Goal: Download file/media

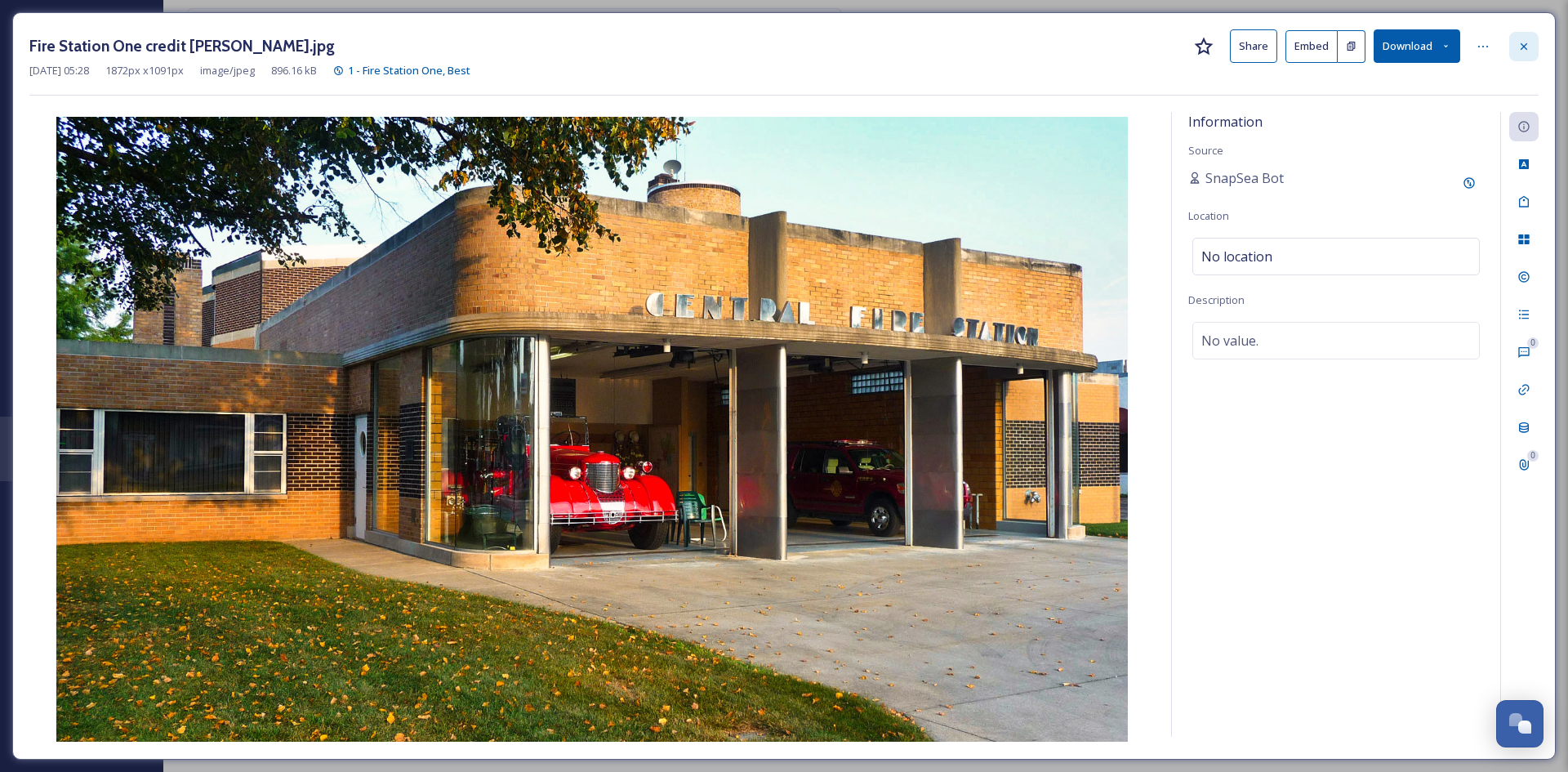
click at [1524, 57] on div at bounding box center [1524, 47] width 29 height 29
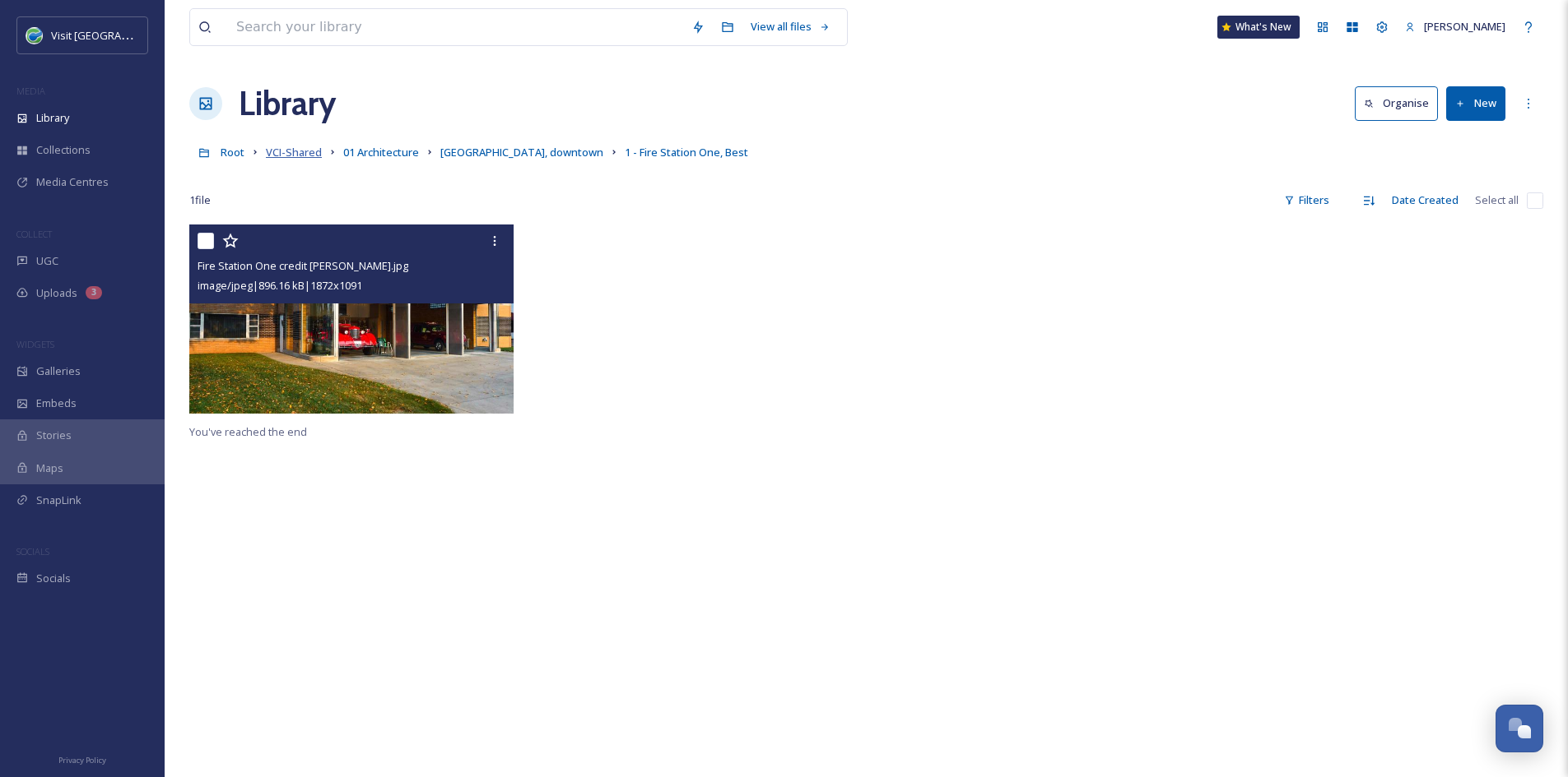
click at [304, 154] on span "VCI-Shared" at bounding box center [294, 151] width 56 height 14
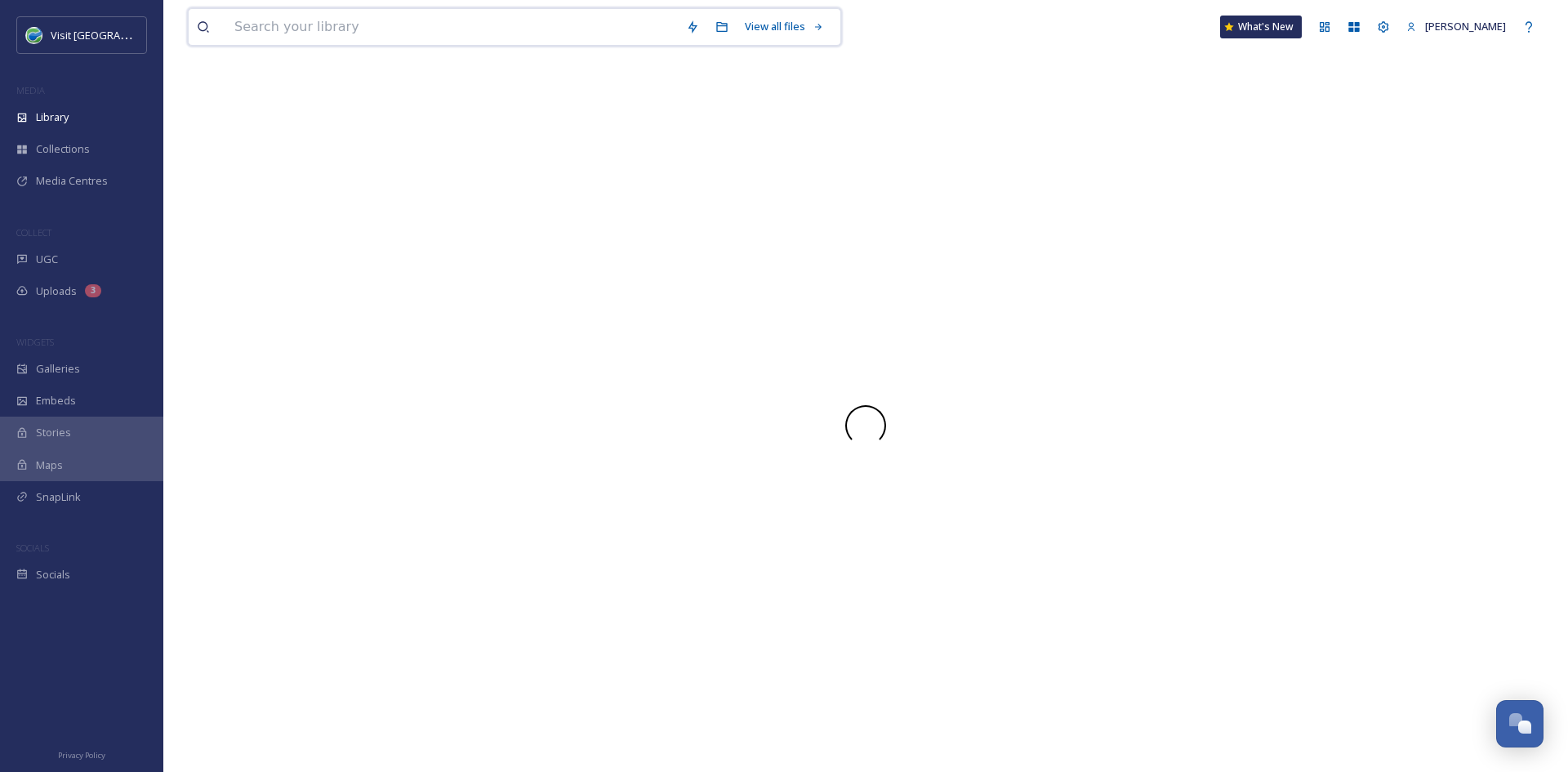
click at [321, 29] on input at bounding box center [451, 27] width 451 height 36
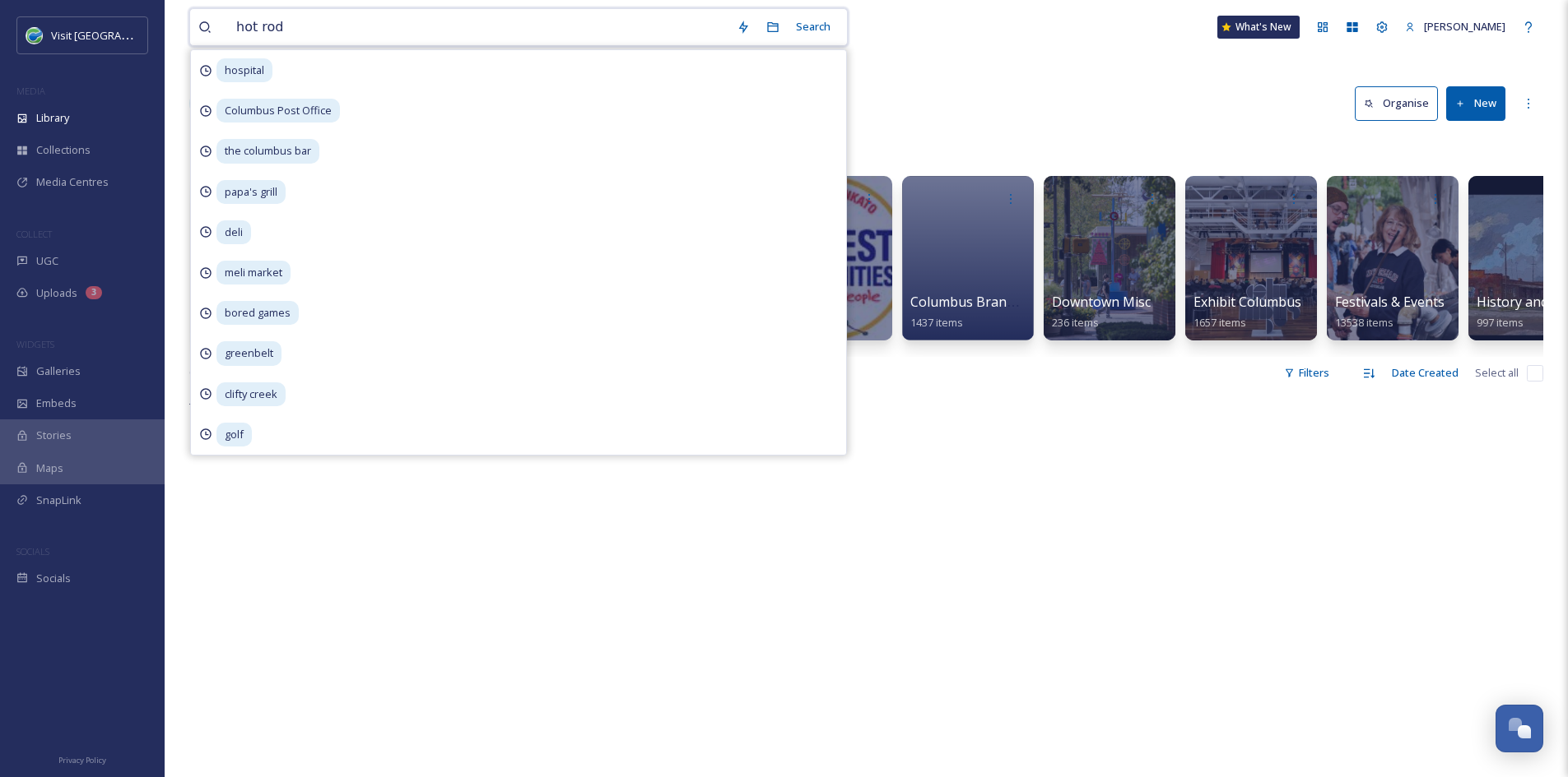
type input "hot rods"
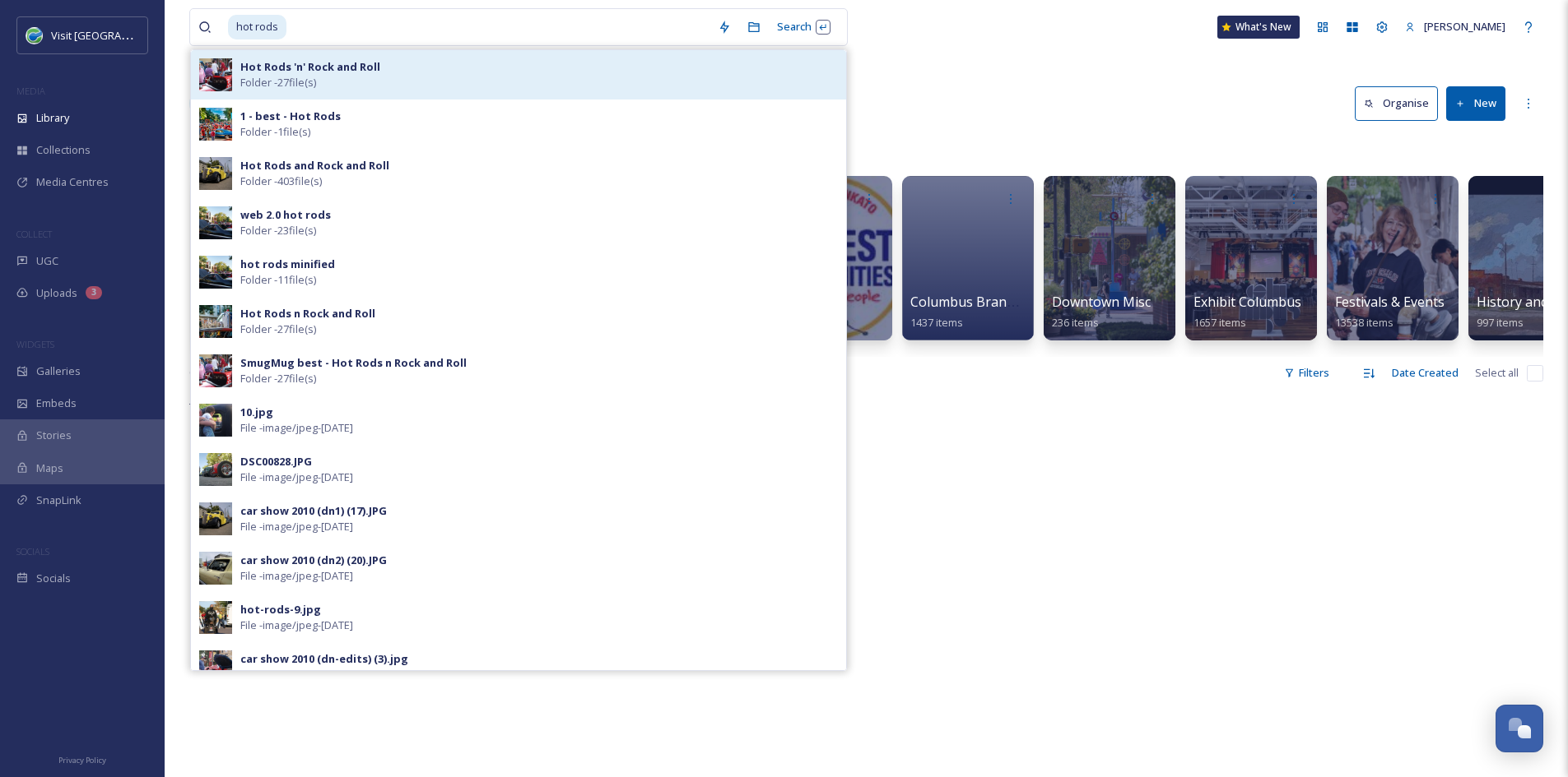
click at [353, 62] on strong "Hot Rods 'n' Rock and Roll" at bounding box center [310, 66] width 140 height 14
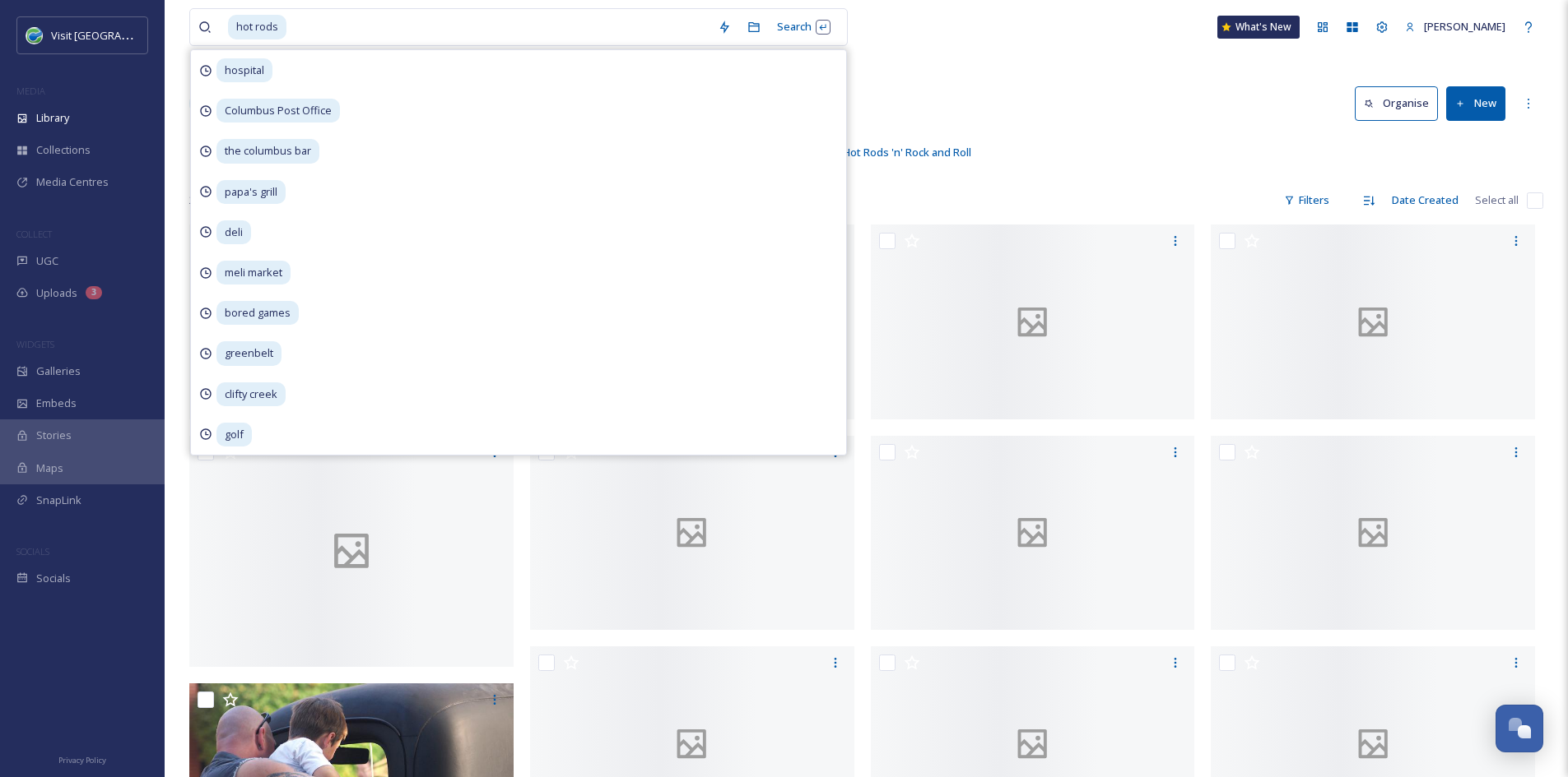
click at [1121, 79] on div "Library Organise New" at bounding box center [866, 104] width 1354 height 50
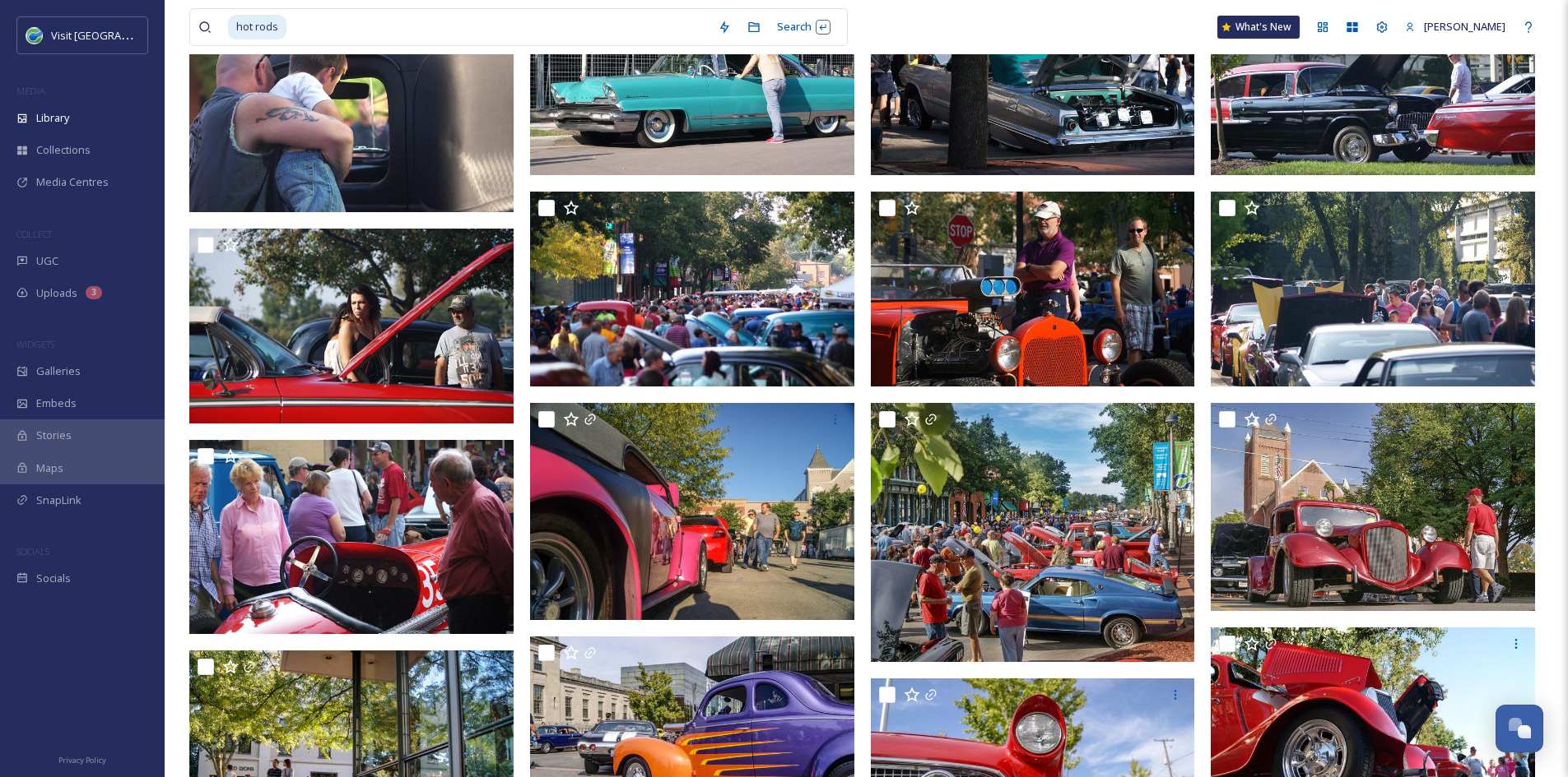
scroll to position [665, 0]
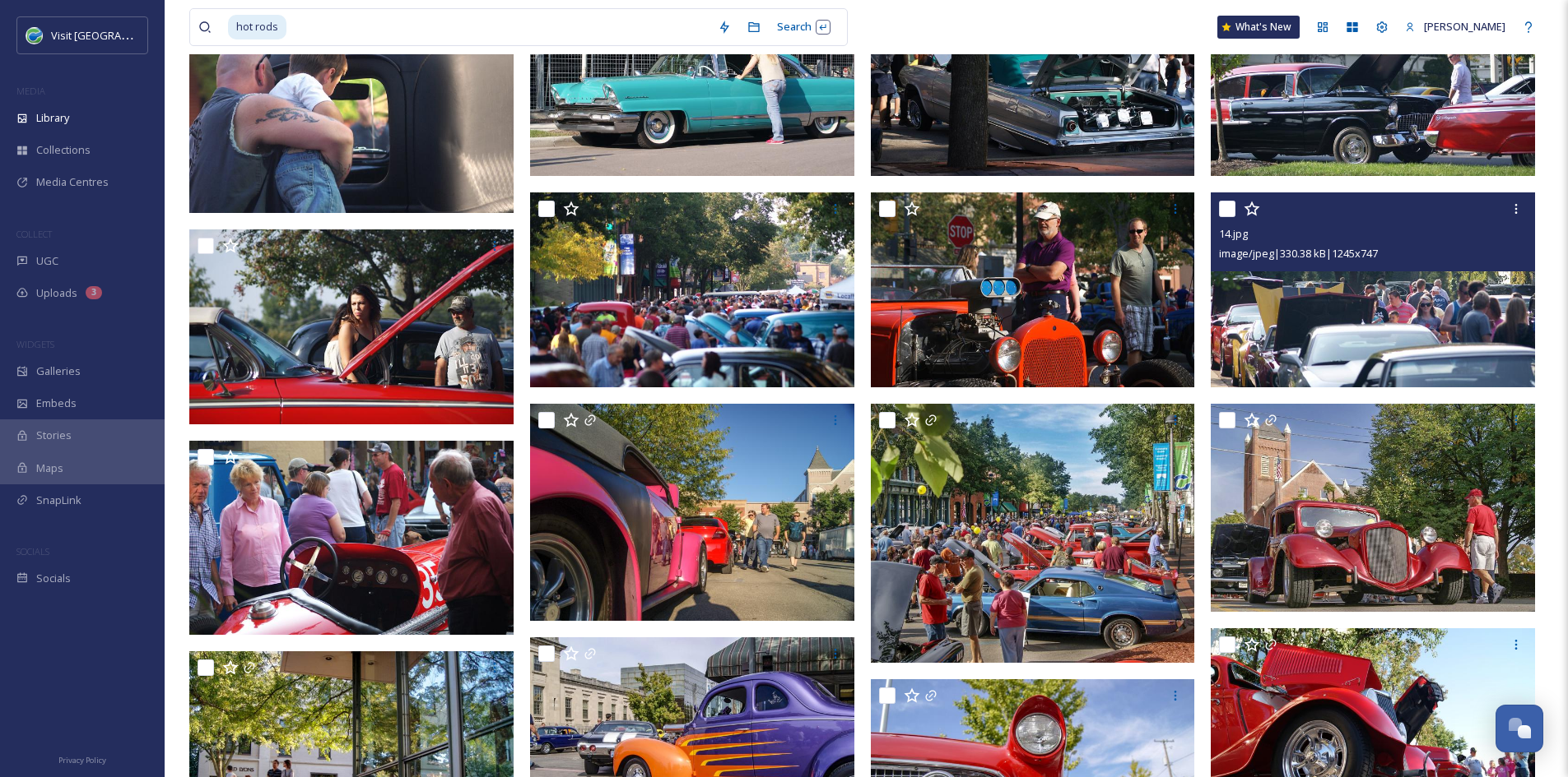
click at [1295, 313] on img at bounding box center [1372, 289] width 325 height 194
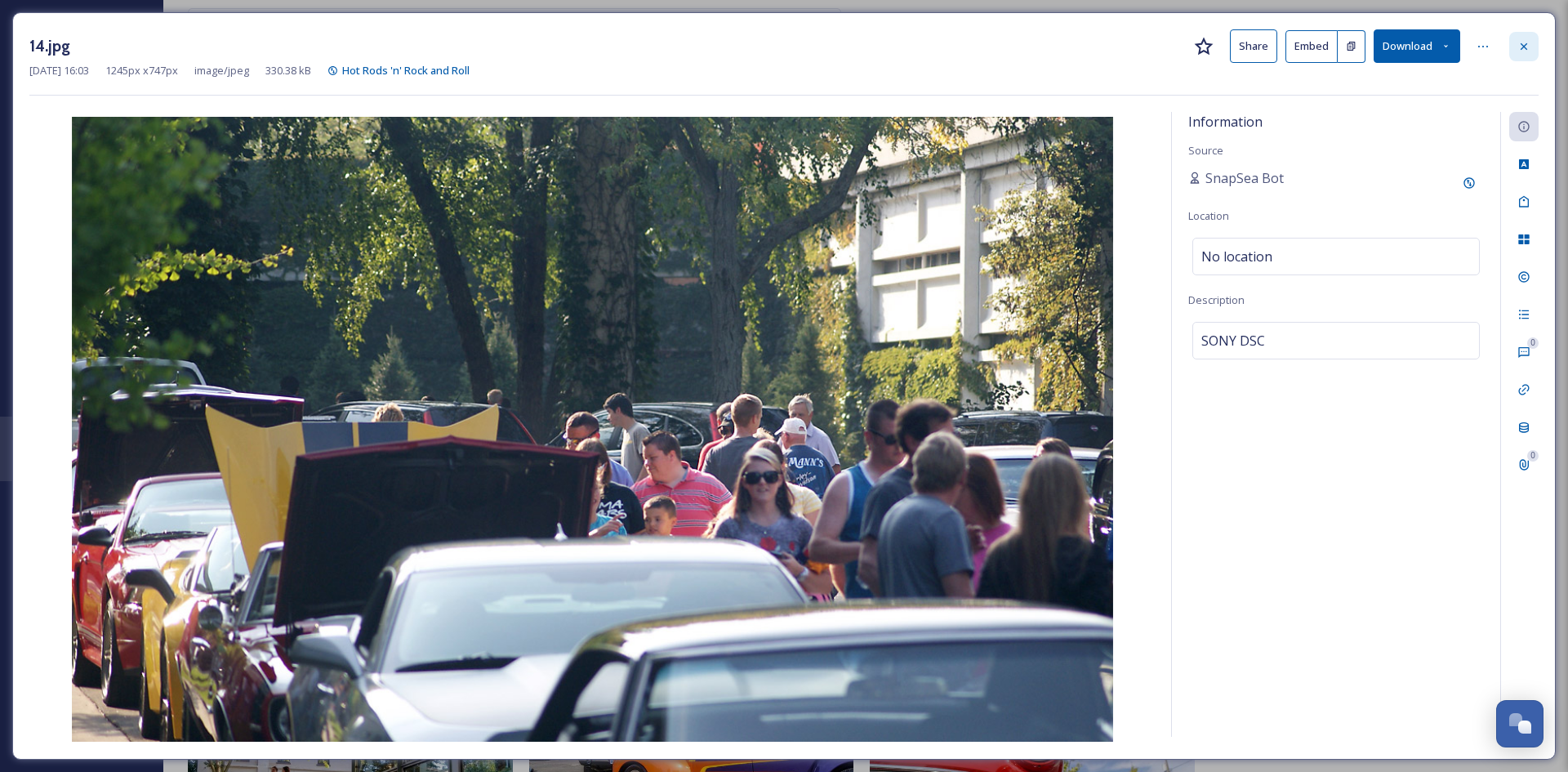
click at [1532, 38] on div at bounding box center [1524, 47] width 29 height 29
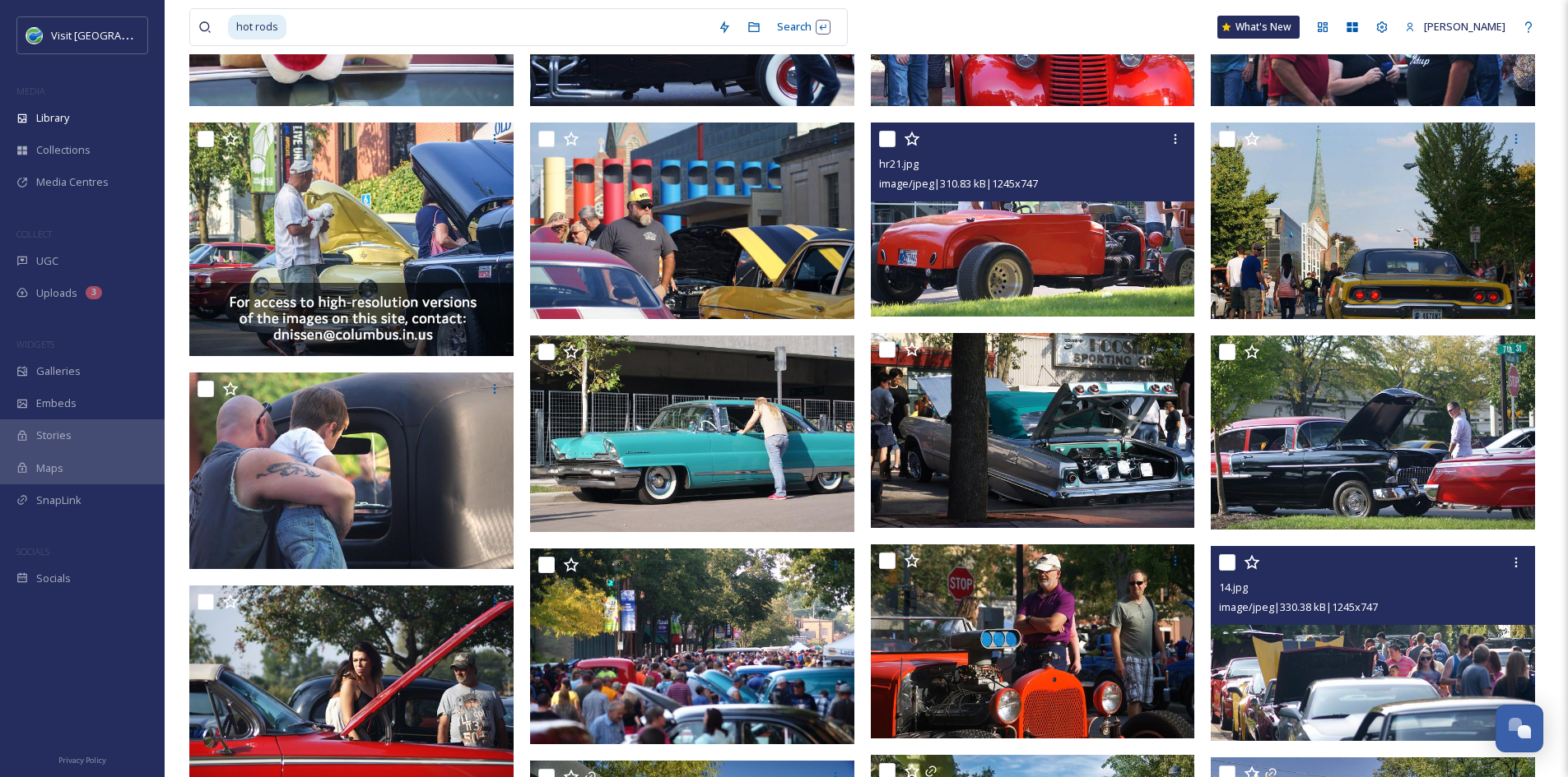
scroll to position [314, 0]
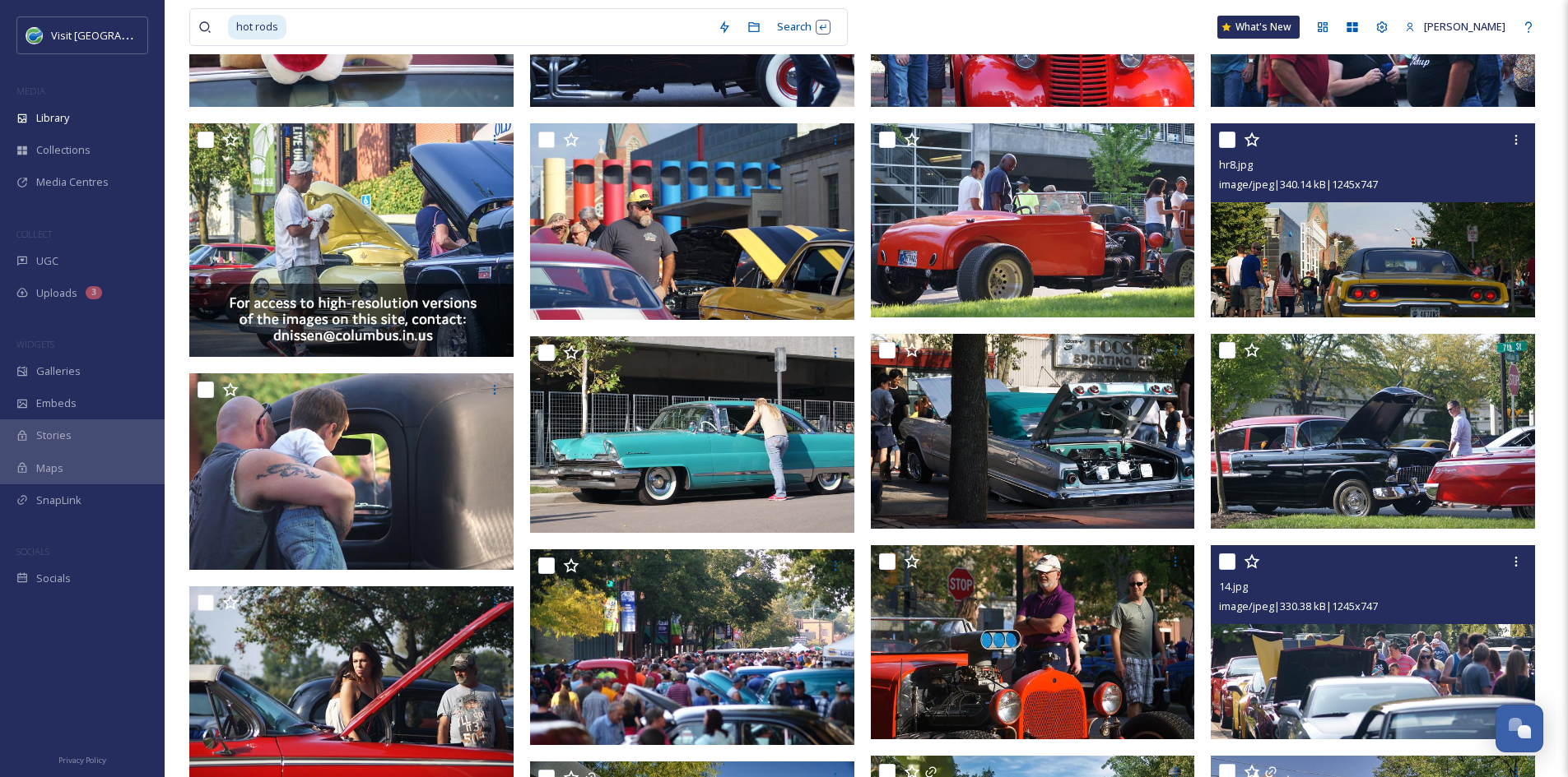
click at [1397, 240] on img at bounding box center [1372, 220] width 325 height 194
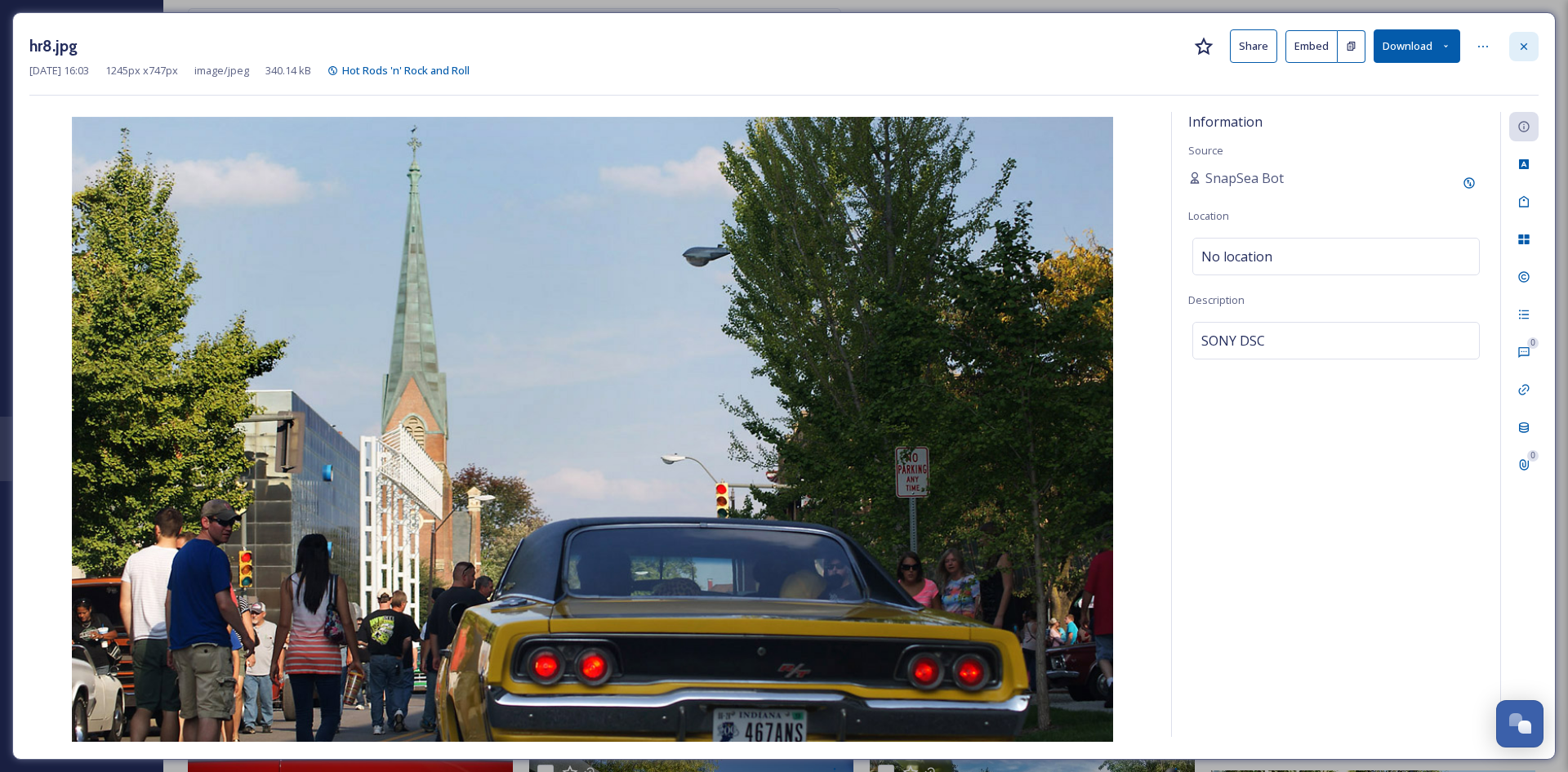
click at [1521, 49] on icon at bounding box center [1524, 47] width 13 height 13
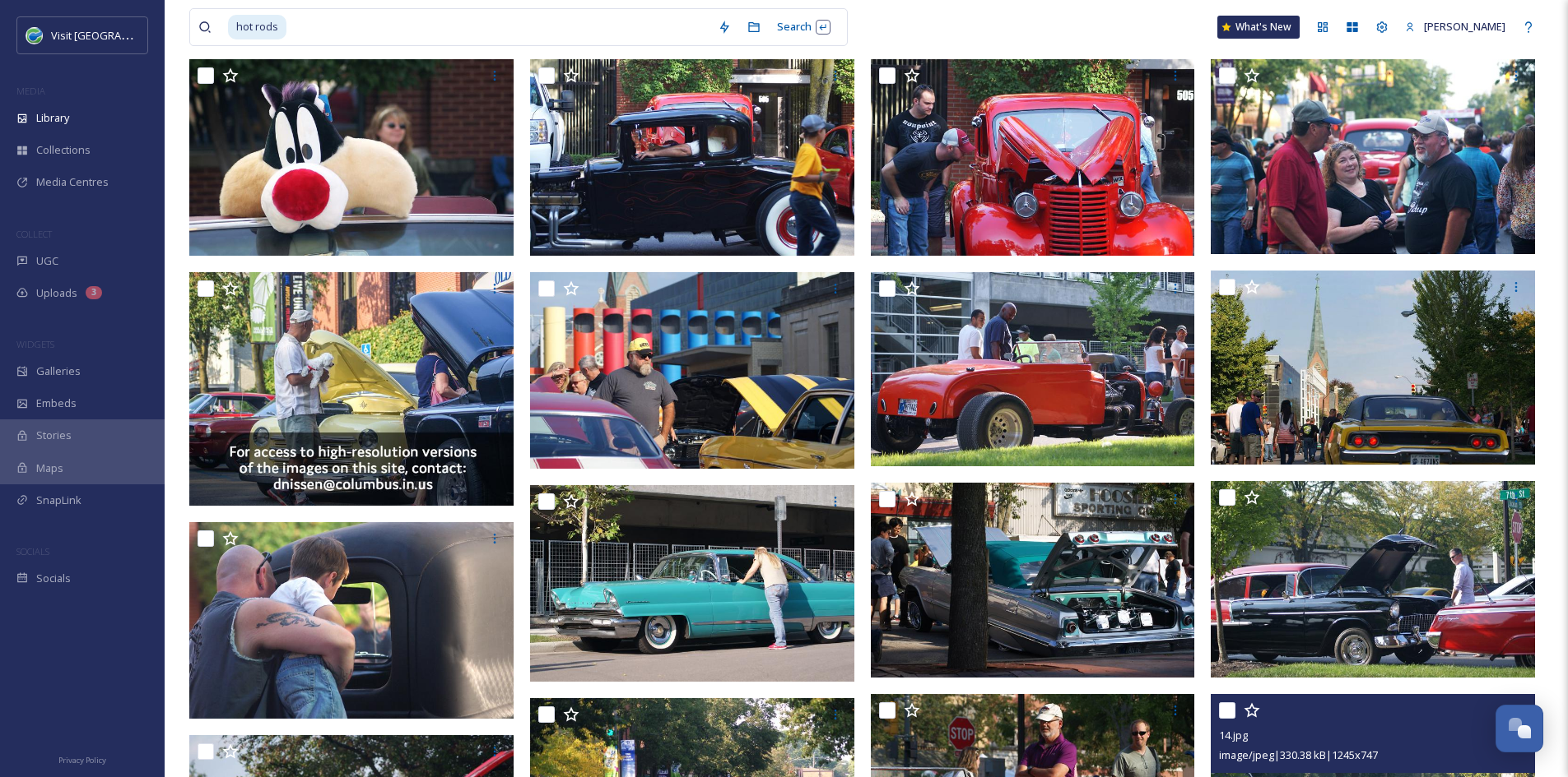
scroll to position [114, 0]
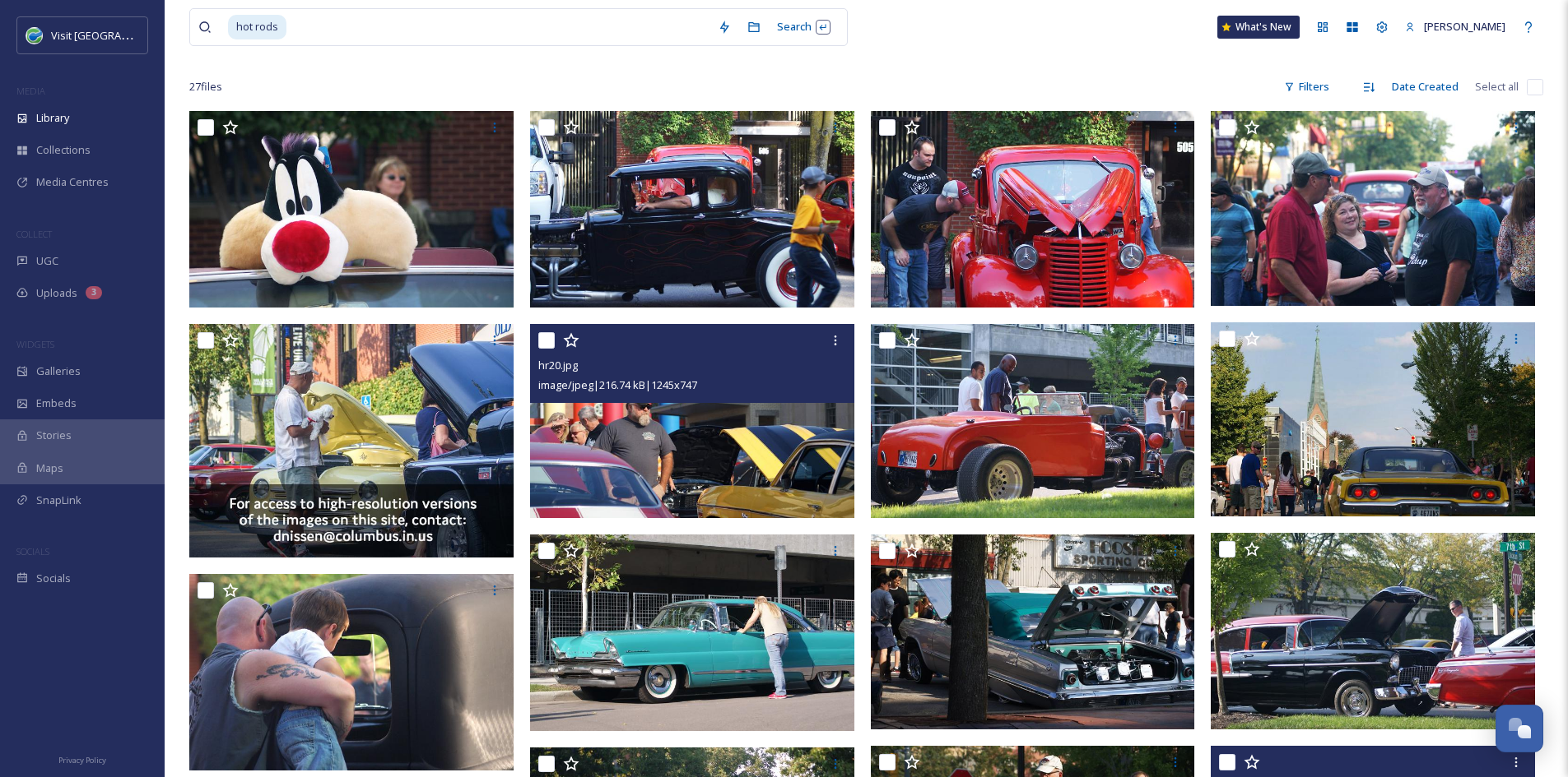
click at [701, 460] on img at bounding box center [692, 421] width 325 height 194
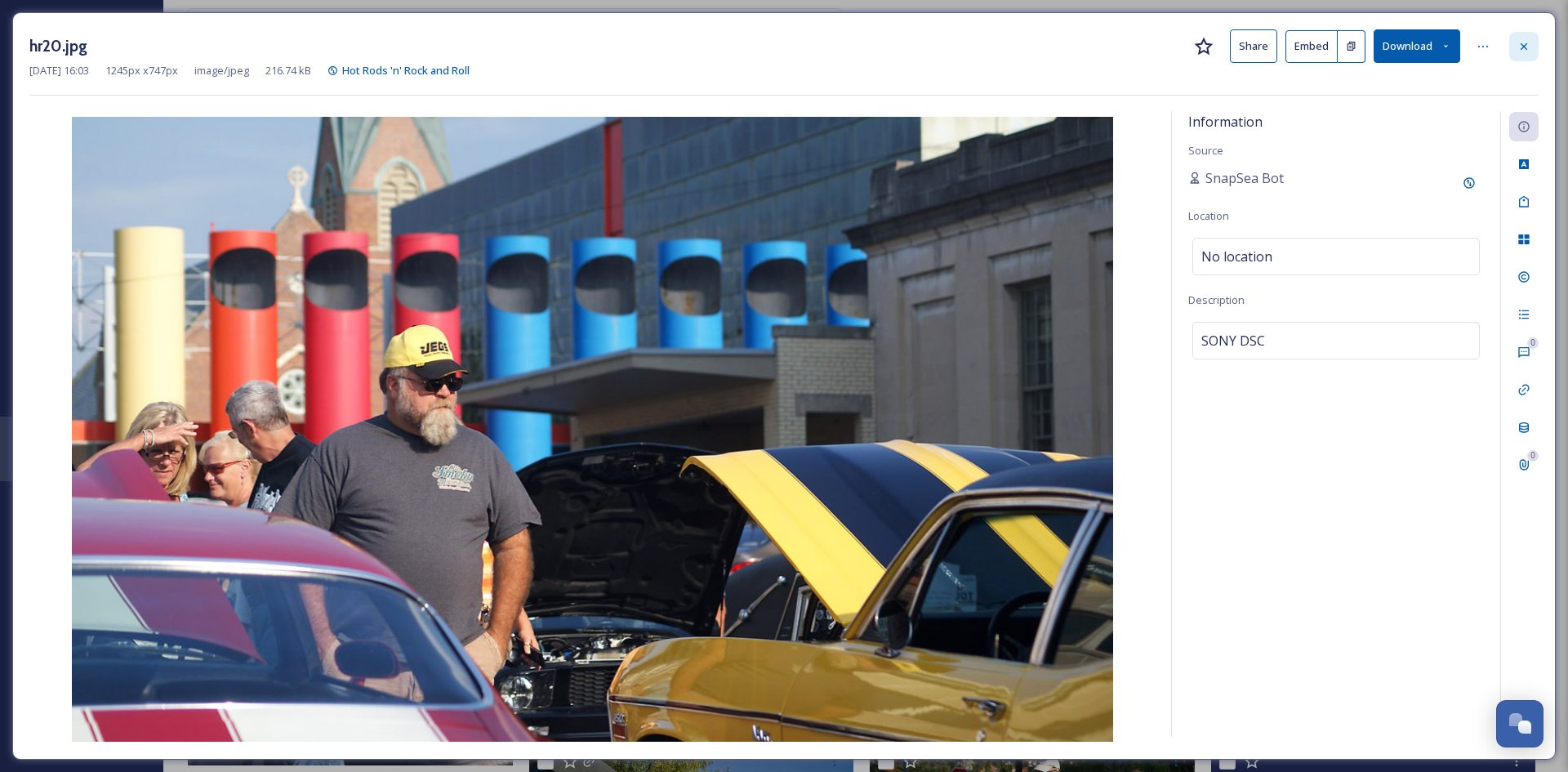
click at [1530, 44] on icon at bounding box center [1524, 47] width 13 height 13
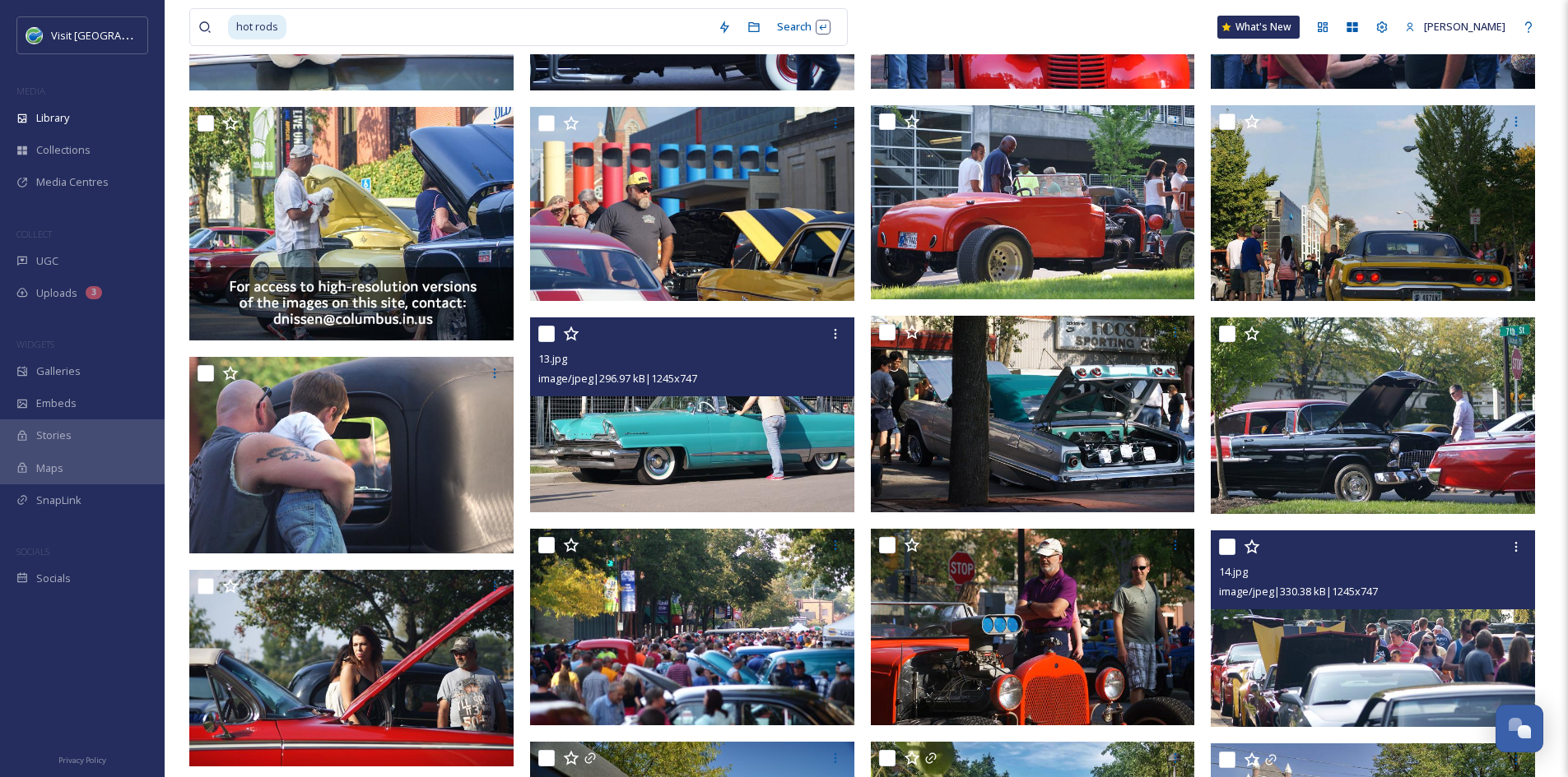
scroll to position [331, 0]
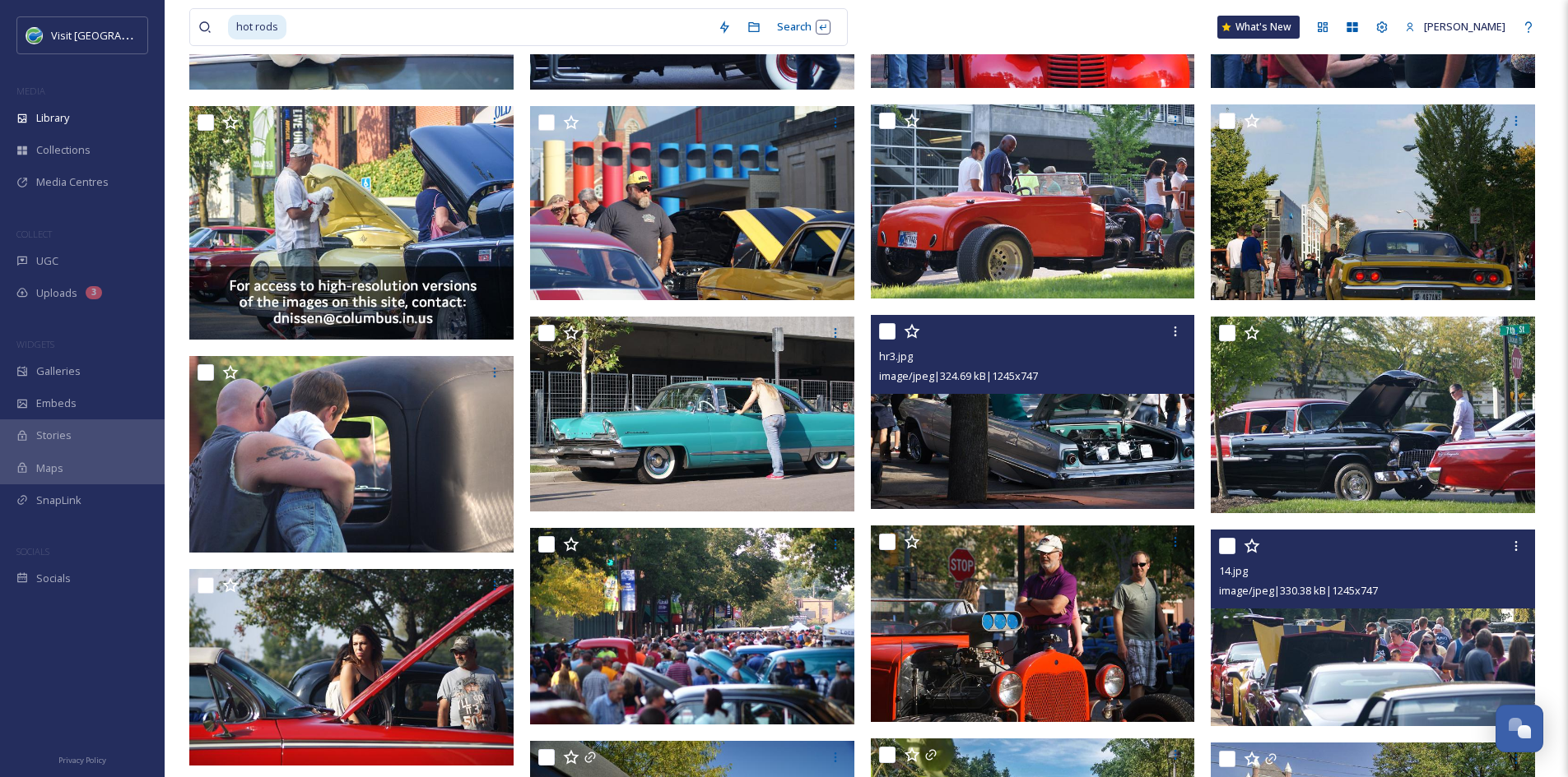
click at [974, 429] on img at bounding box center [1032, 411] width 325 height 194
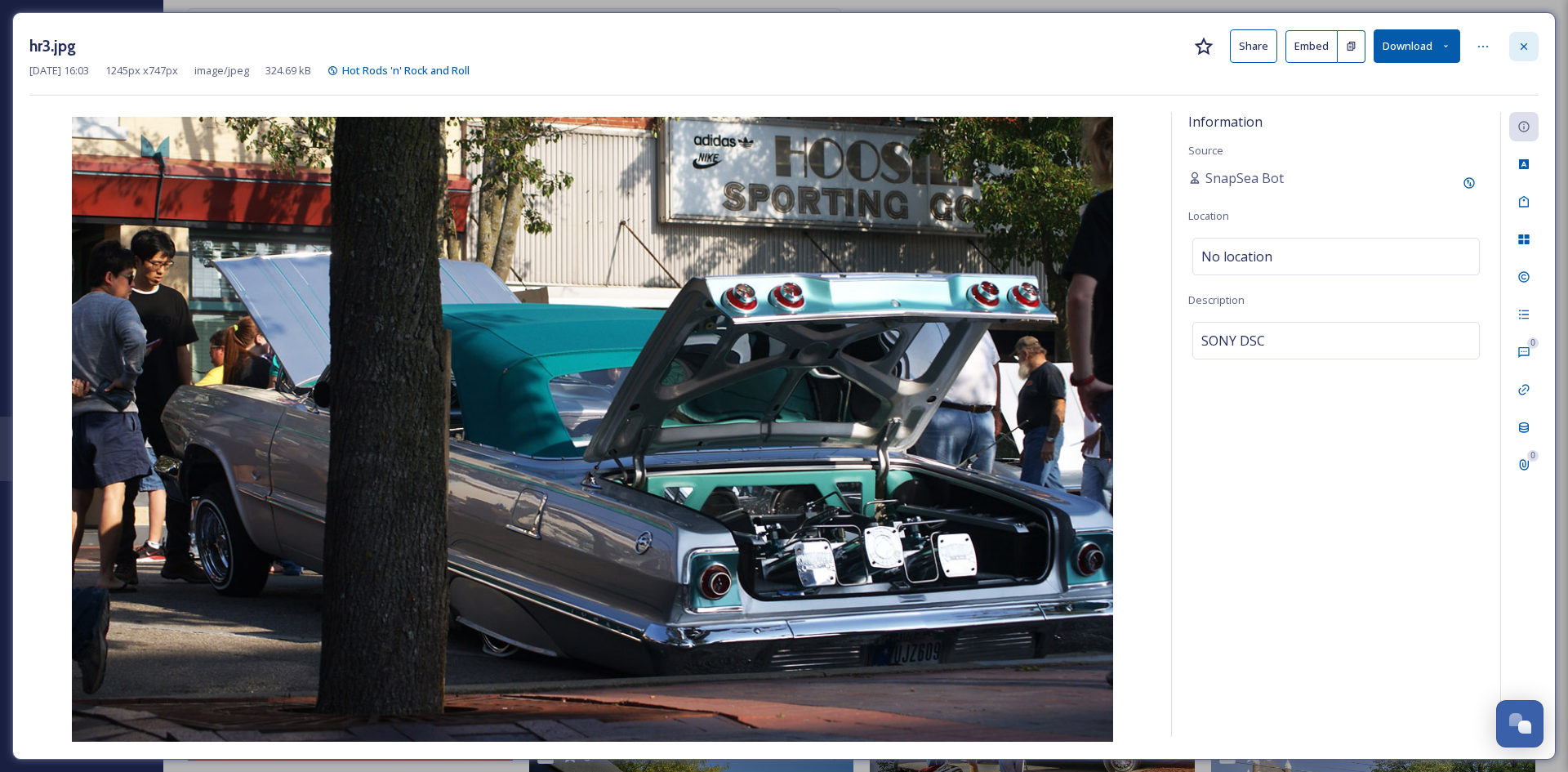
click at [1518, 38] on div at bounding box center [1524, 47] width 29 height 29
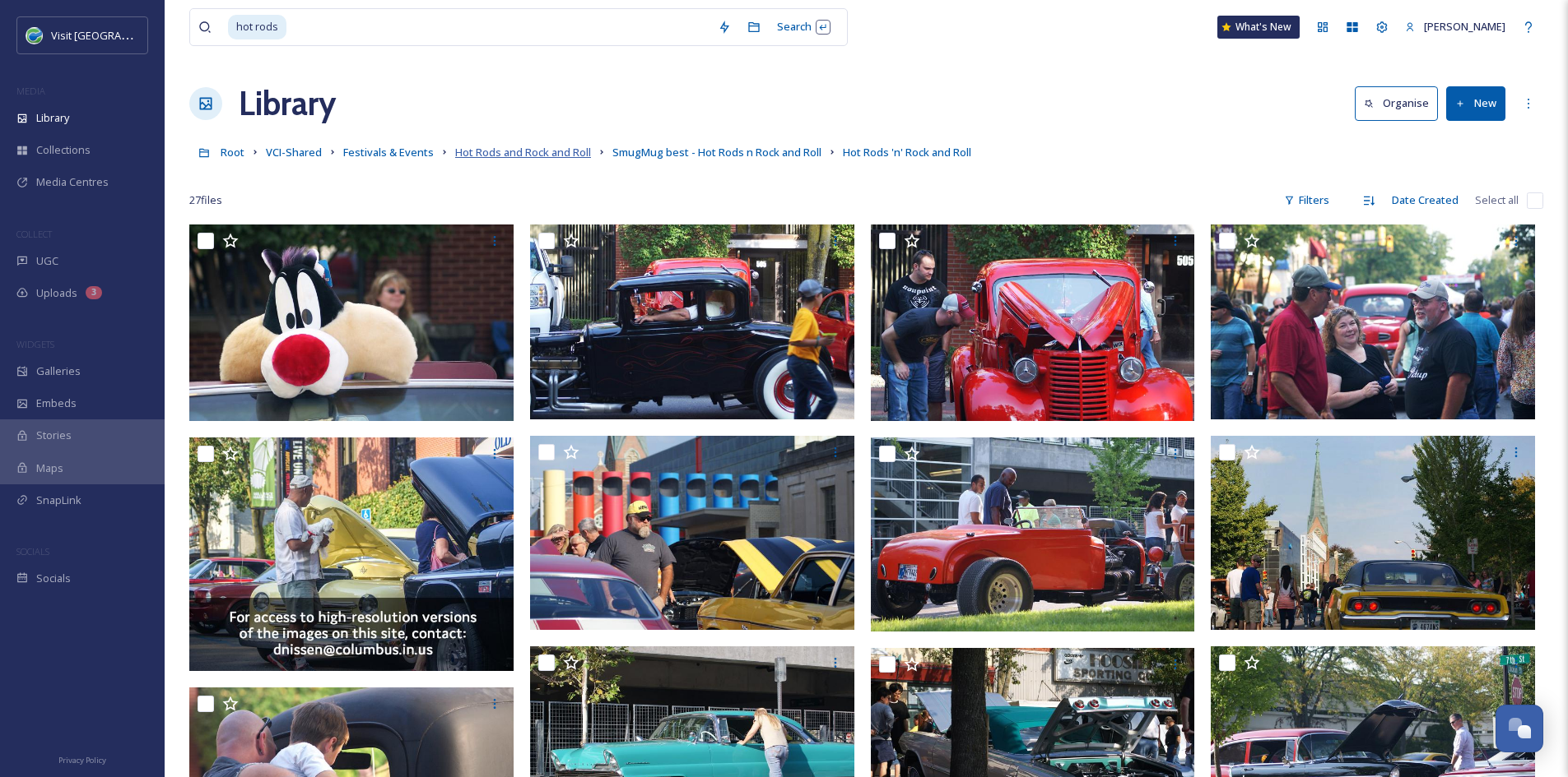
click at [558, 151] on span "Hot Rods and Rock and Roll" at bounding box center [523, 151] width 136 height 14
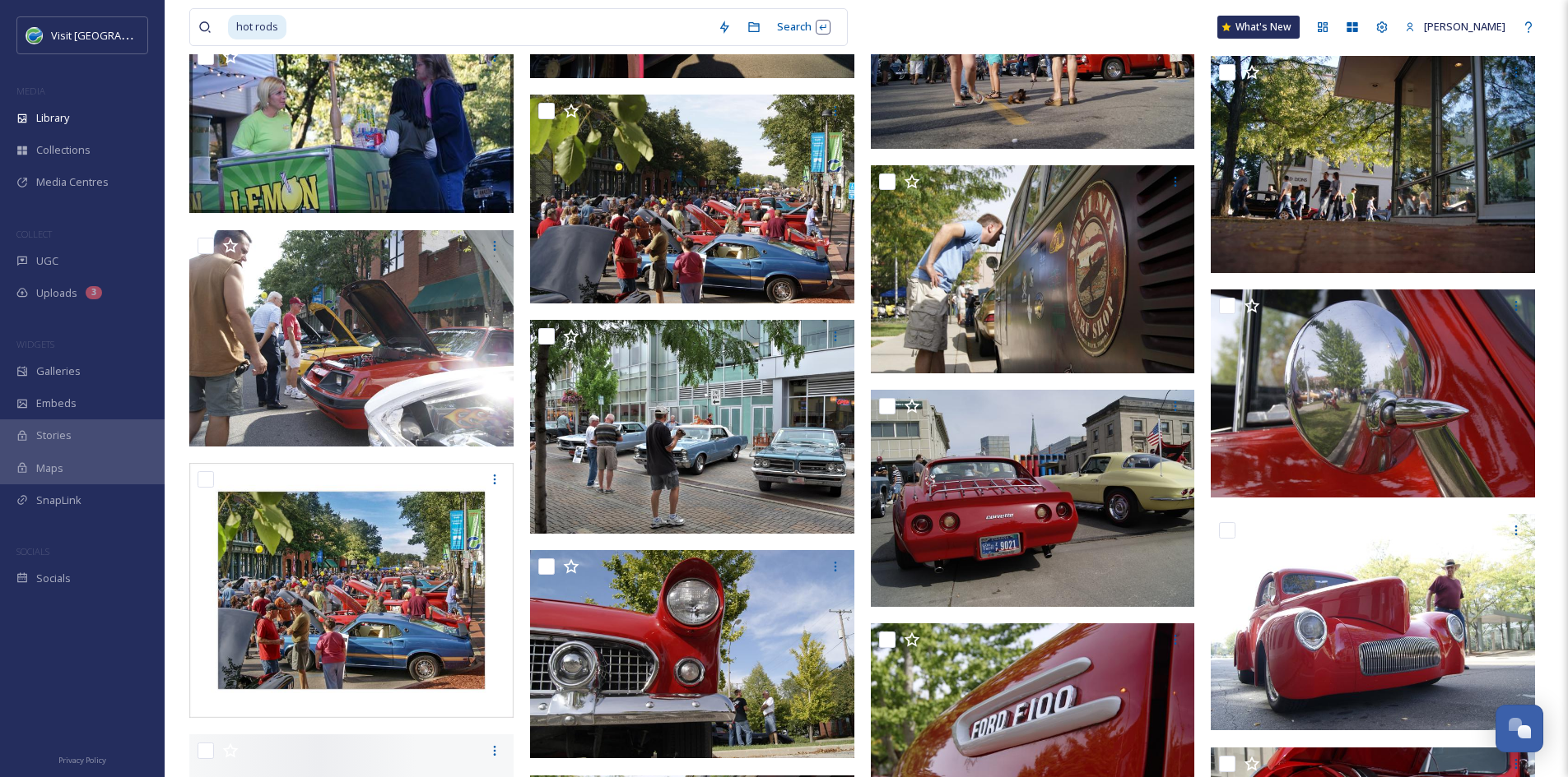
scroll to position [15186, 0]
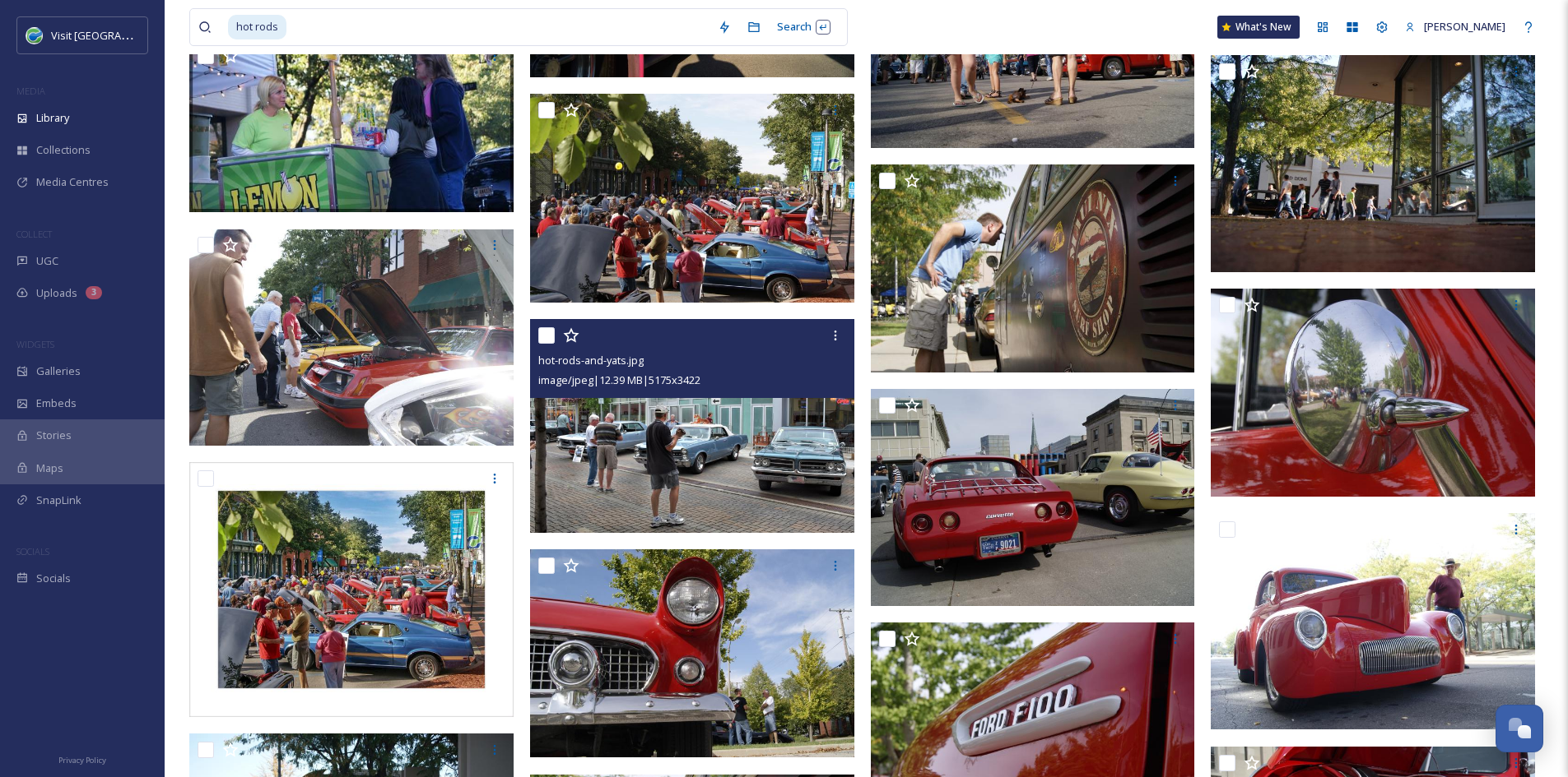
click at [661, 440] on img at bounding box center [692, 427] width 325 height 214
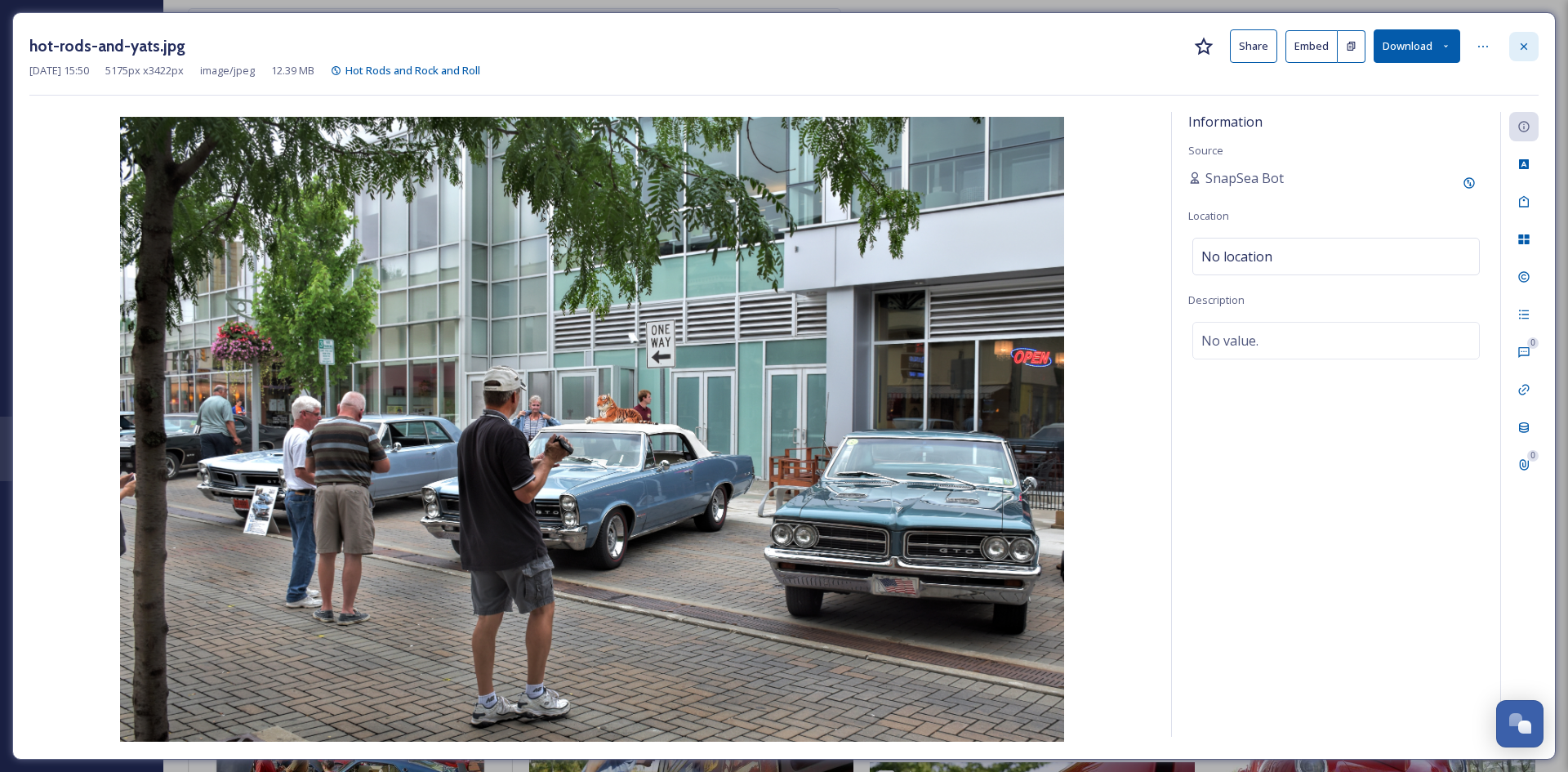
click at [1529, 44] on icon at bounding box center [1524, 47] width 13 height 13
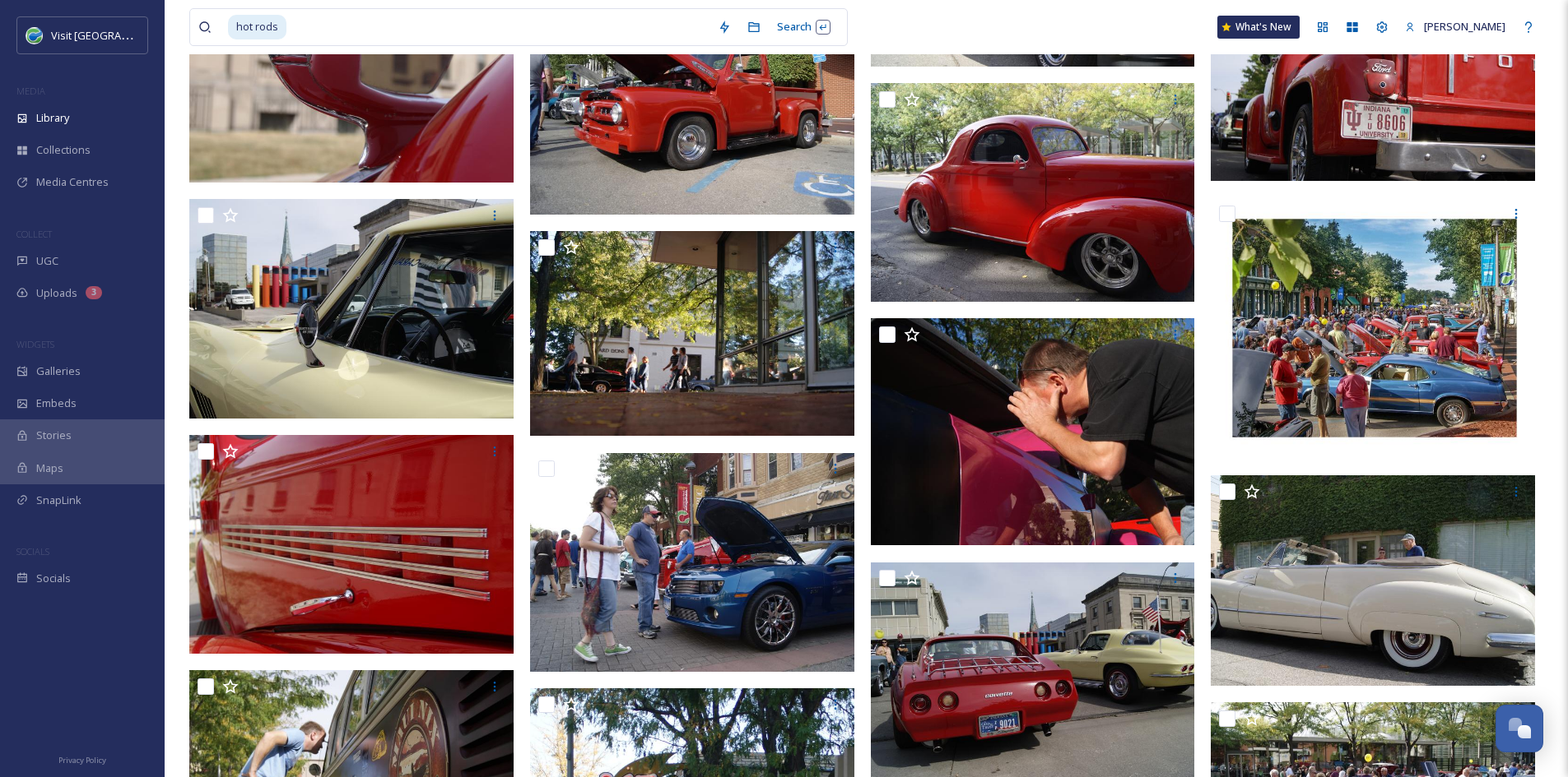
scroll to position [17516, 0]
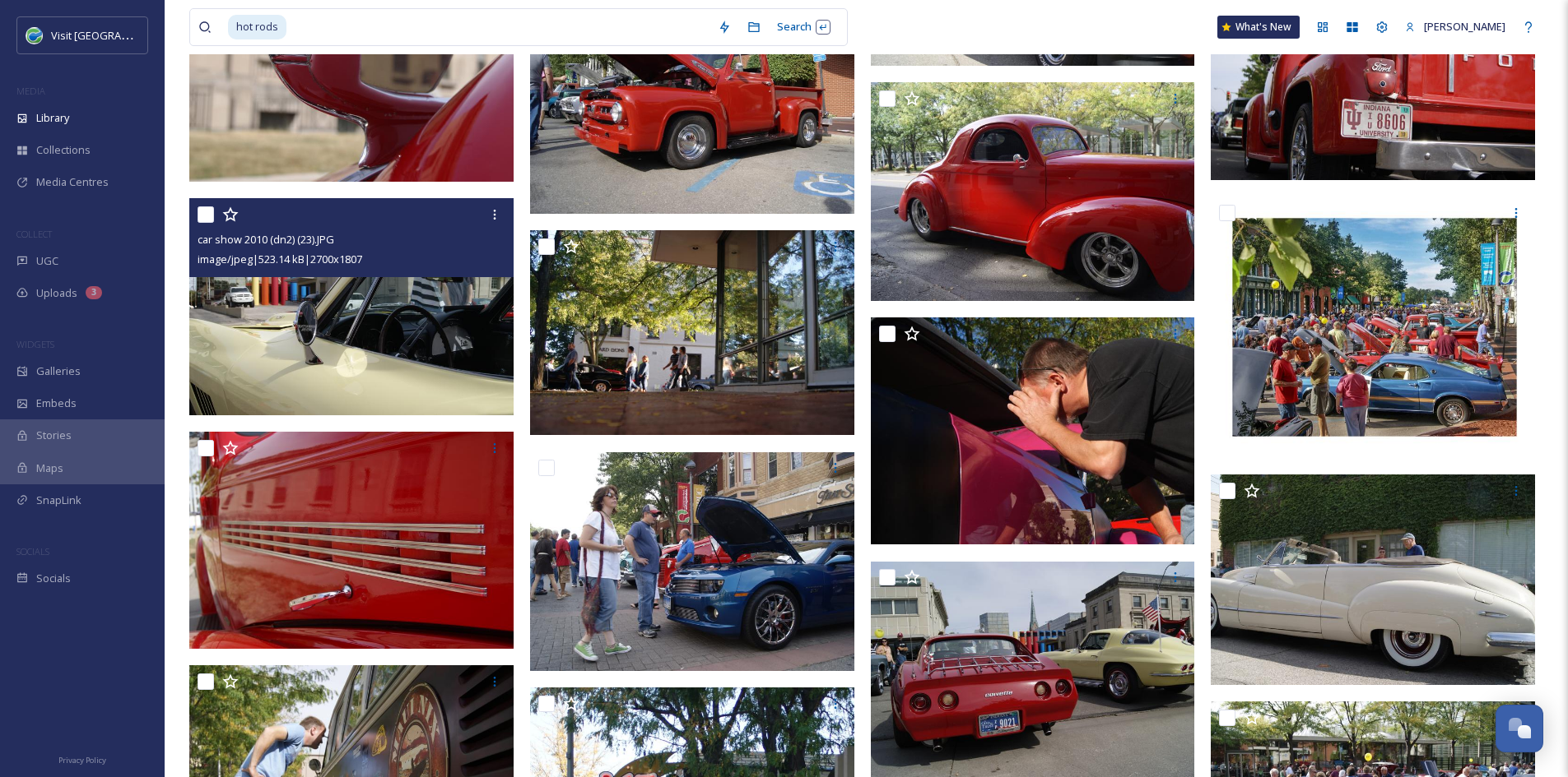
click at [372, 332] on img at bounding box center [351, 306] width 325 height 216
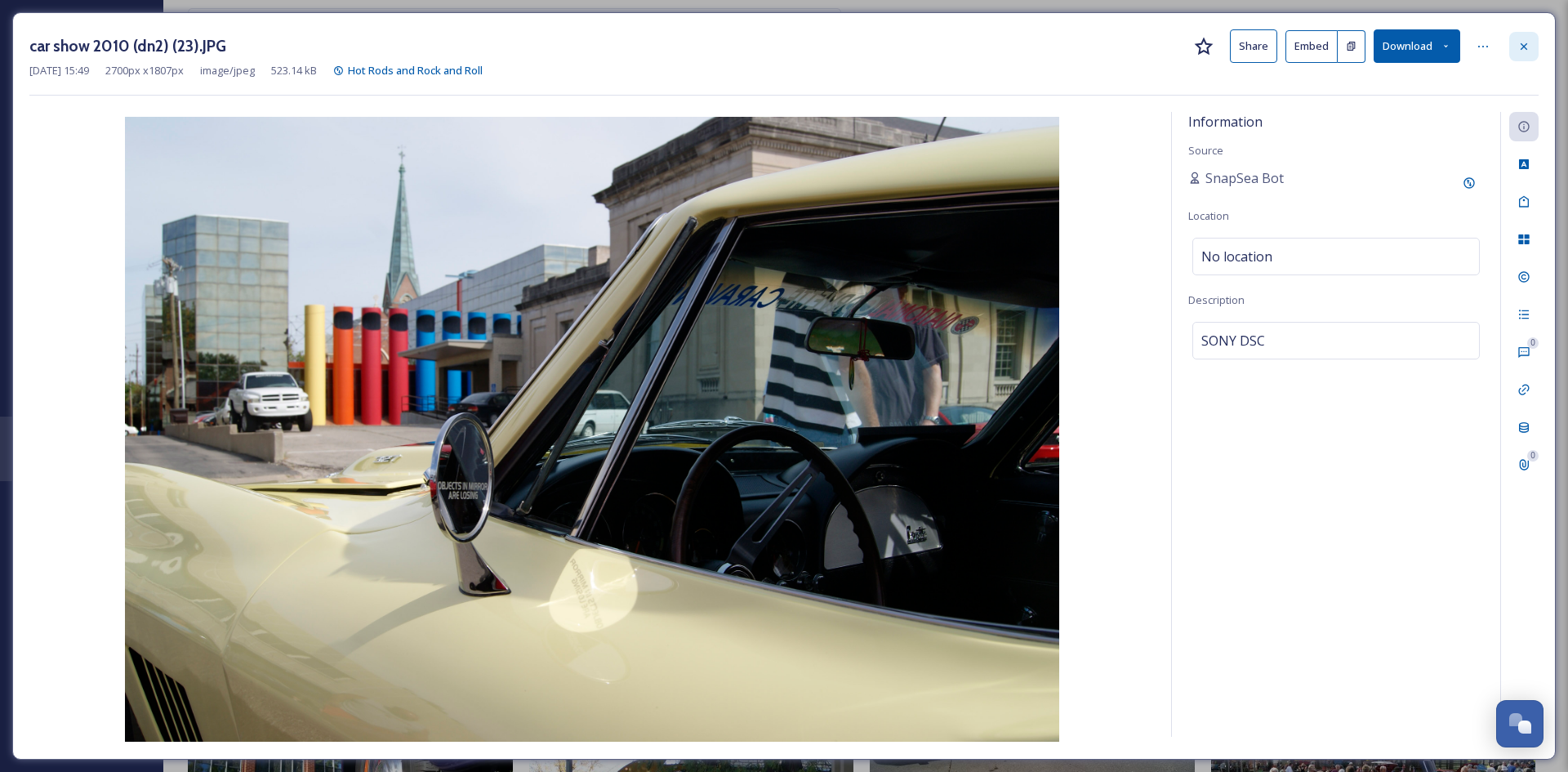
click at [1528, 40] on icon at bounding box center [1524, 47] width 13 height 13
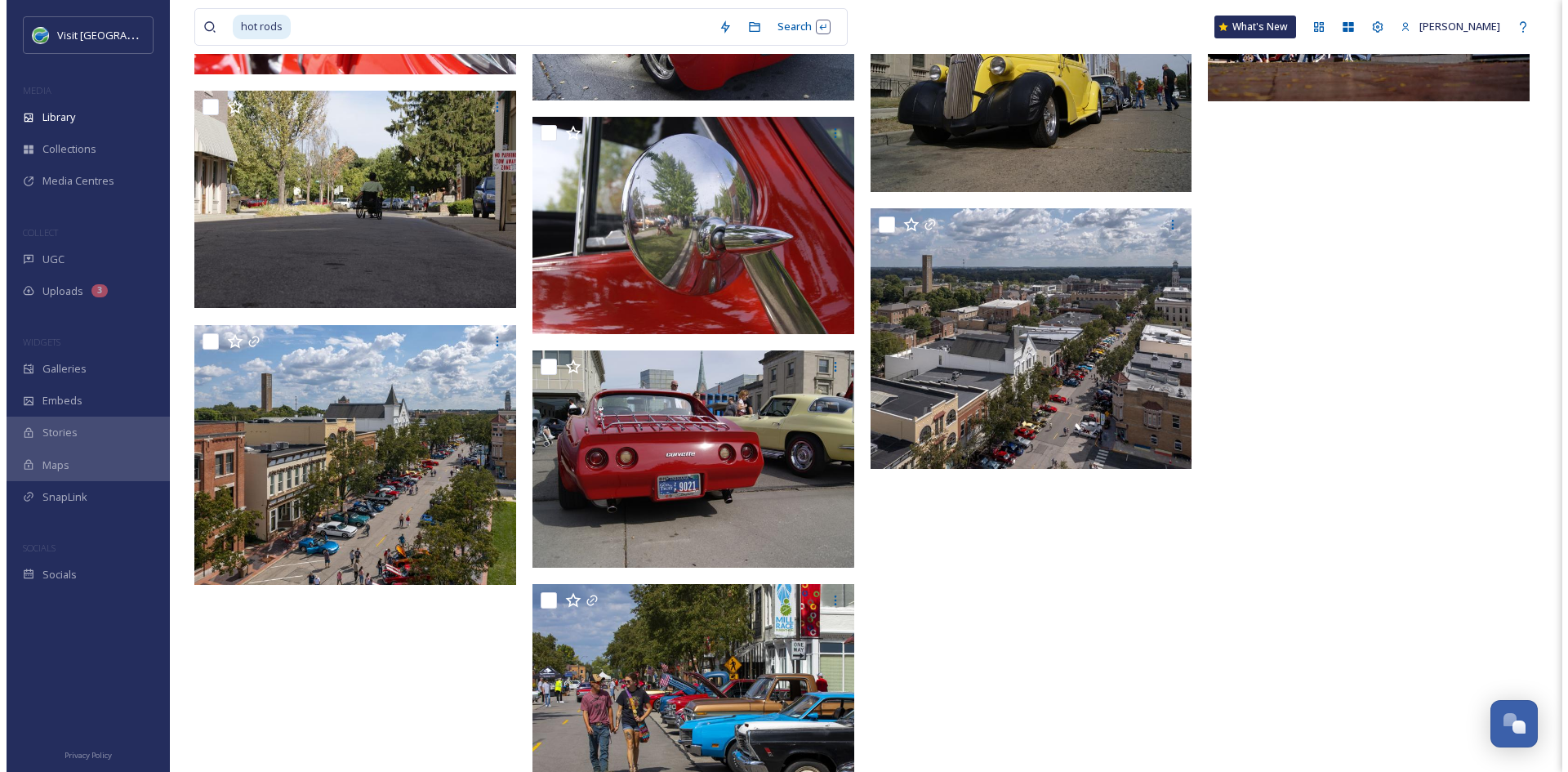
scroll to position [19147, 0]
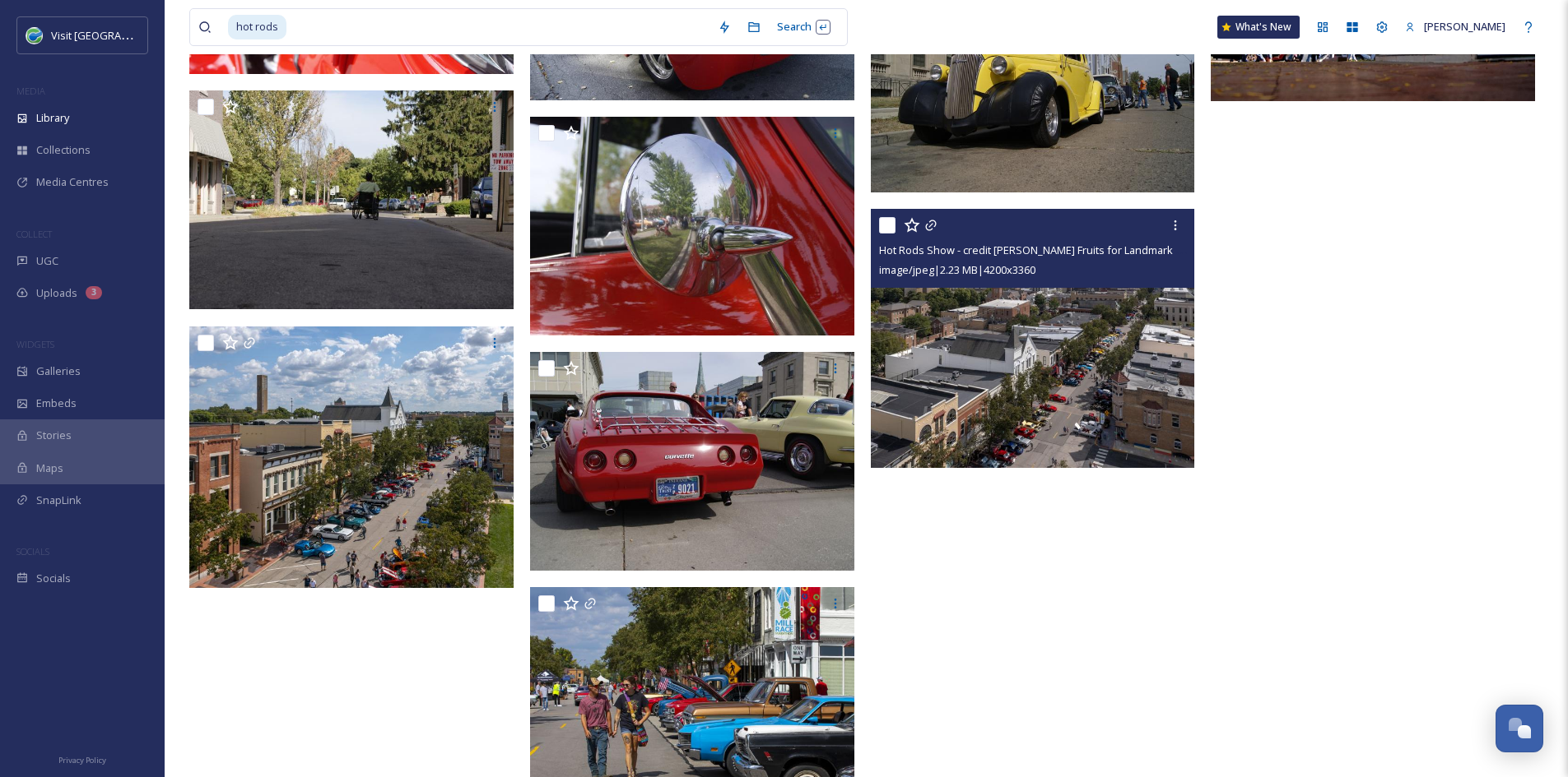
click at [1046, 447] on img at bounding box center [1032, 338] width 325 height 259
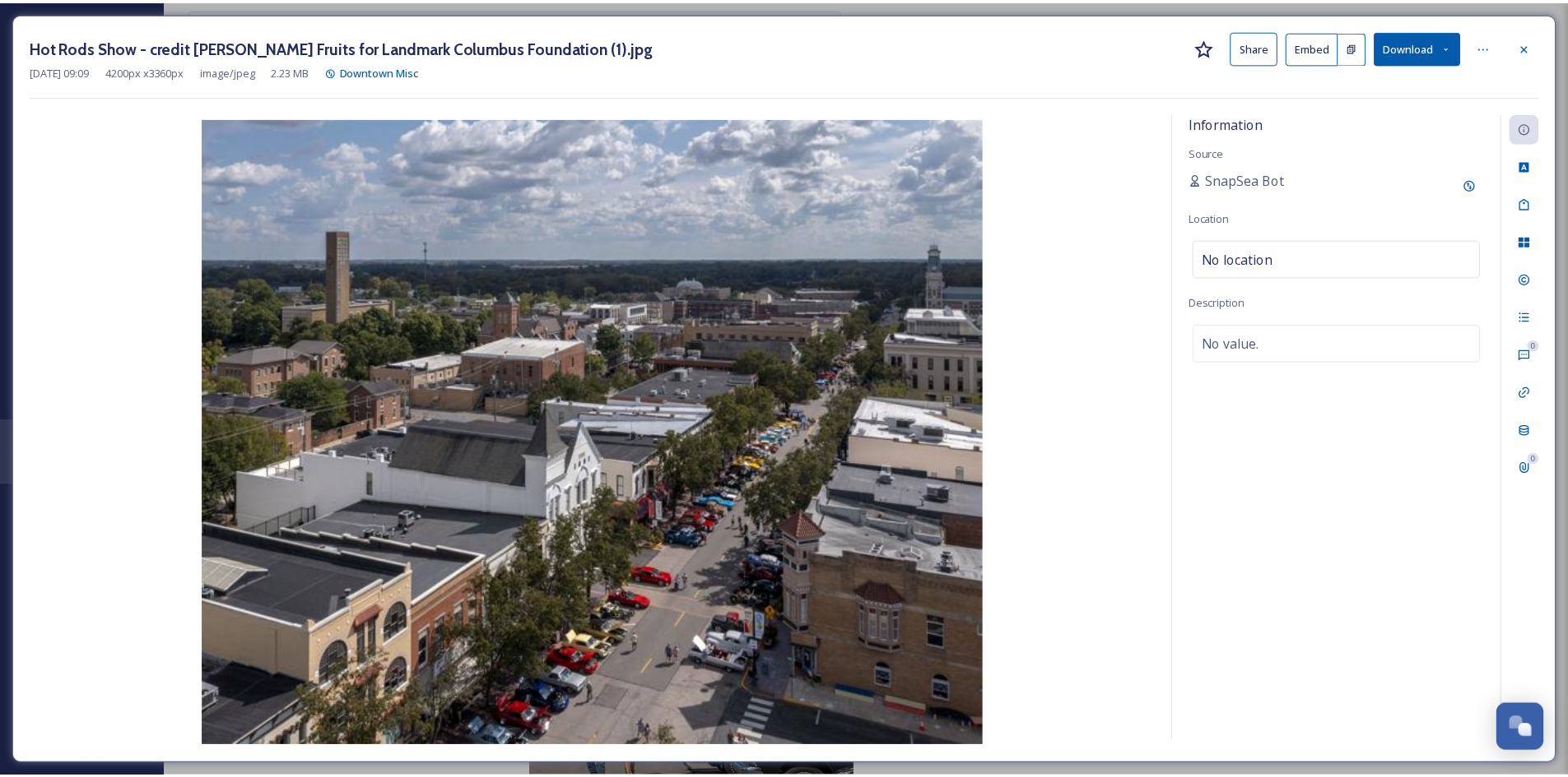
scroll to position [19273, 0]
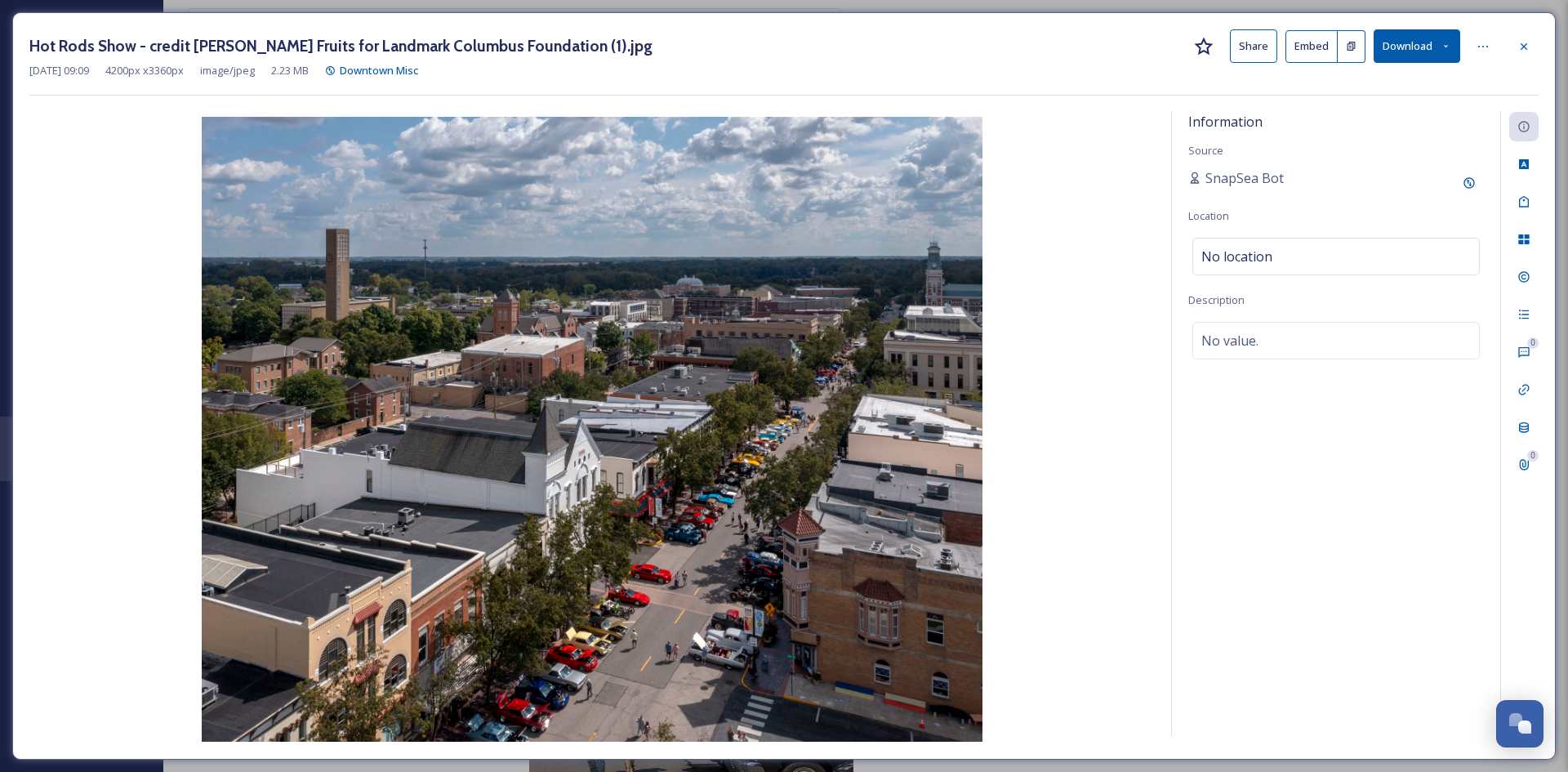
click at [1396, 38] on button "Download" at bounding box center [1417, 46] width 86 height 33
click at [1381, 85] on span "Download Original (4200 x 3360)" at bounding box center [1374, 84] width 154 height 15
click at [1520, 48] on icon at bounding box center [1524, 47] width 13 height 13
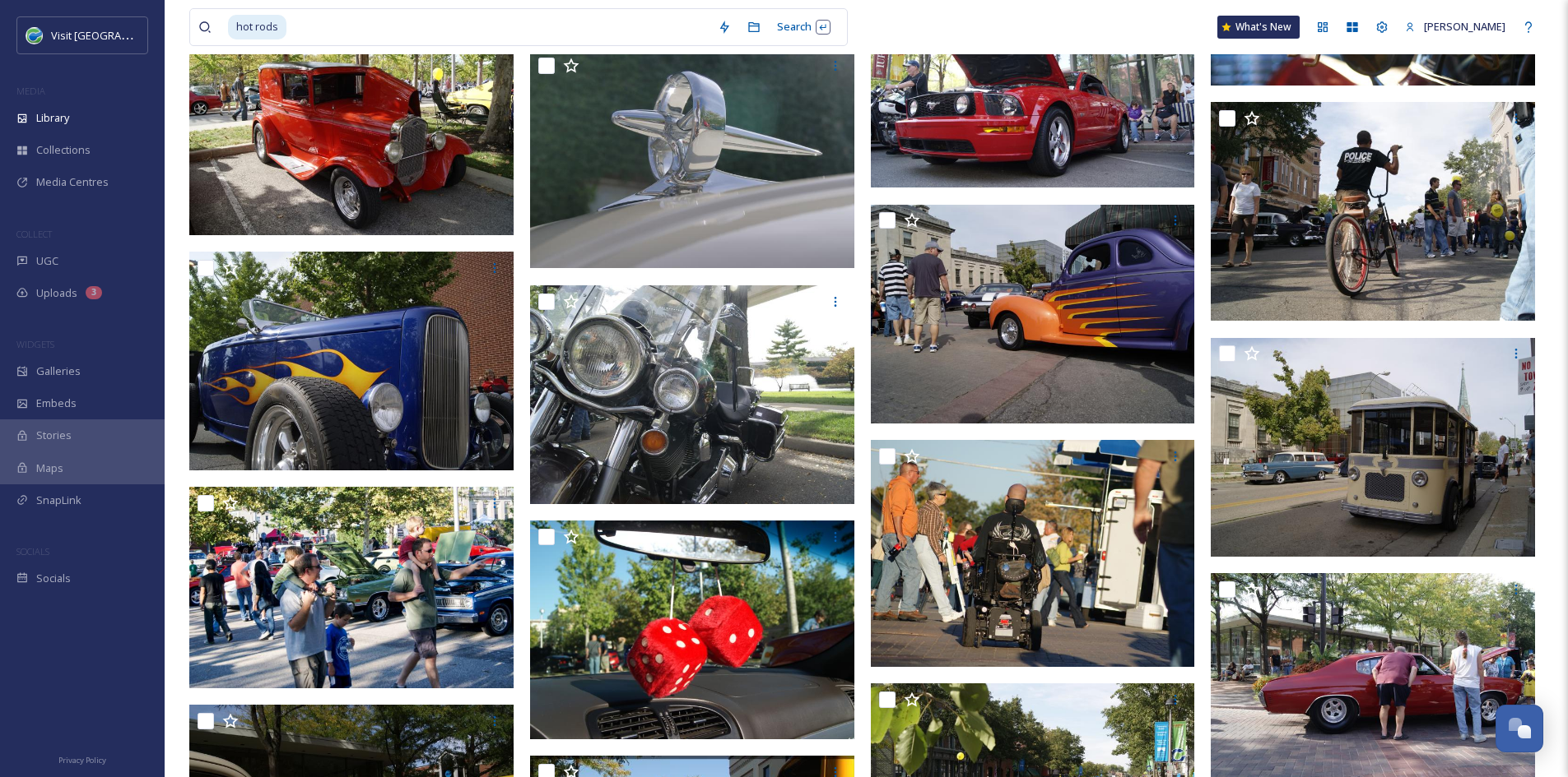
scroll to position [12214, 0]
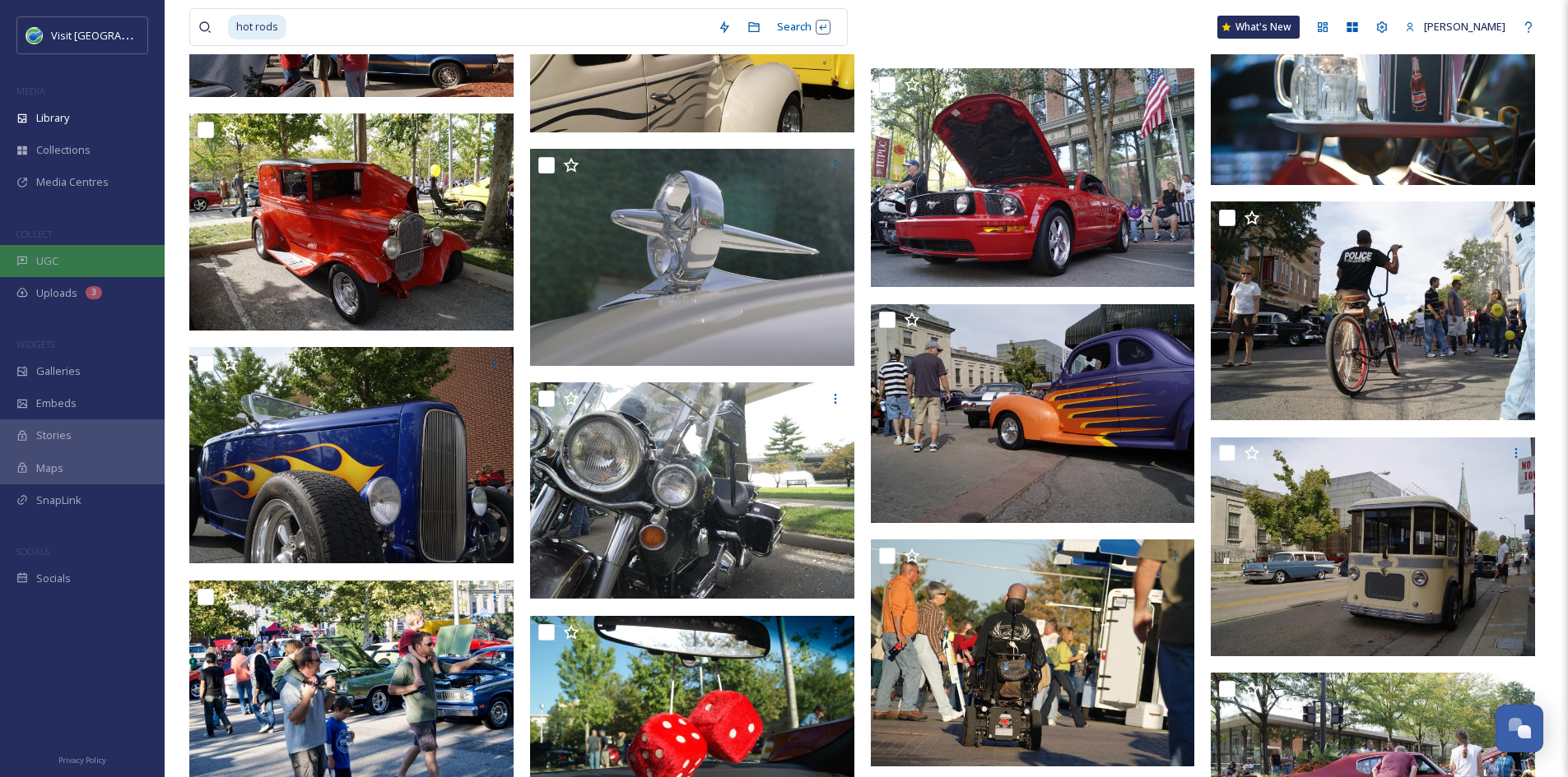
click at [54, 255] on span "UGC" at bounding box center [47, 261] width 22 height 15
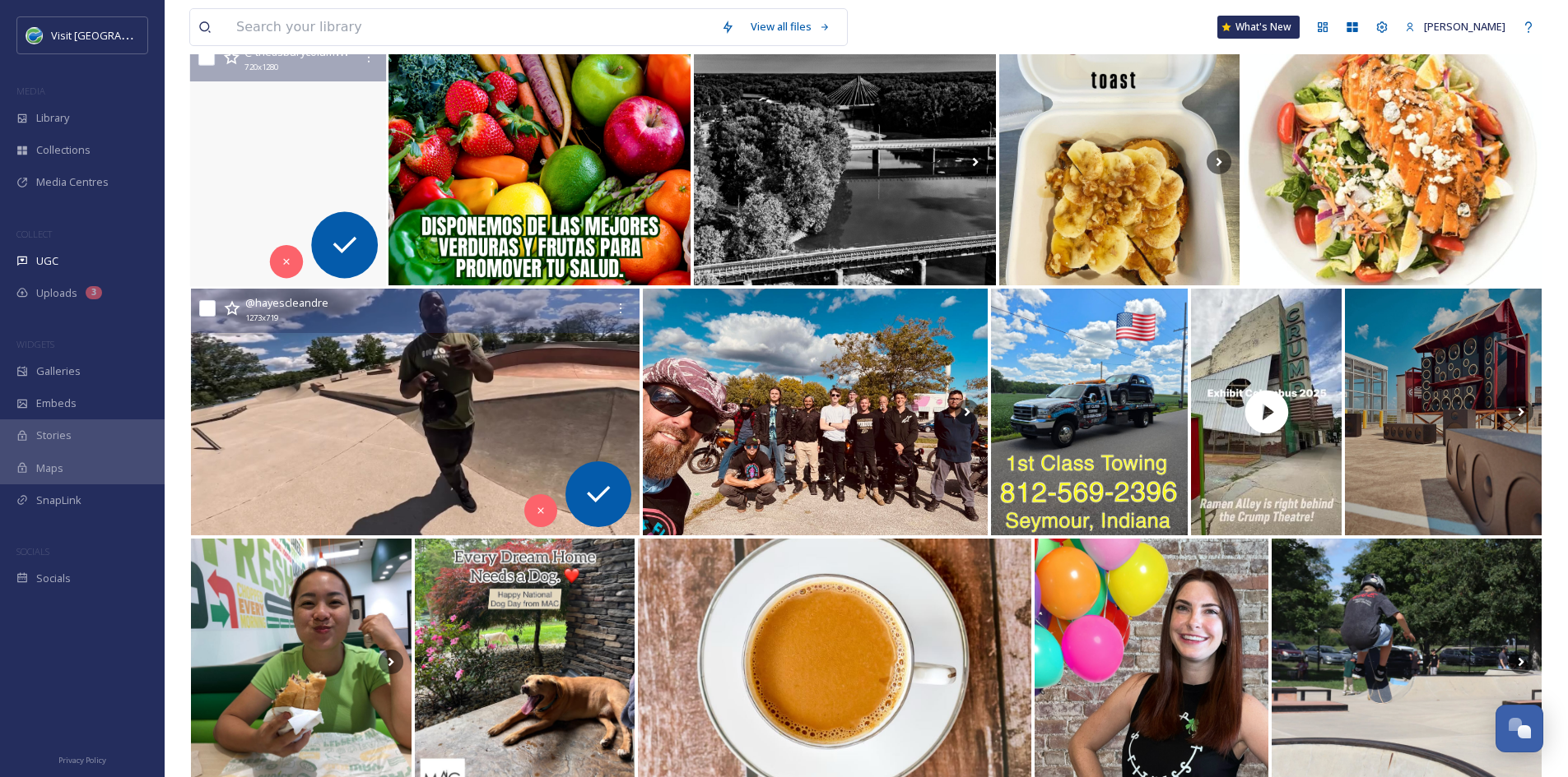
scroll to position [2477, 0]
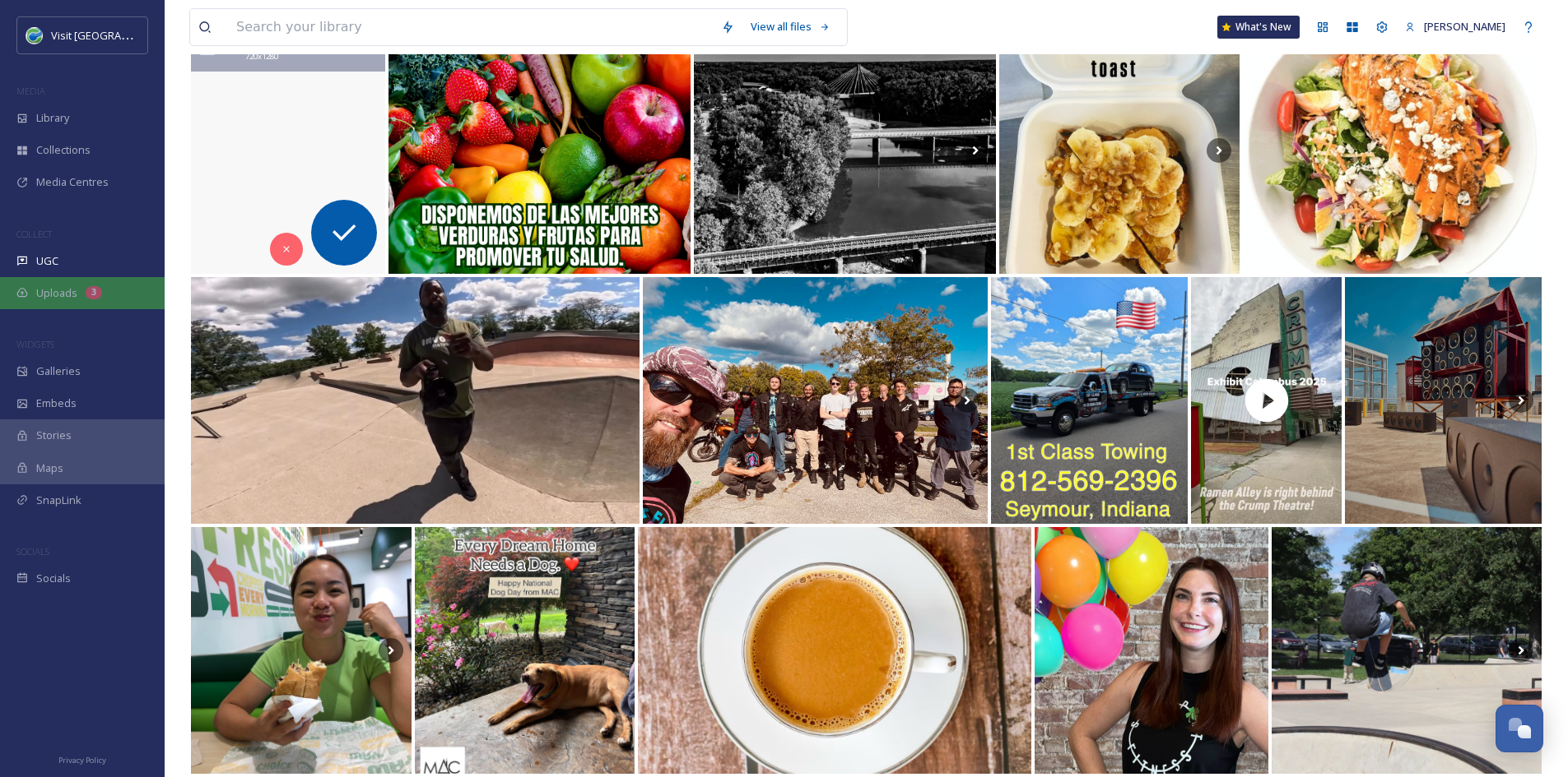
click at [57, 293] on span "Uploads" at bounding box center [56, 293] width 41 height 15
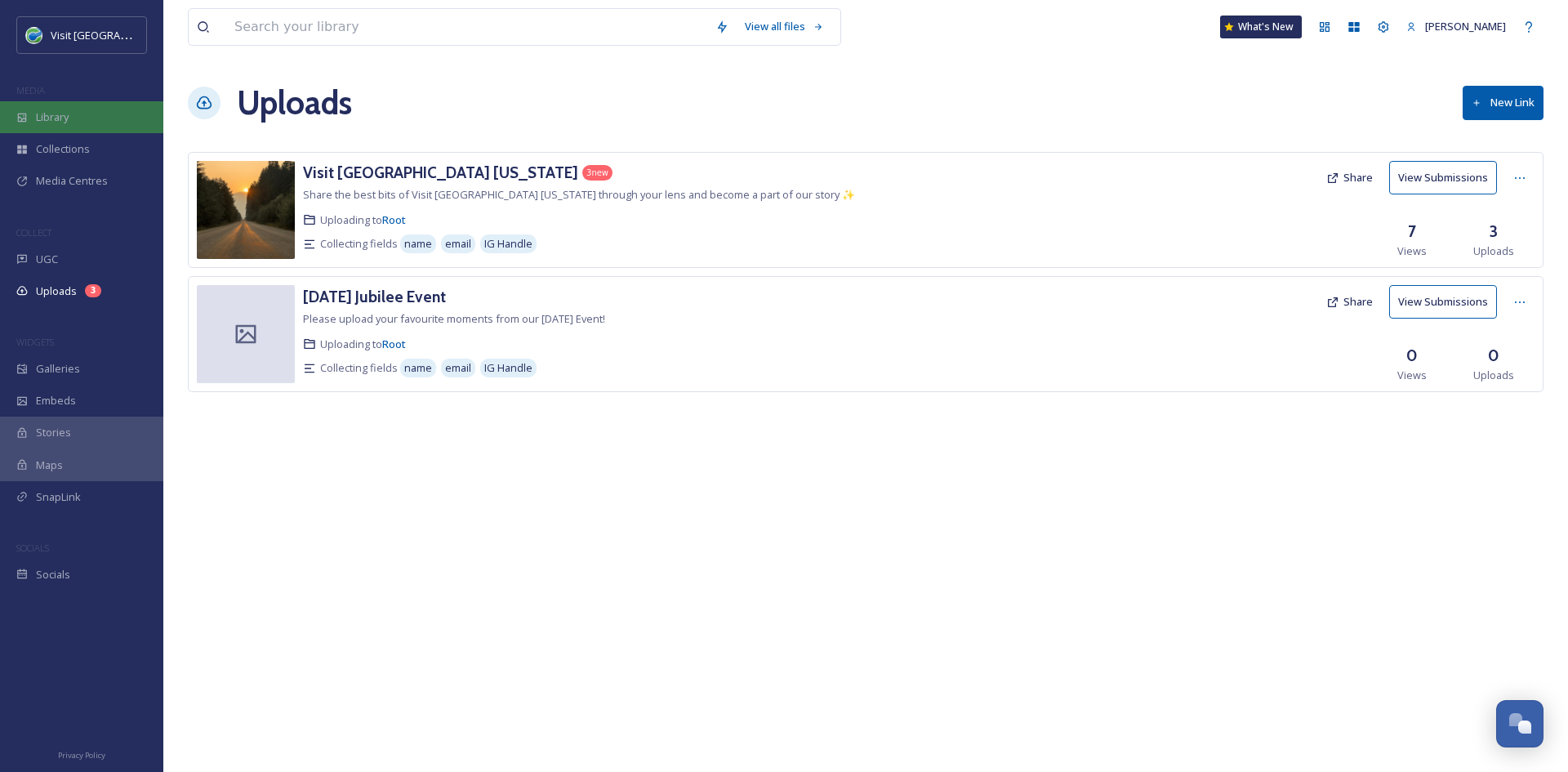
click at [68, 122] on span "Library" at bounding box center [52, 117] width 32 height 15
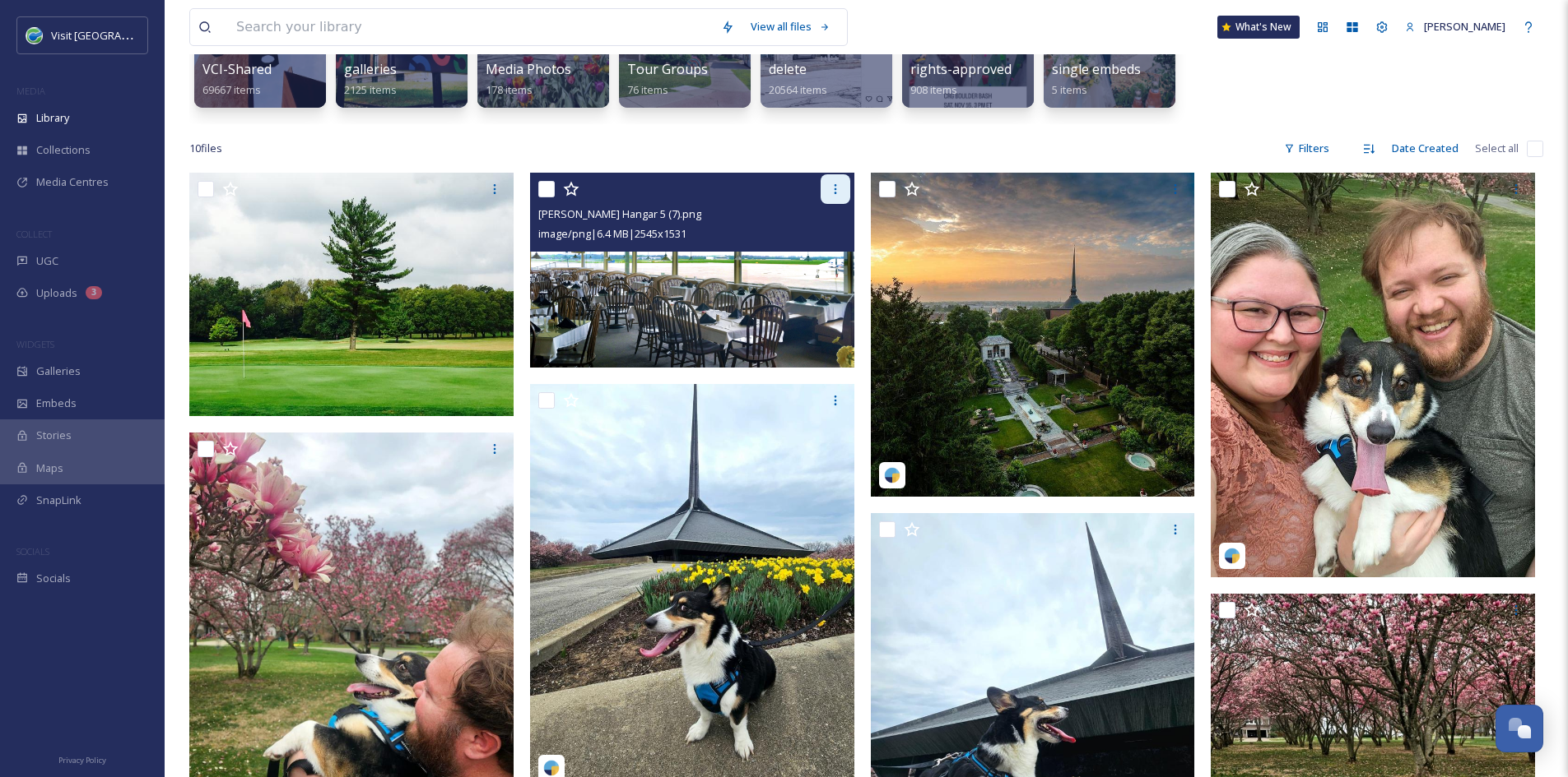
scroll to position [234, 0]
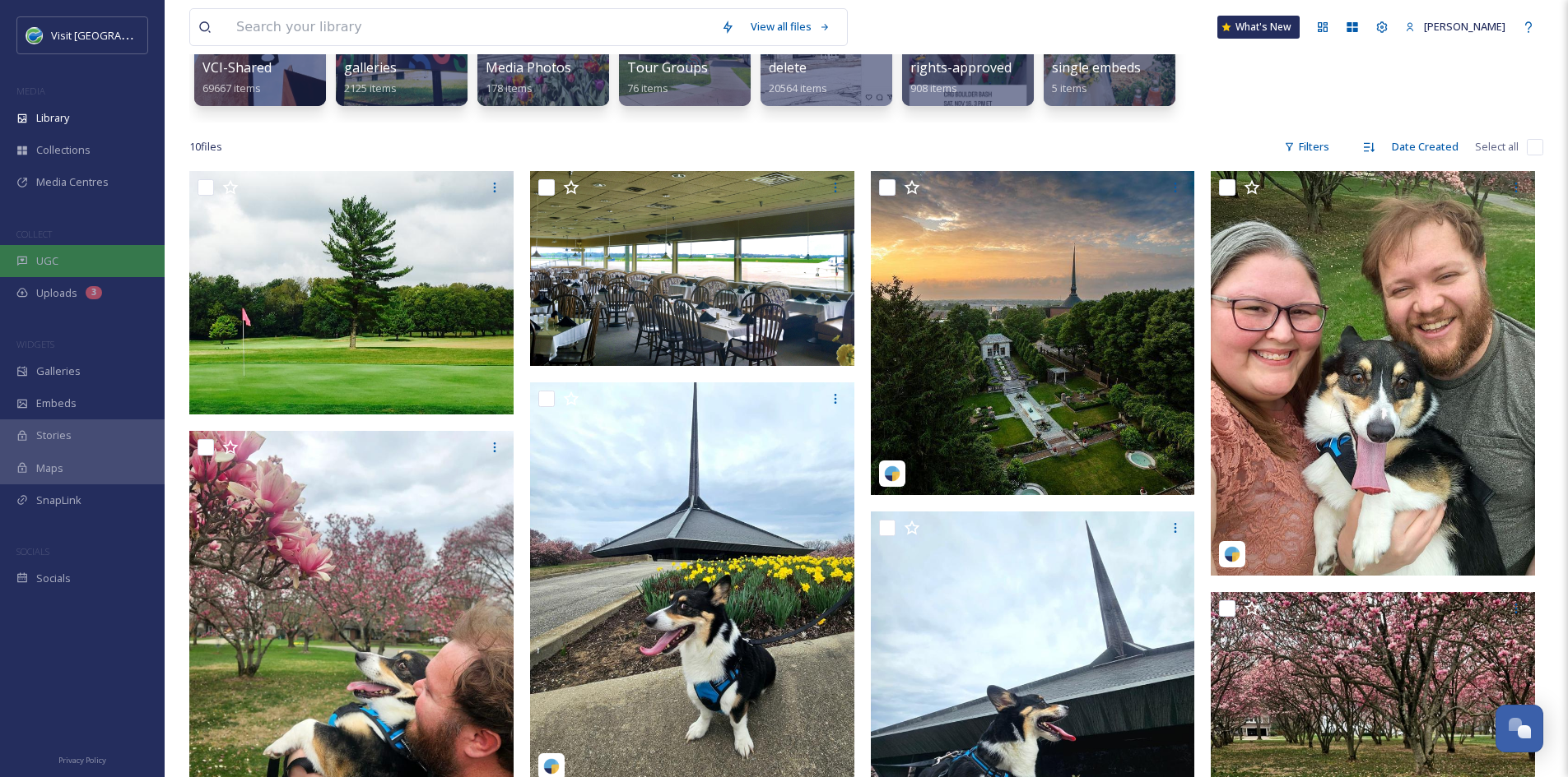
click at [112, 264] on div "UGC" at bounding box center [82, 261] width 165 height 33
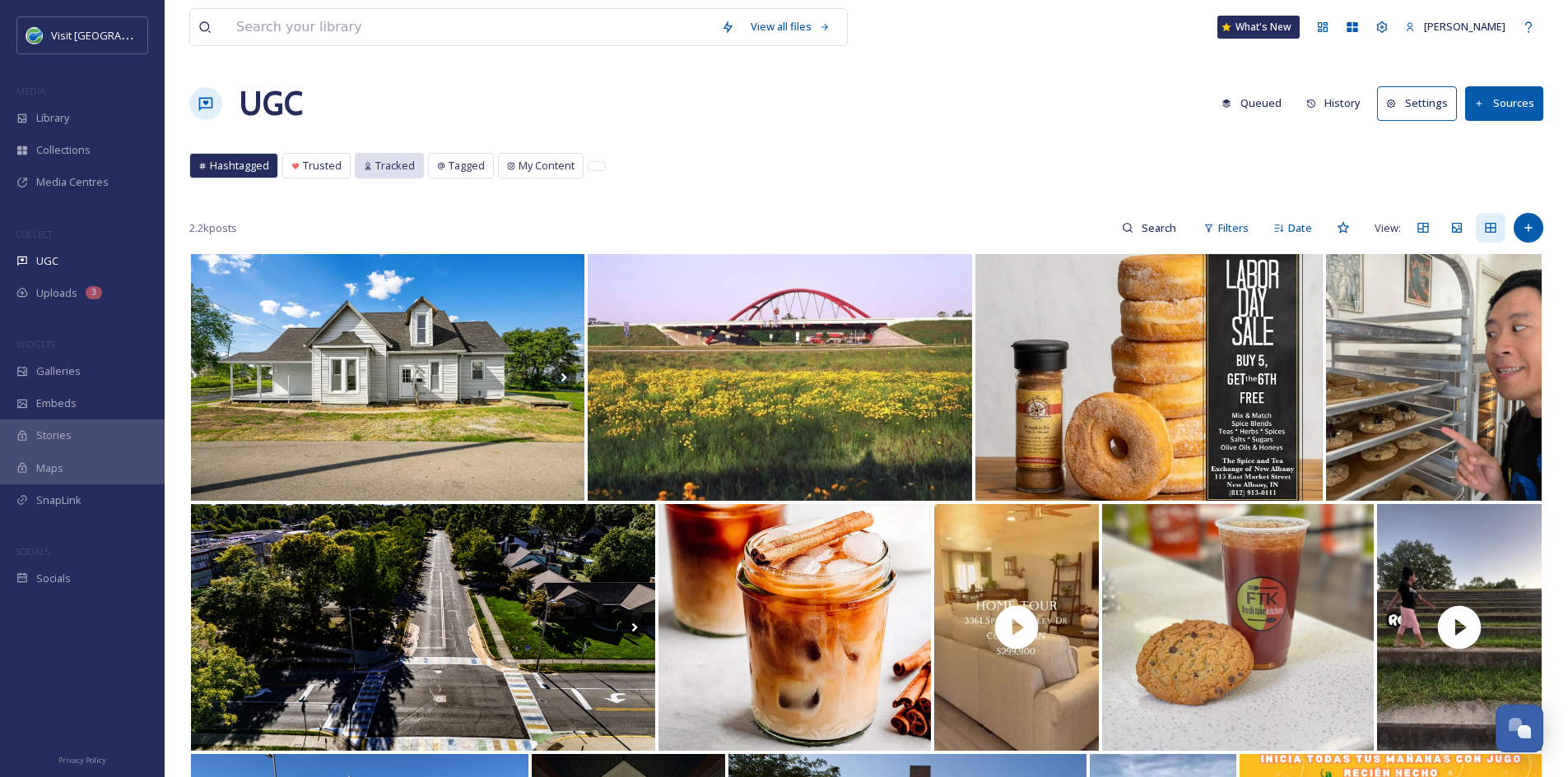
click at [401, 175] on div "Tracked" at bounding box center [389, 166] width 67 height 24
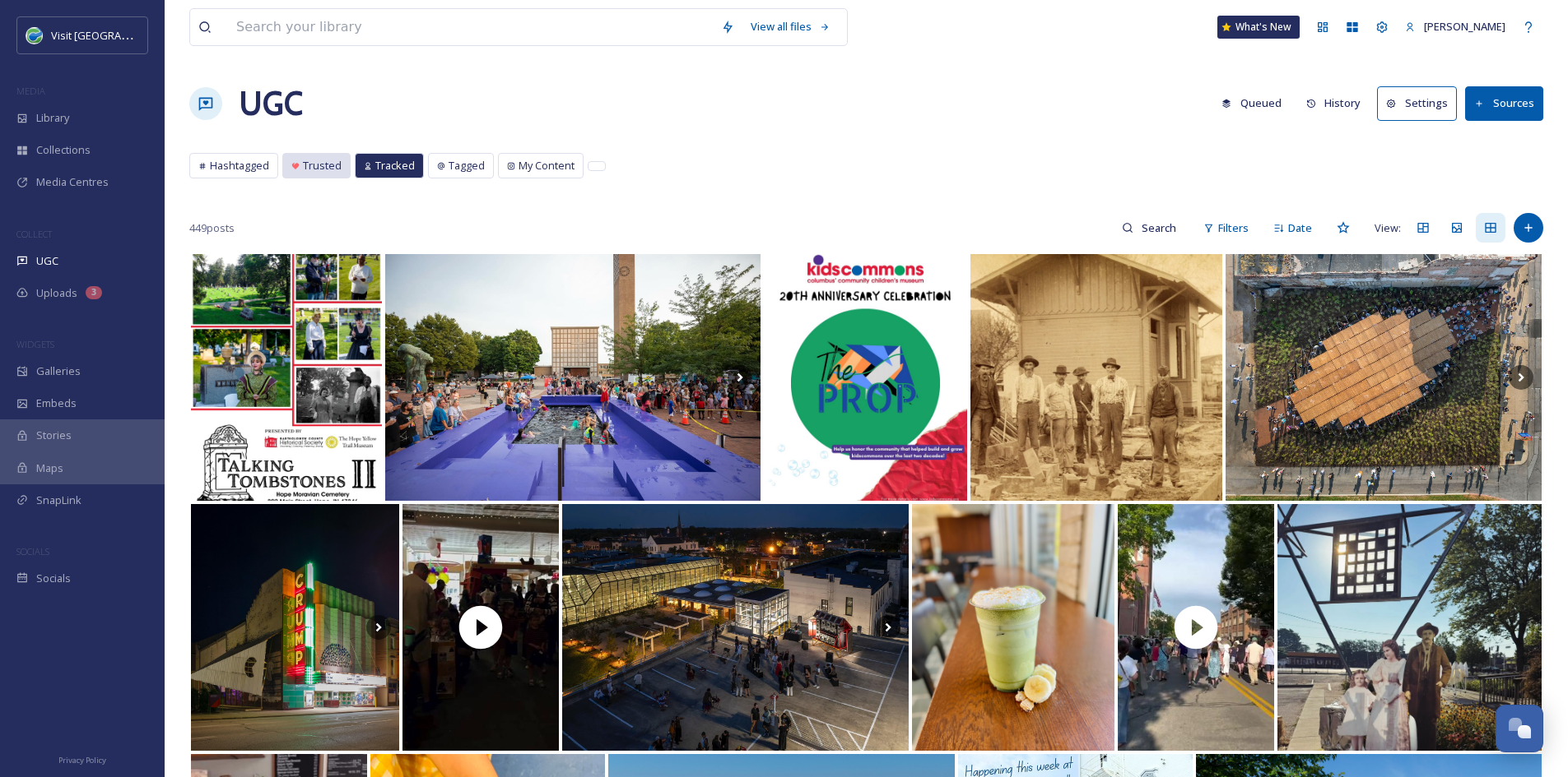
click at [320, 174] on div "Trusted" at bounding box center [317, 166] width 67 height 24
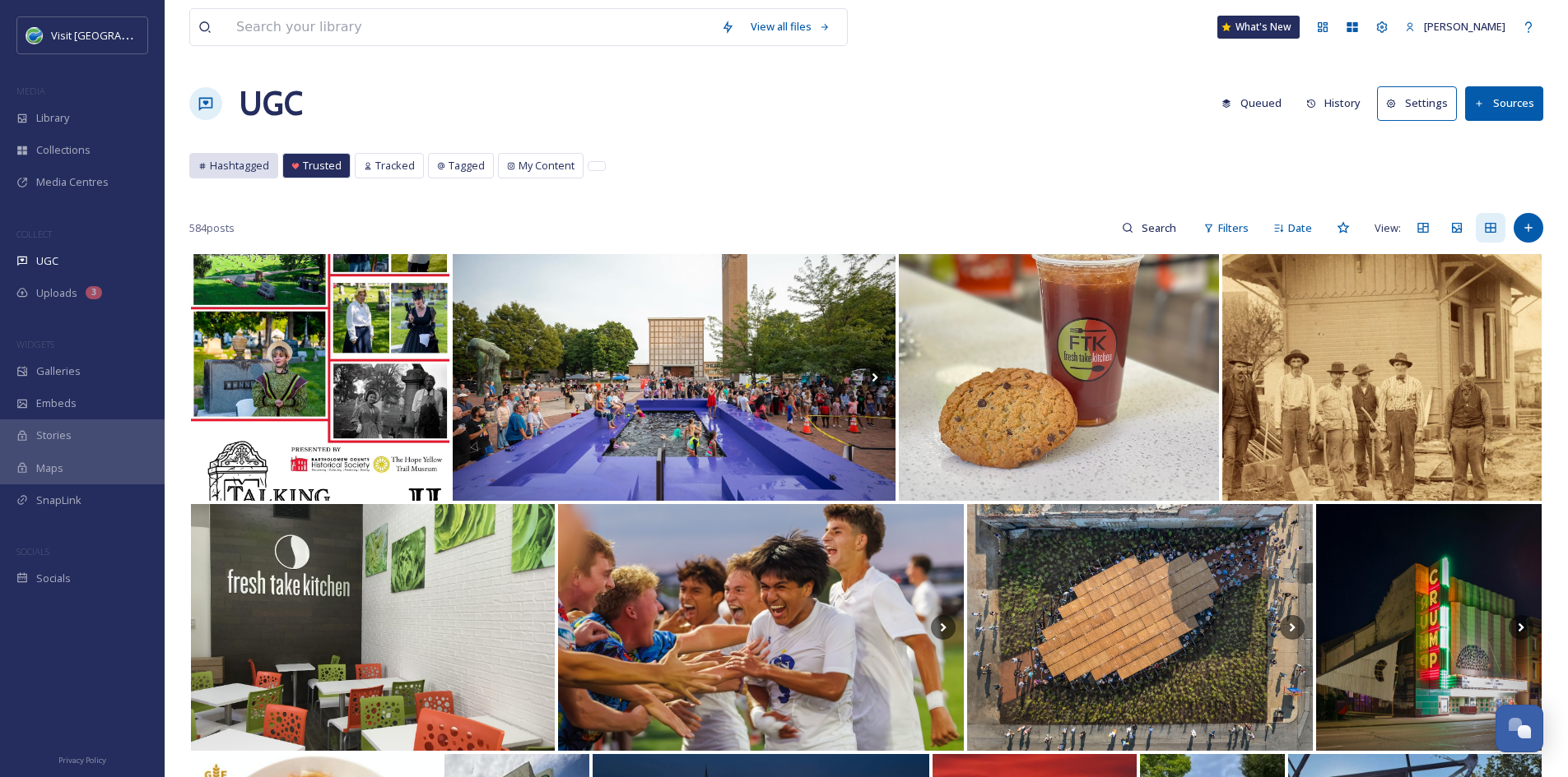
click at [241, 173] on span "Hashtagged" at bounding box center [239, 166] width 59 height 15
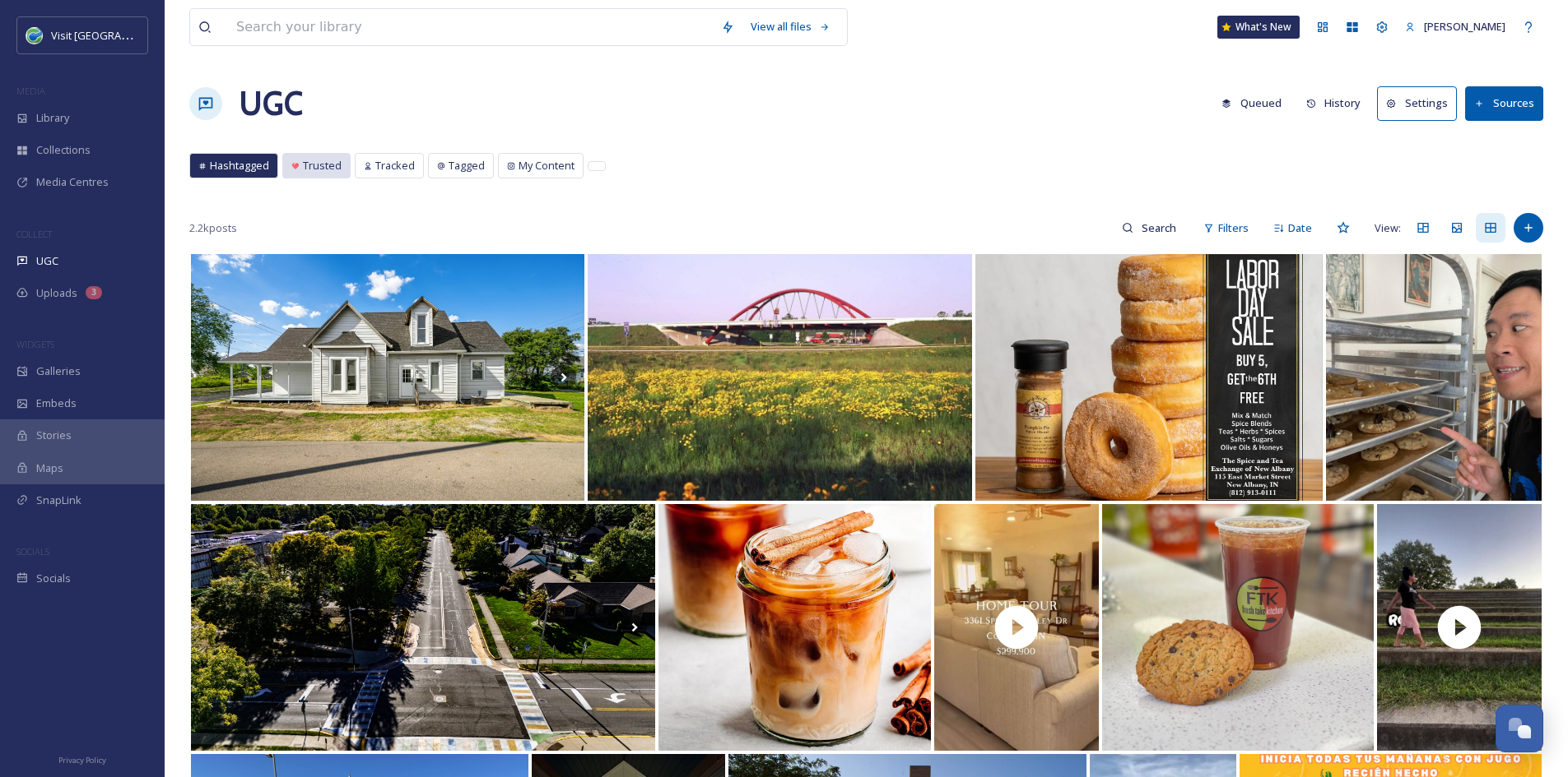
click at [308, 160] on span "Trusted" at bounding box center [322, 166] width 38 height 15
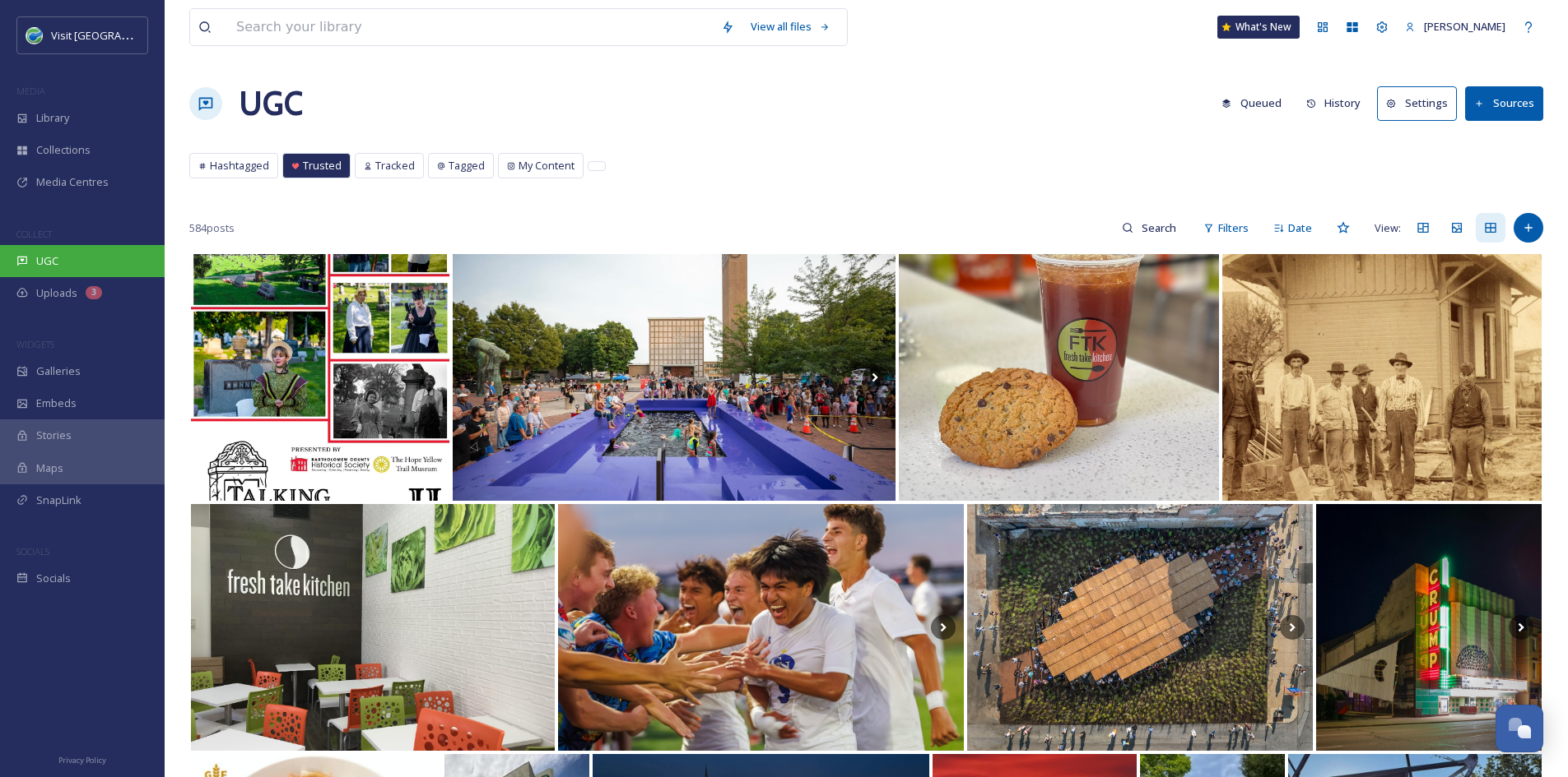
click at [99, 258] on div "UGC" at bounding box center [82, 261] width 165 height 33
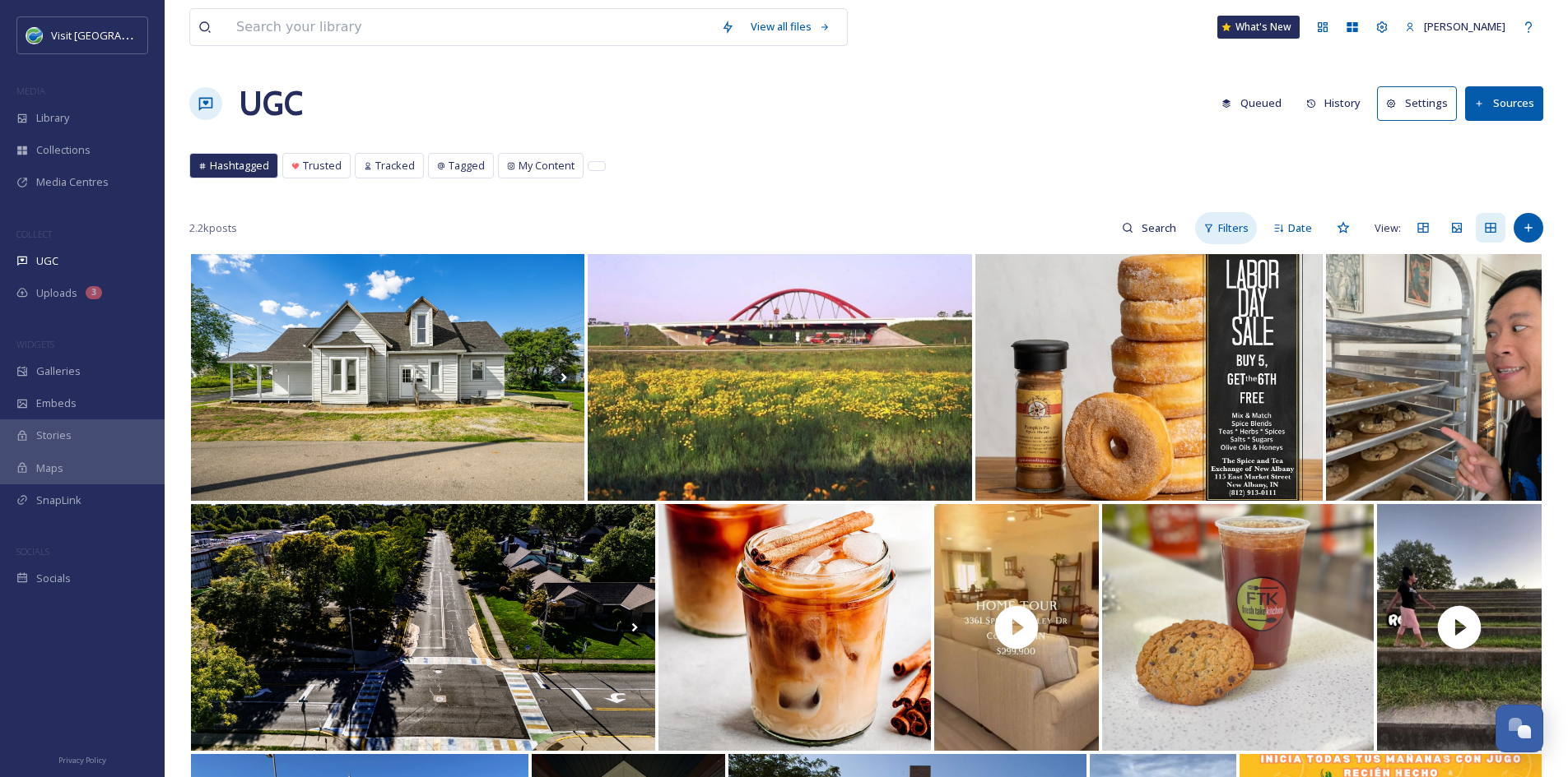
click at [1226, 228] on span "Filters" at bounding box center [1233, 228] width 31 height 15
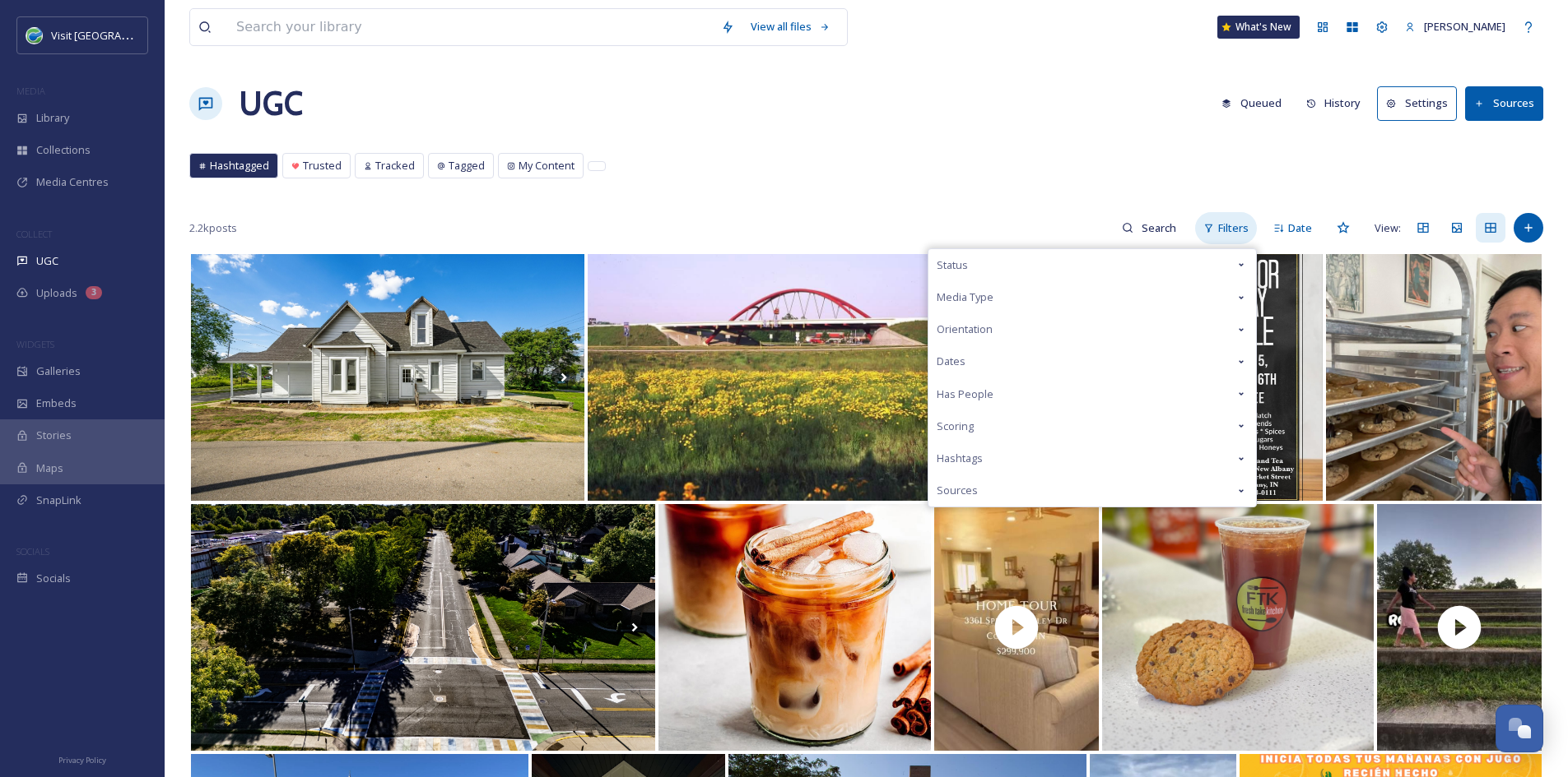
click at [1226, 228] on span "Filters" at bounding box center [1233, 228] width 31 height 15
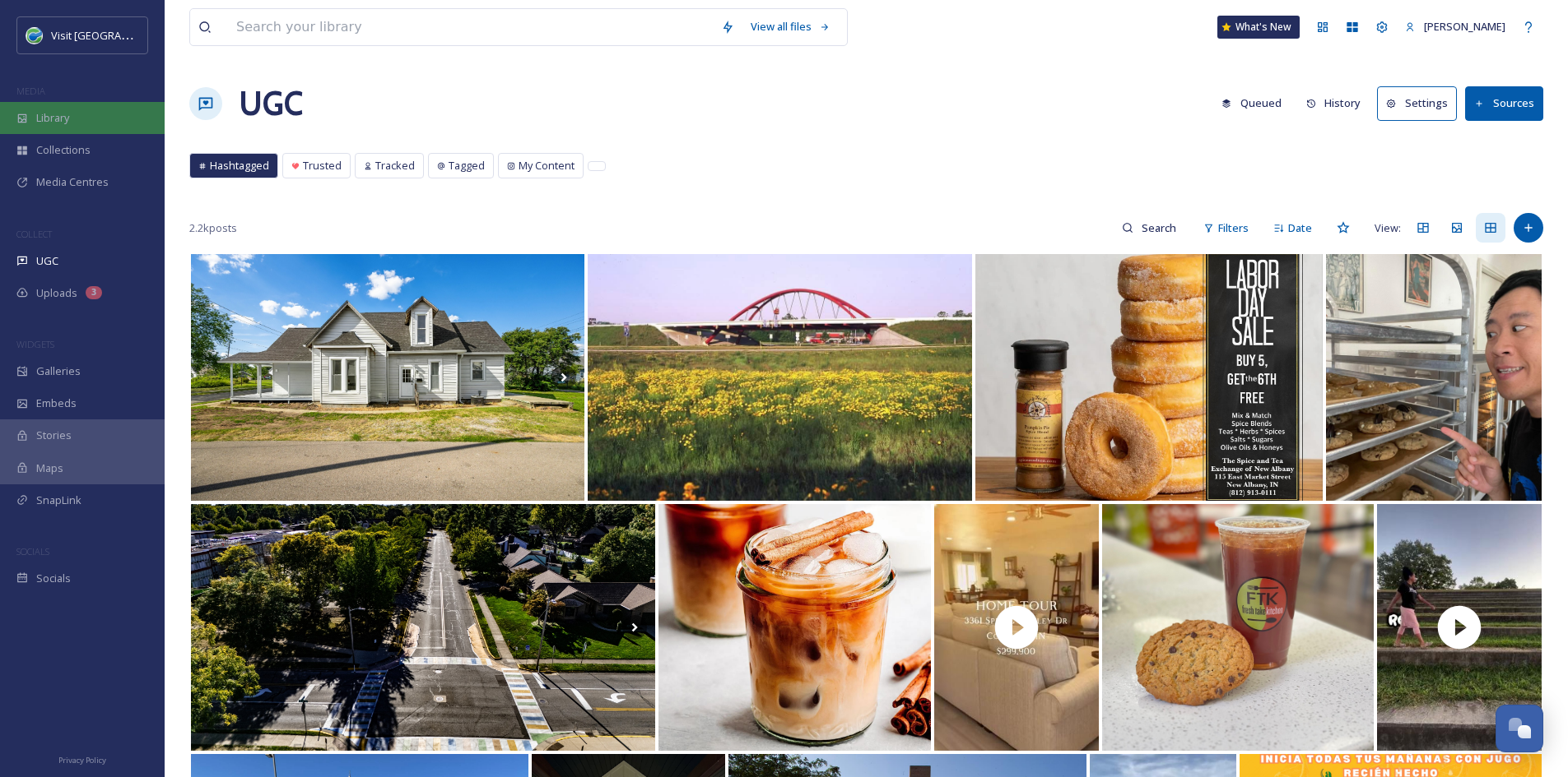
click at [101, 126] on div "Library" at bounding box center [82, 119] width 165 height 33
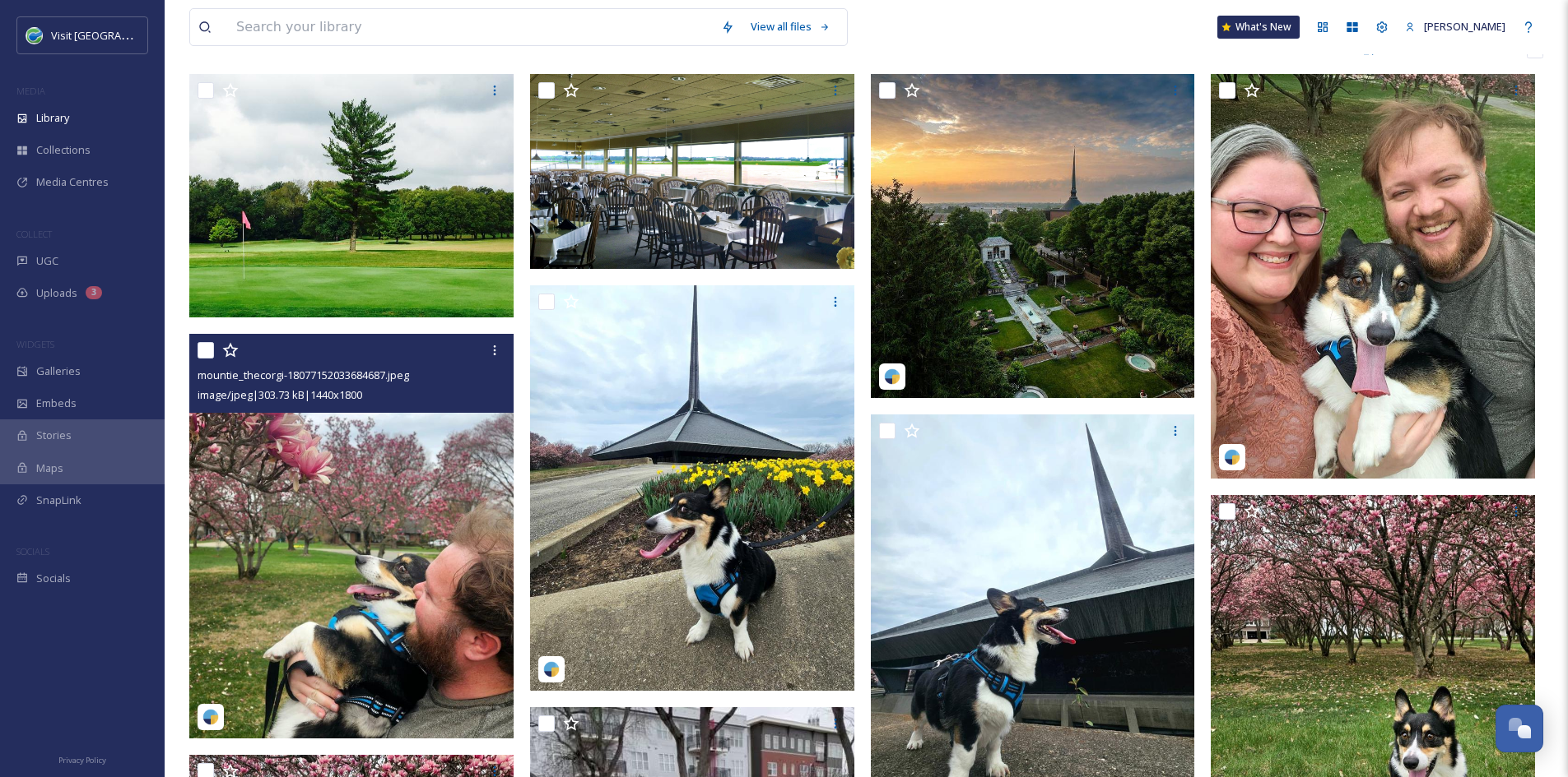
scroll to position [332, 0]
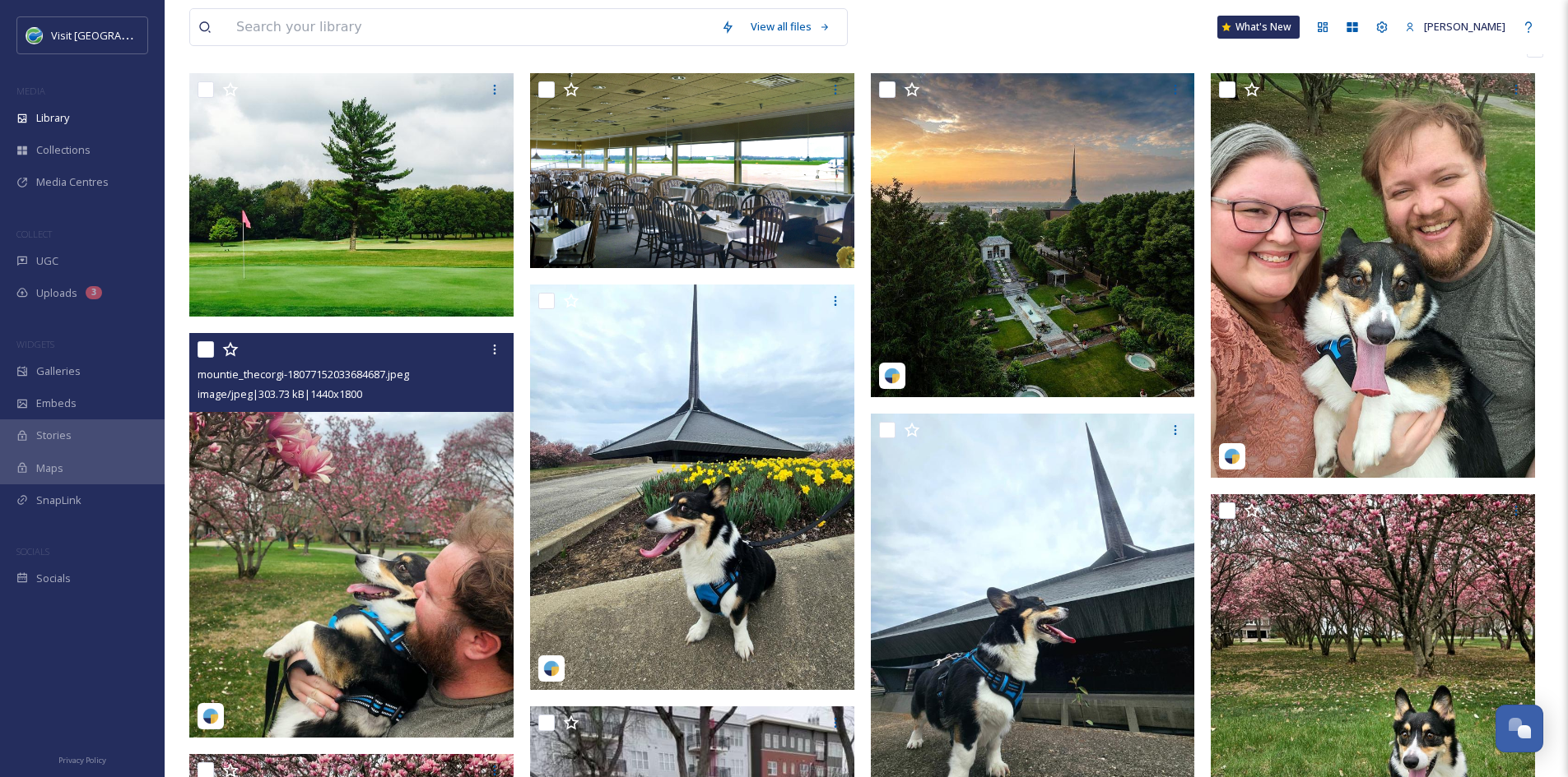
click at [404, 517] on img at bounding box center [351, 536] width 325 height 406
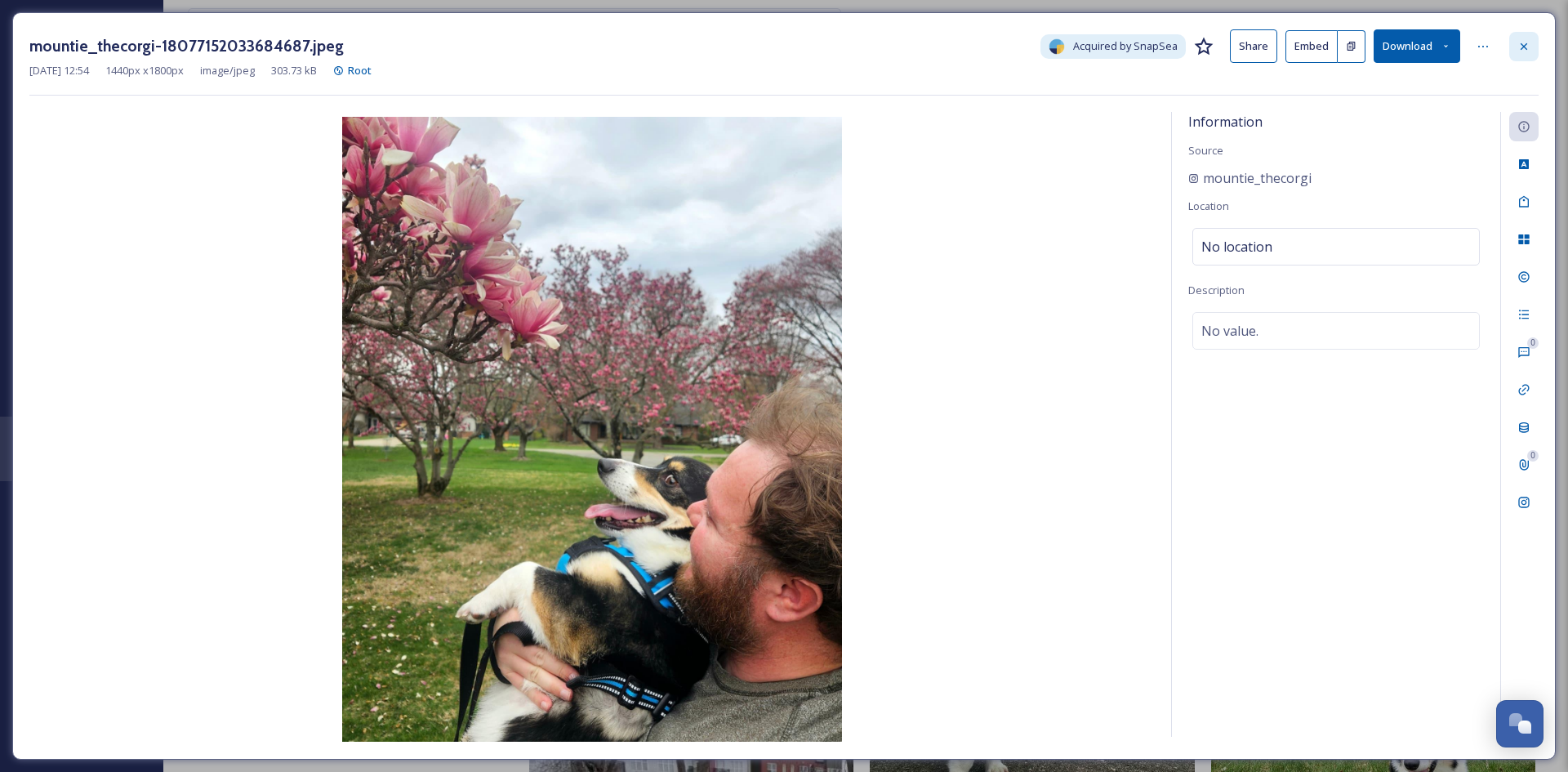
click at [1523, 53] on div at bounding box center [1524, 47] width 29 height 29
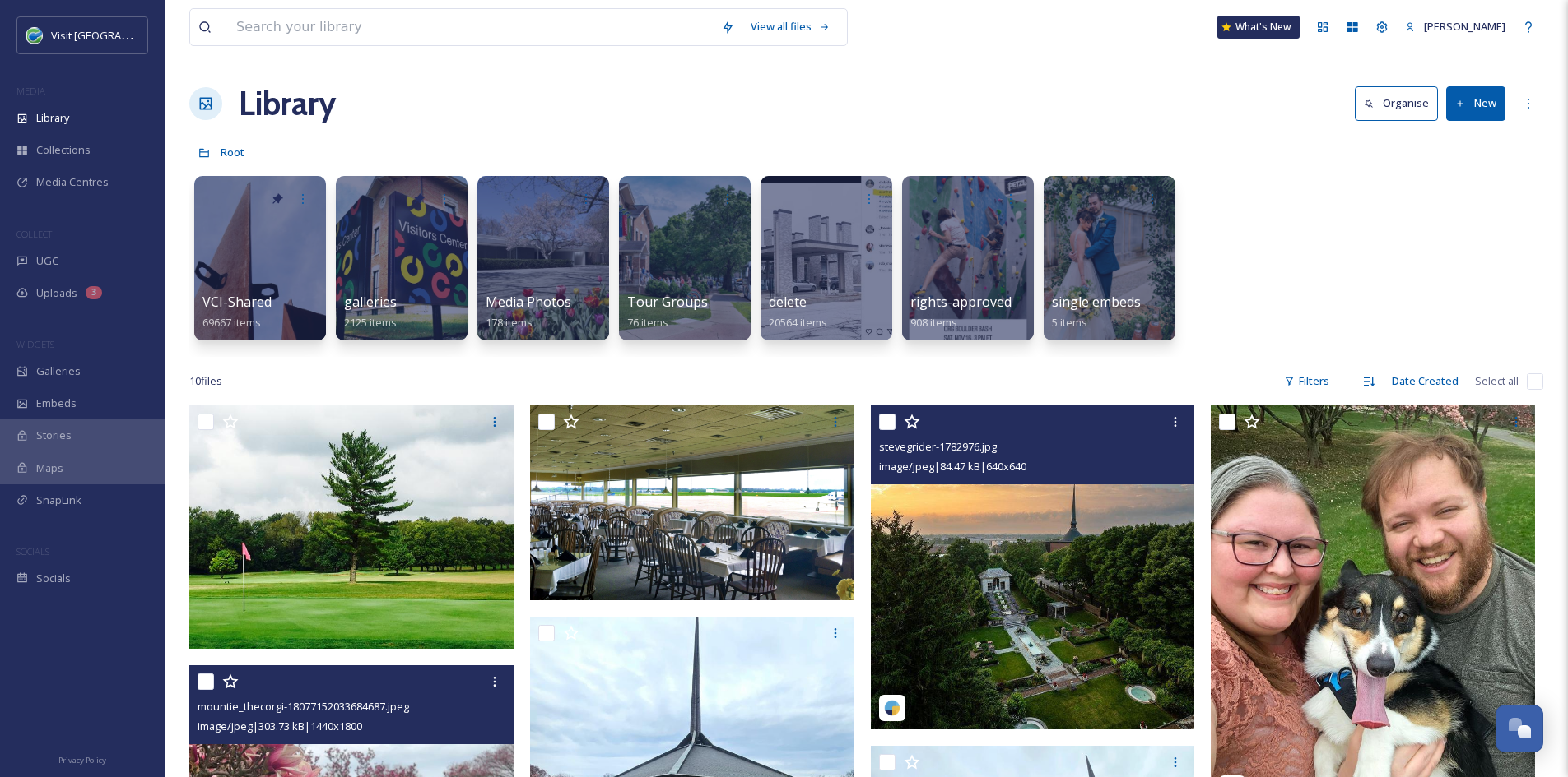
click at [1053, 624] on img at bounding box center [1032, 567] width 325 height 324
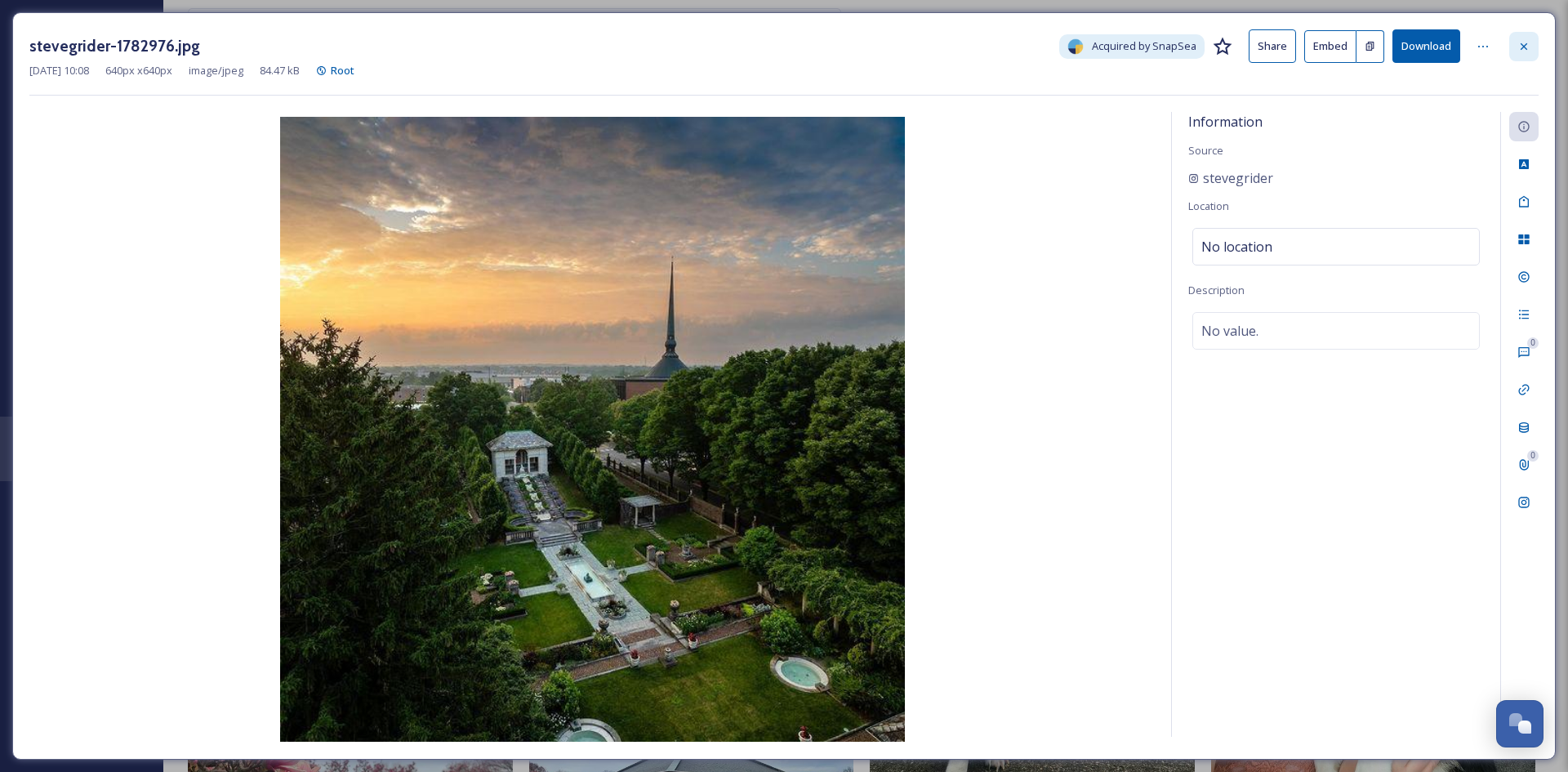
click at [1527, 47] on icon at bounding box center [1524, 47] width 13 height 13
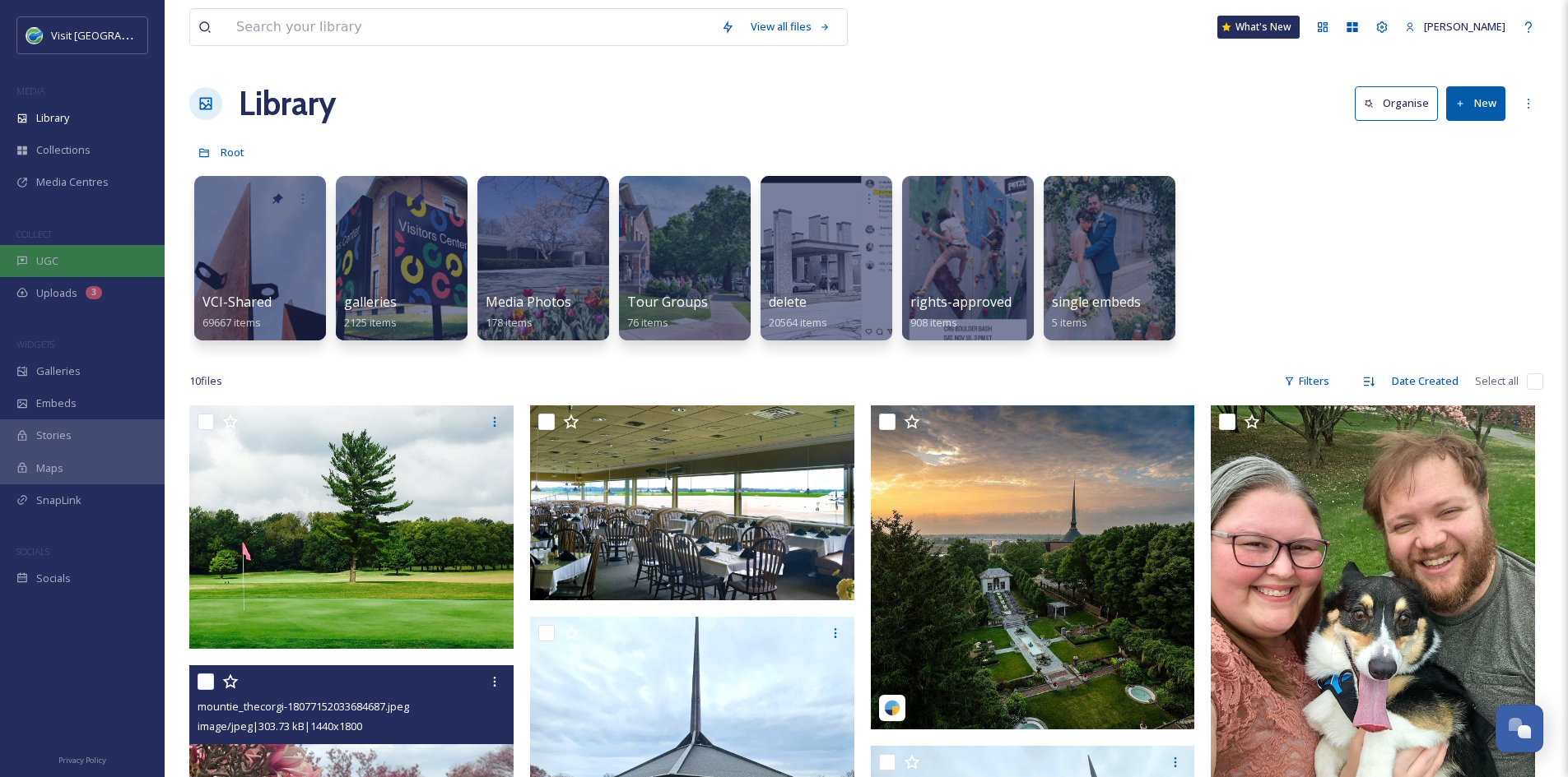
click at [110, 259] on div "UGC" at bounding box center [82, 261] width 165 height 33
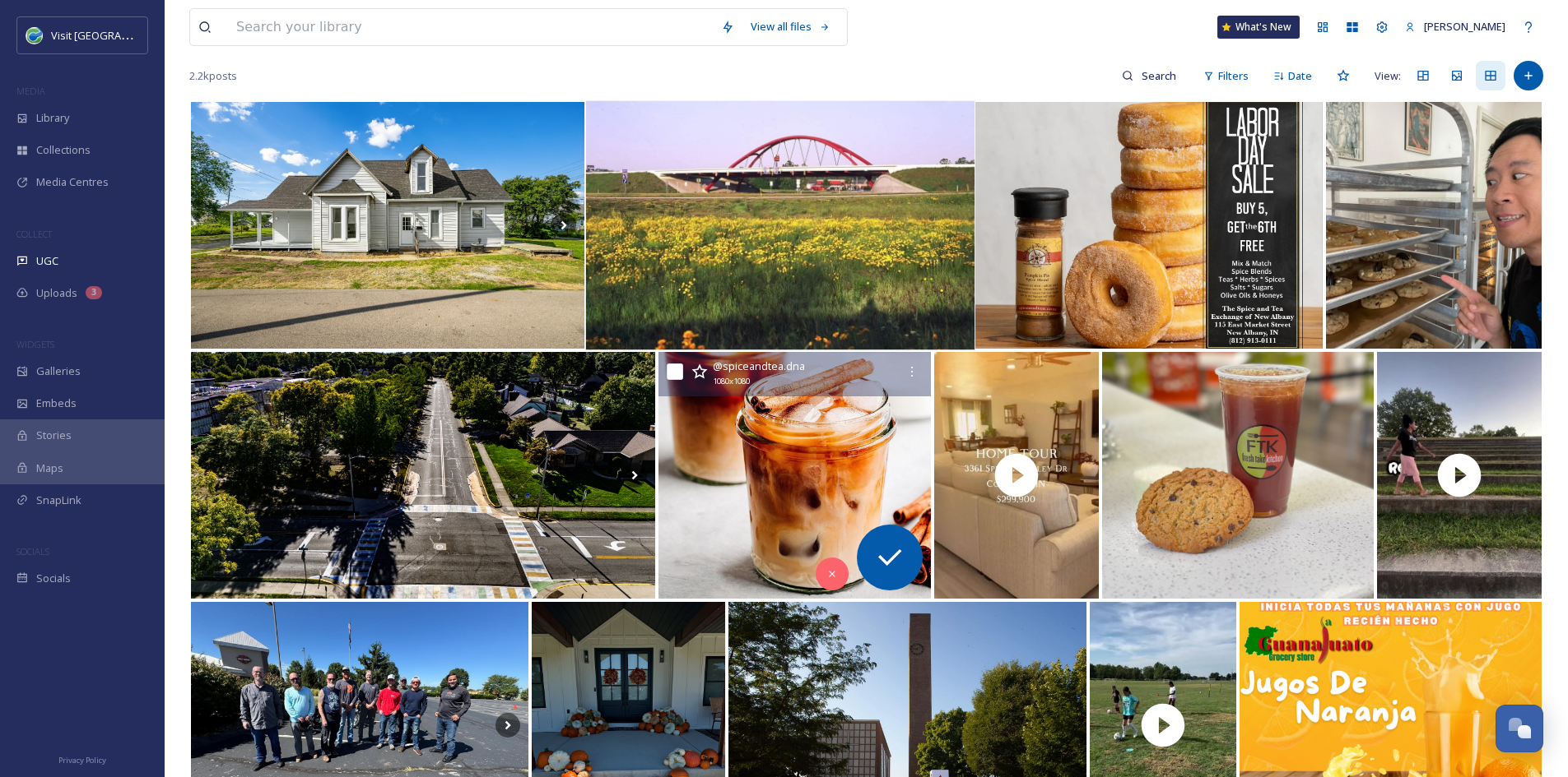
scroll to position [161, 0]
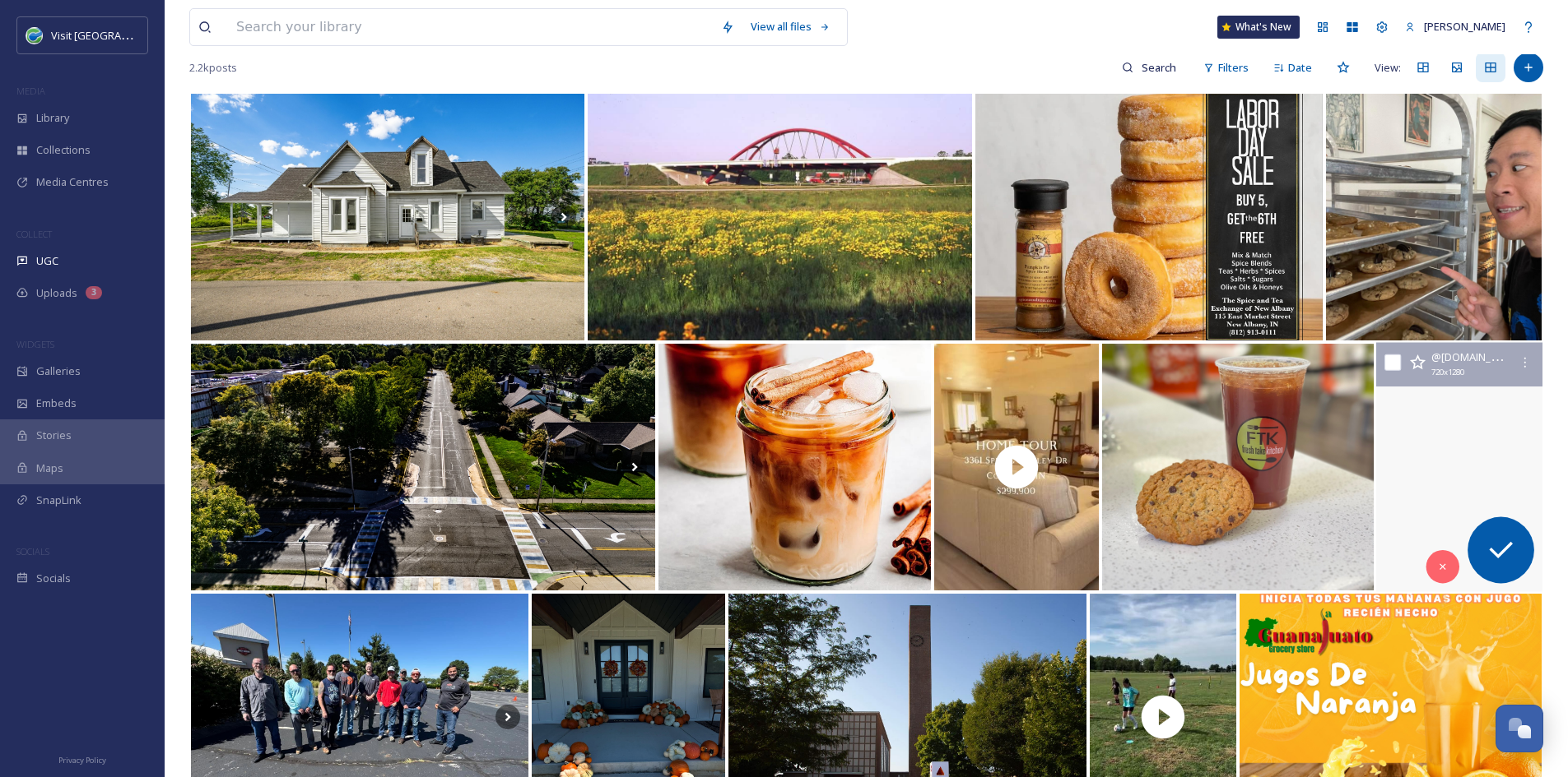
click at [1450, 486] on video "September 13th Refuge will meet at the Amphitheater in Millrace Park at 1pm for…" at bounding box center [1459, 467] width 167 height 249
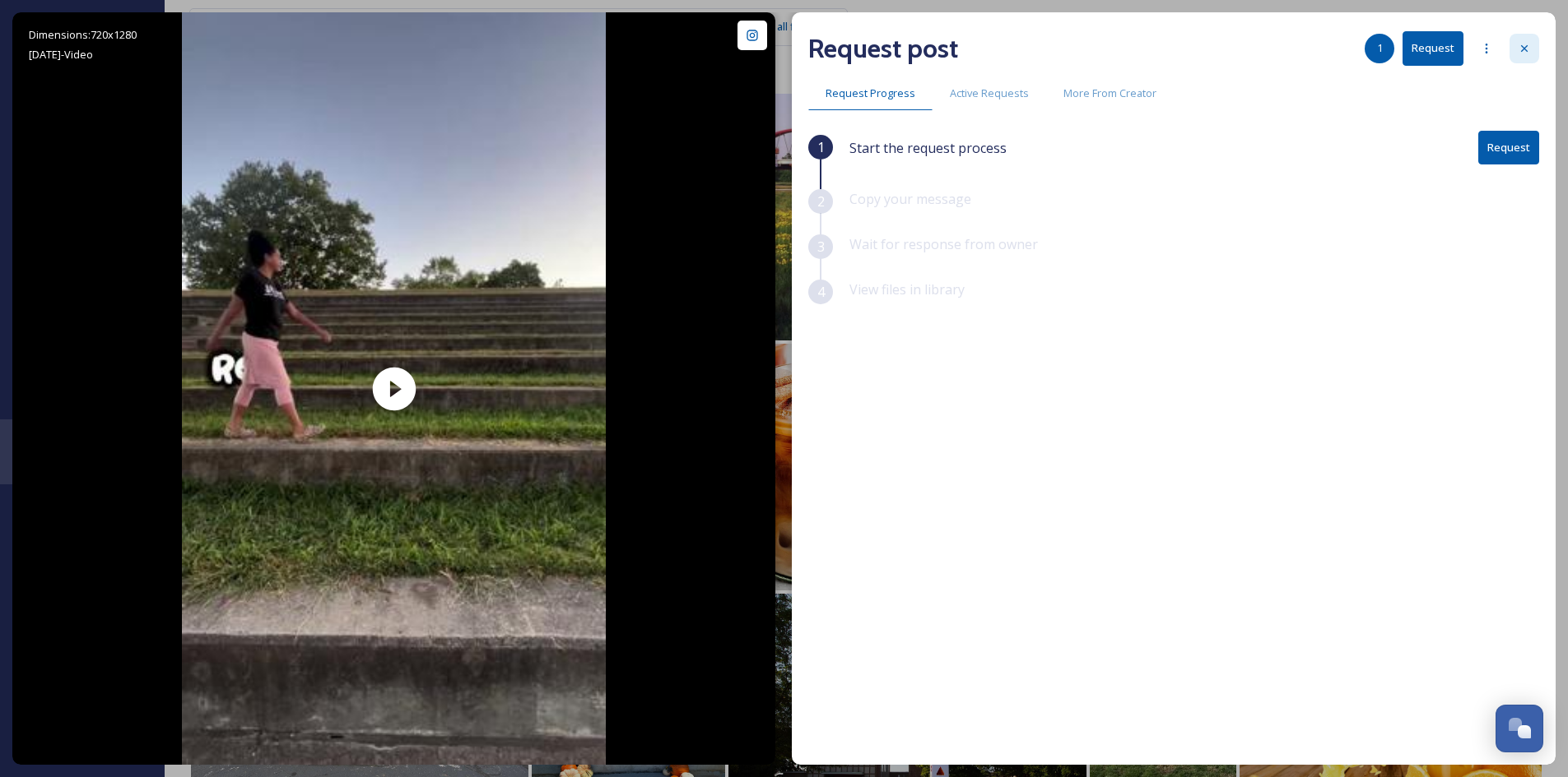
click at [1523, 50] on icon at bounding box center [1524, 49] width 13 height 13
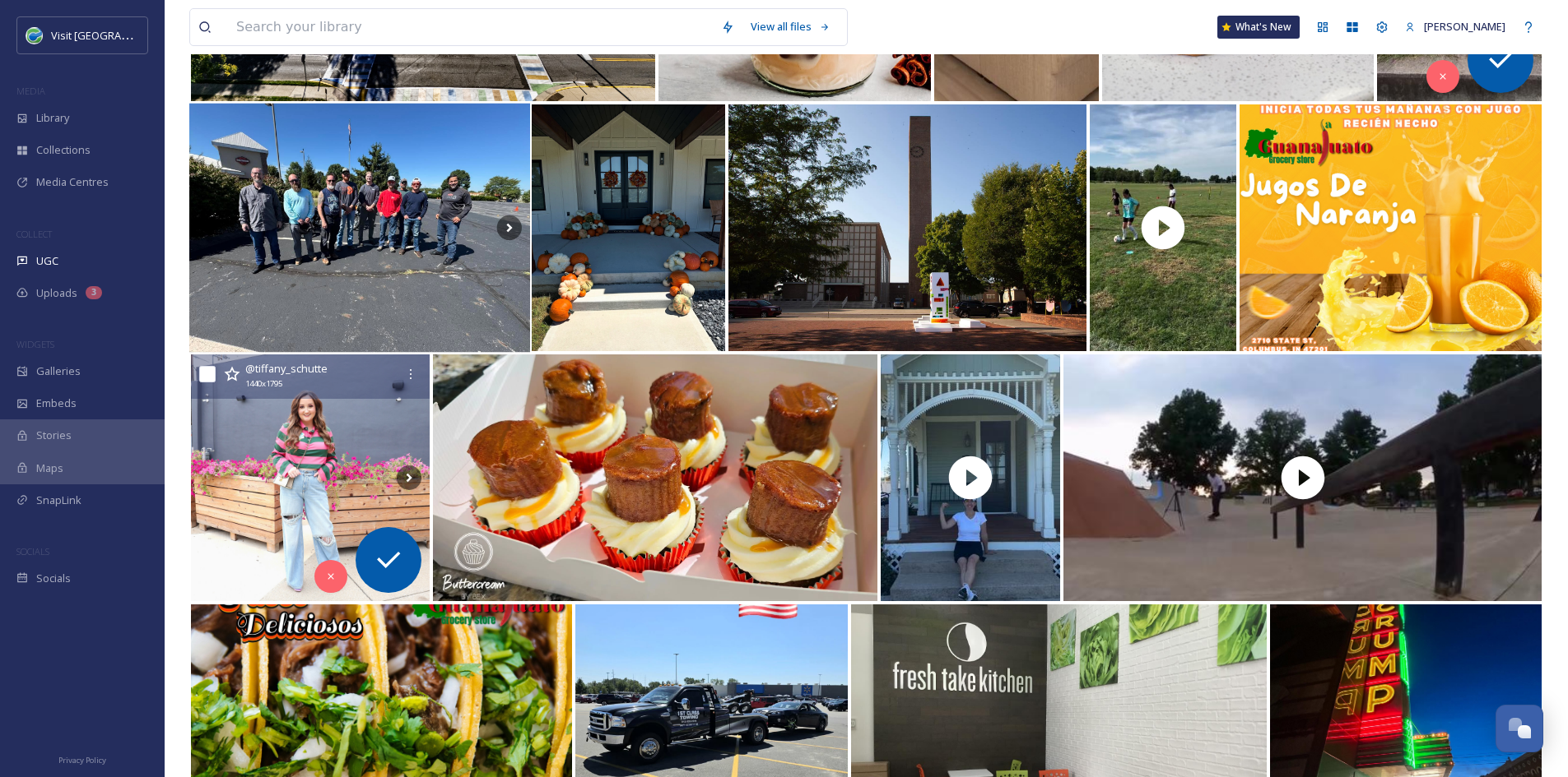
scroll to position [651, 0]
click at [380, 467] on img at bounding box center [311, 477] width 241 height 249
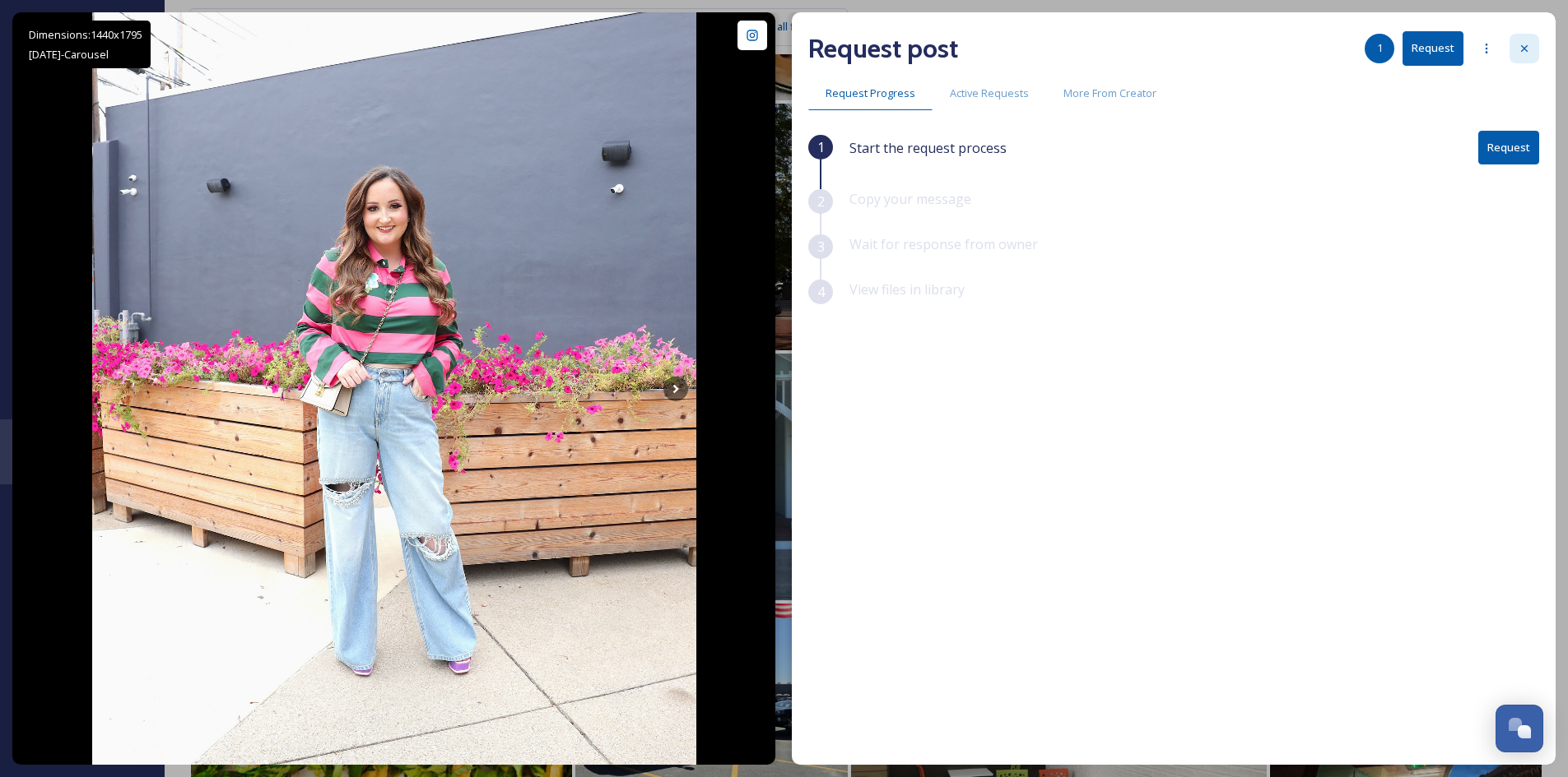
click at [1521, 52] on icon at bounding box center [1524, 49] width 13 height 13
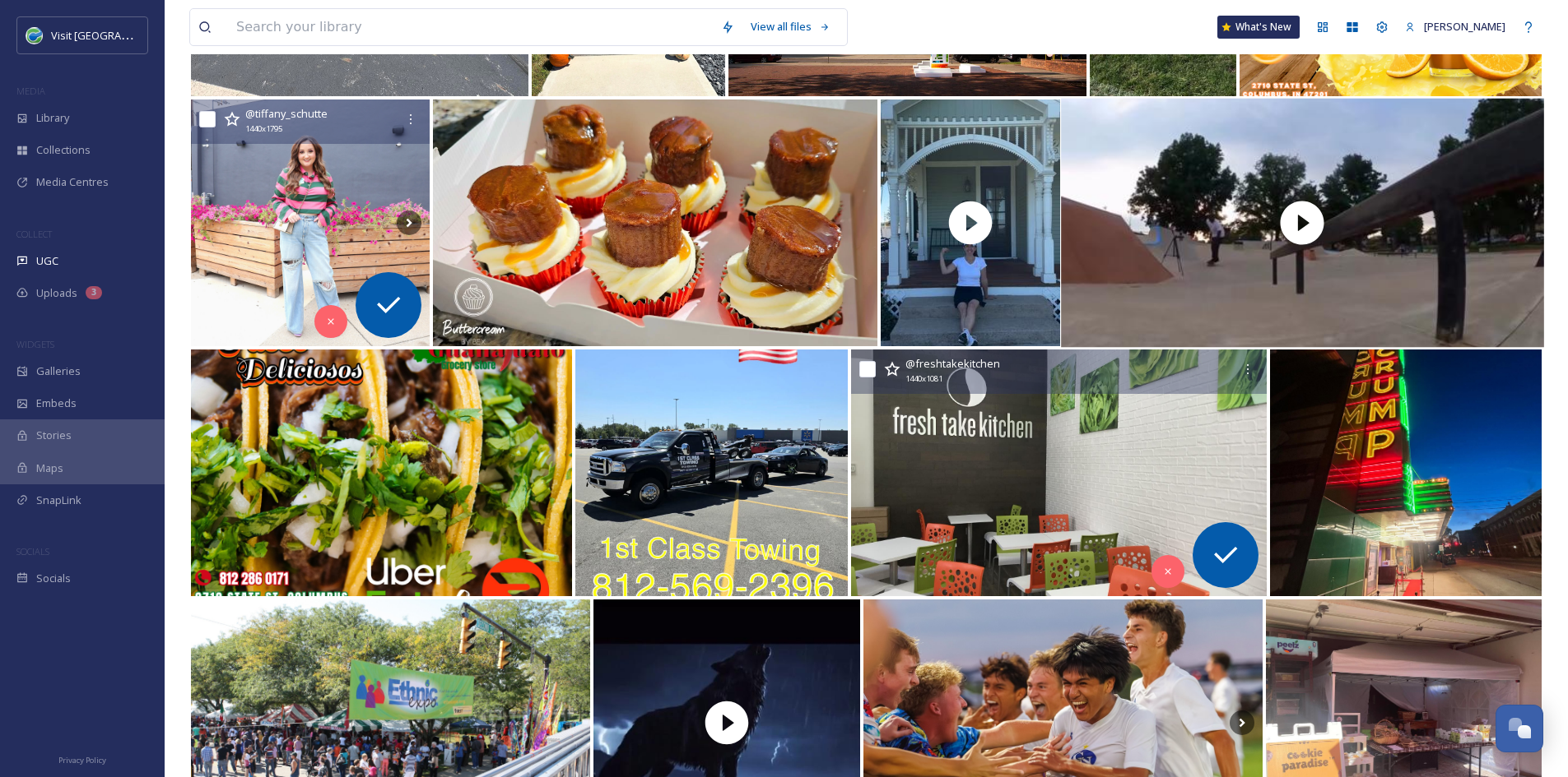
scroll to position [907, 0]
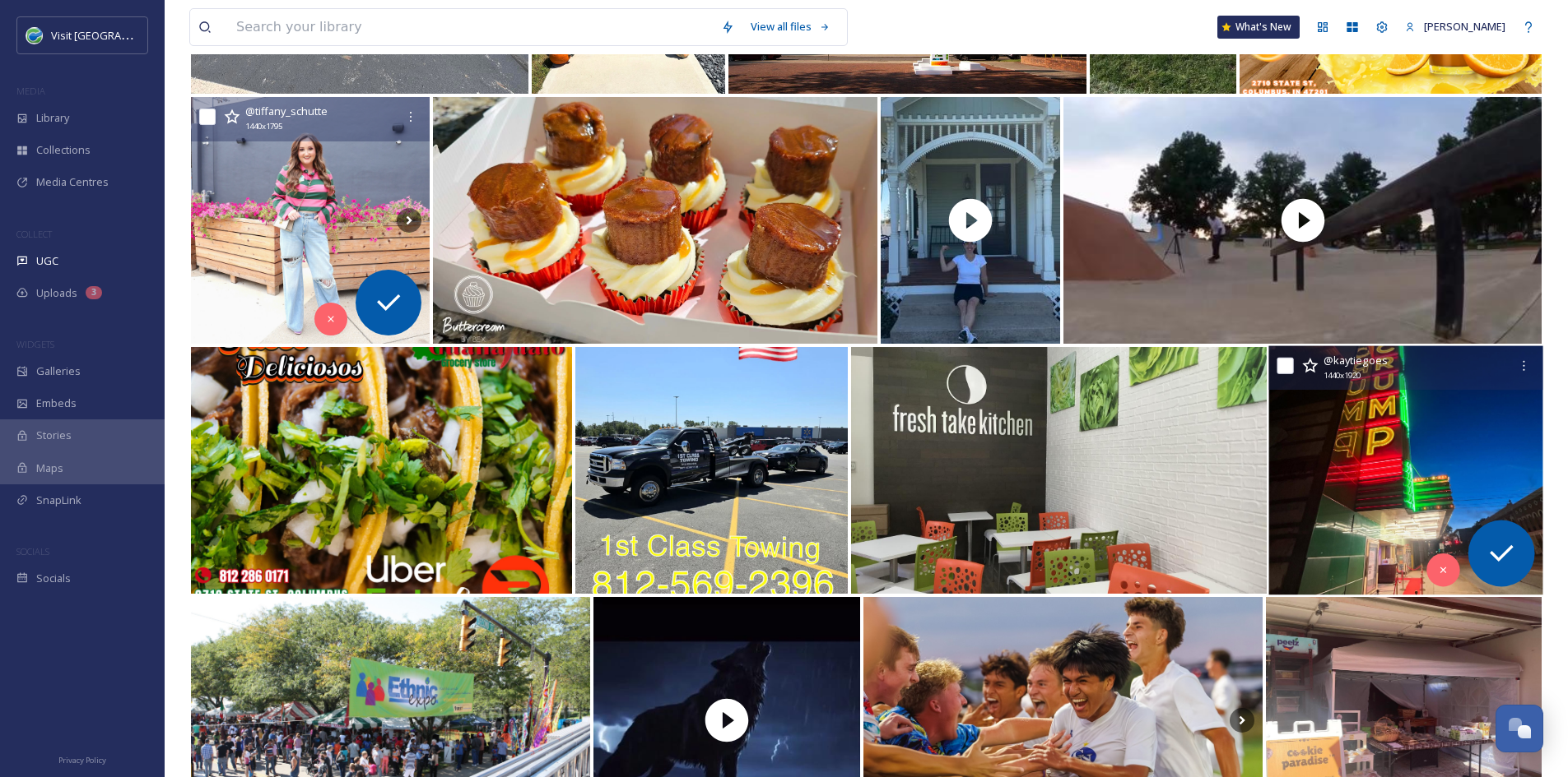
click at [1409, 491] on img at bounding box center [1405, 471] width 275 height 249
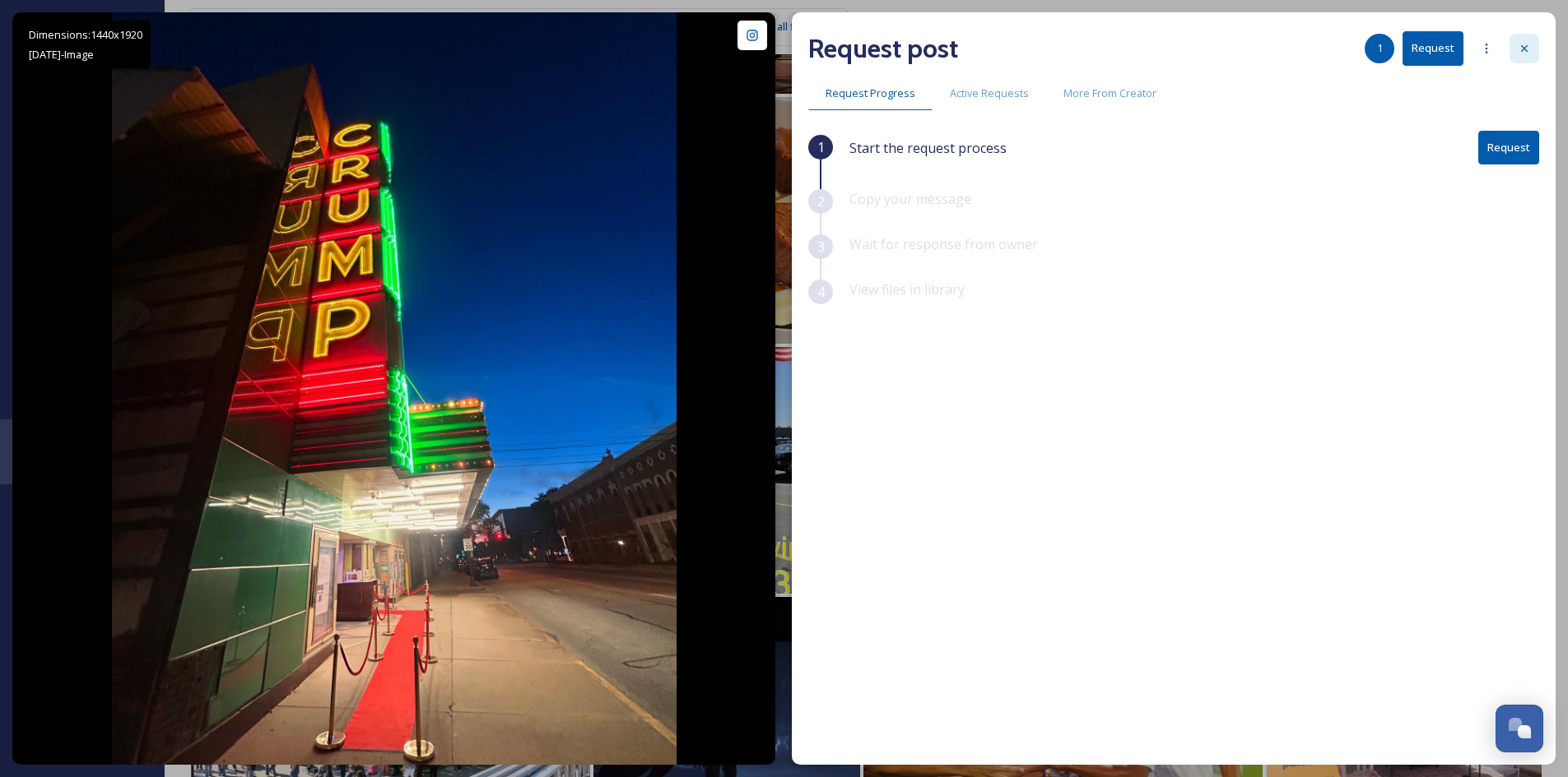
click at [1522, 48] on icon at bounding box center [1524, 49] width 13 height 13
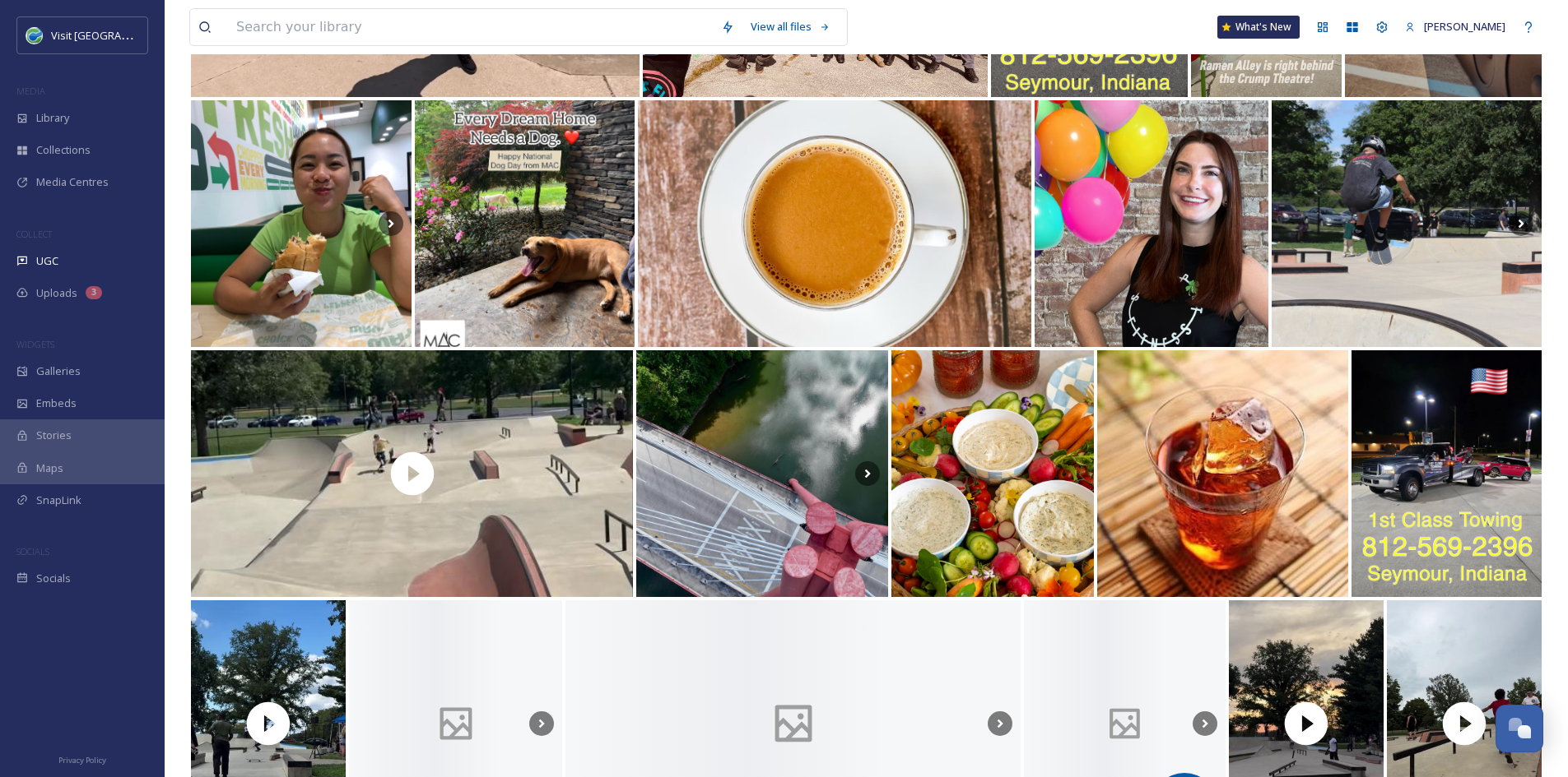
scroll to position [2905, 0]
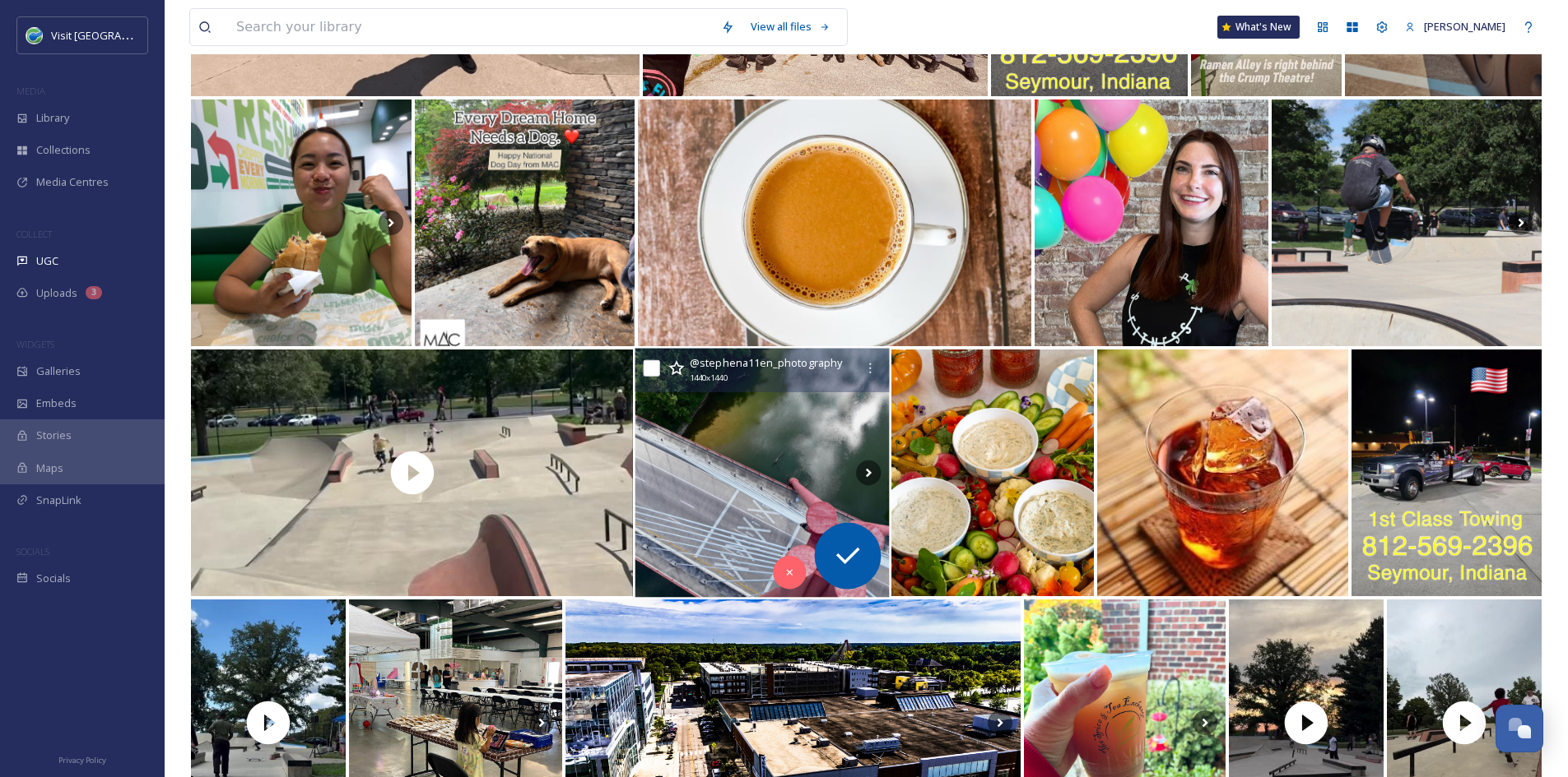
click at [771, 468] on img at bounding box center [763, 473] width 255 height 249
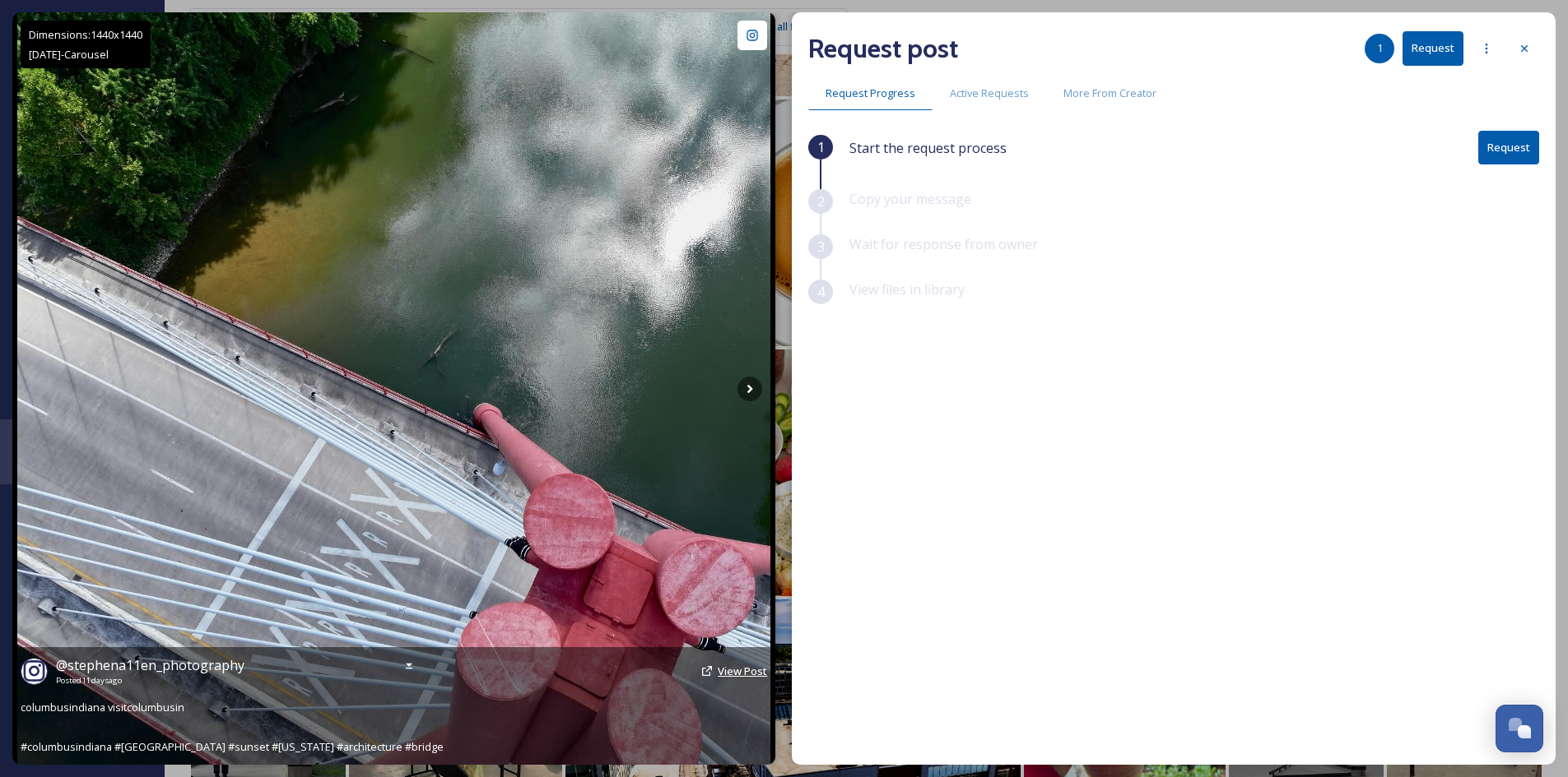
click at [735, 665] on span "View Post" at bounding box center [743, 671] width 50 height 14
click at [726, 670] on span "View Post" at bounding box center [743, 671] width 50 height 14
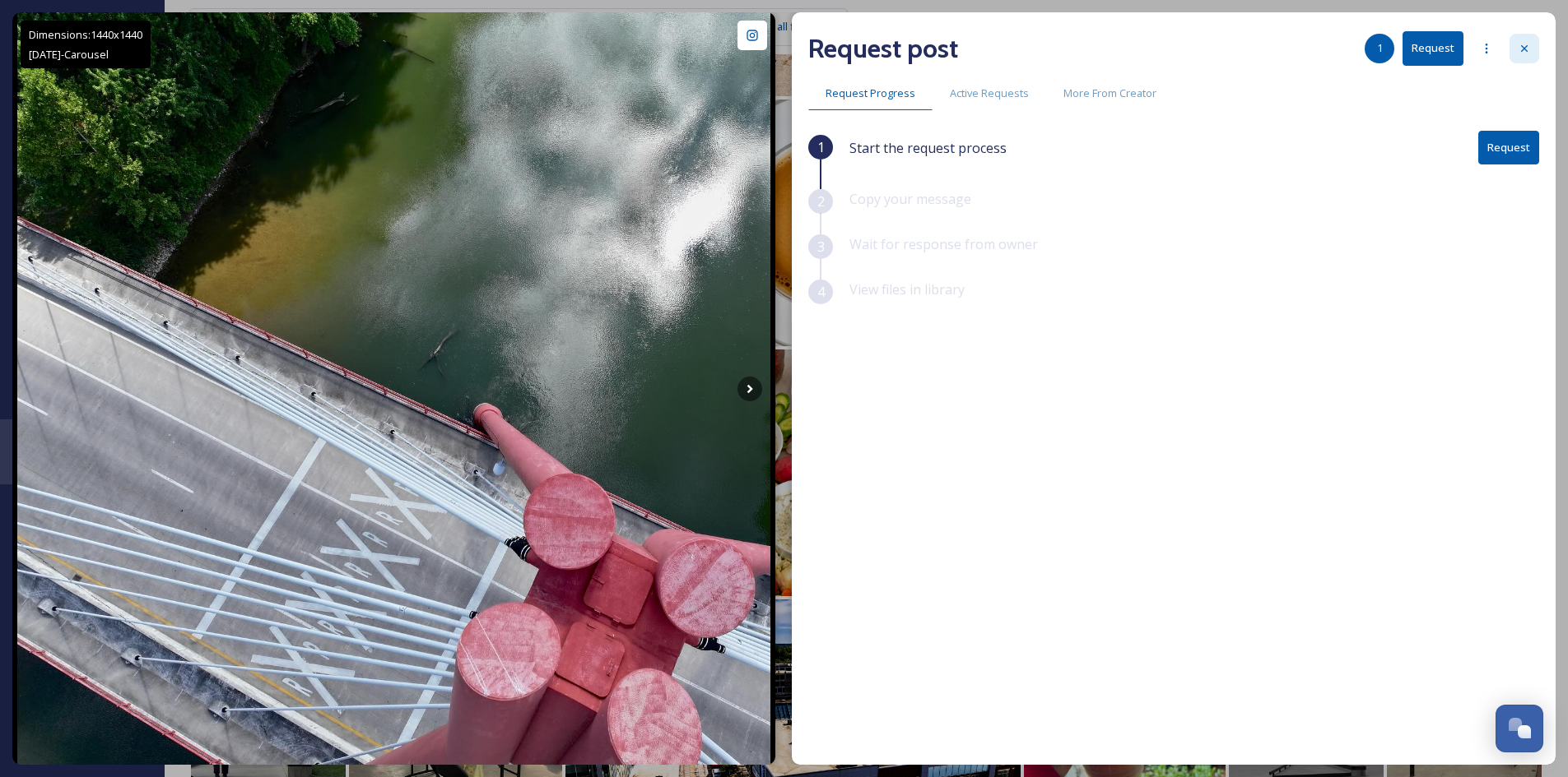
click at [1527, 49] on icon at bounding box center [1524, 49] width 13 height 13
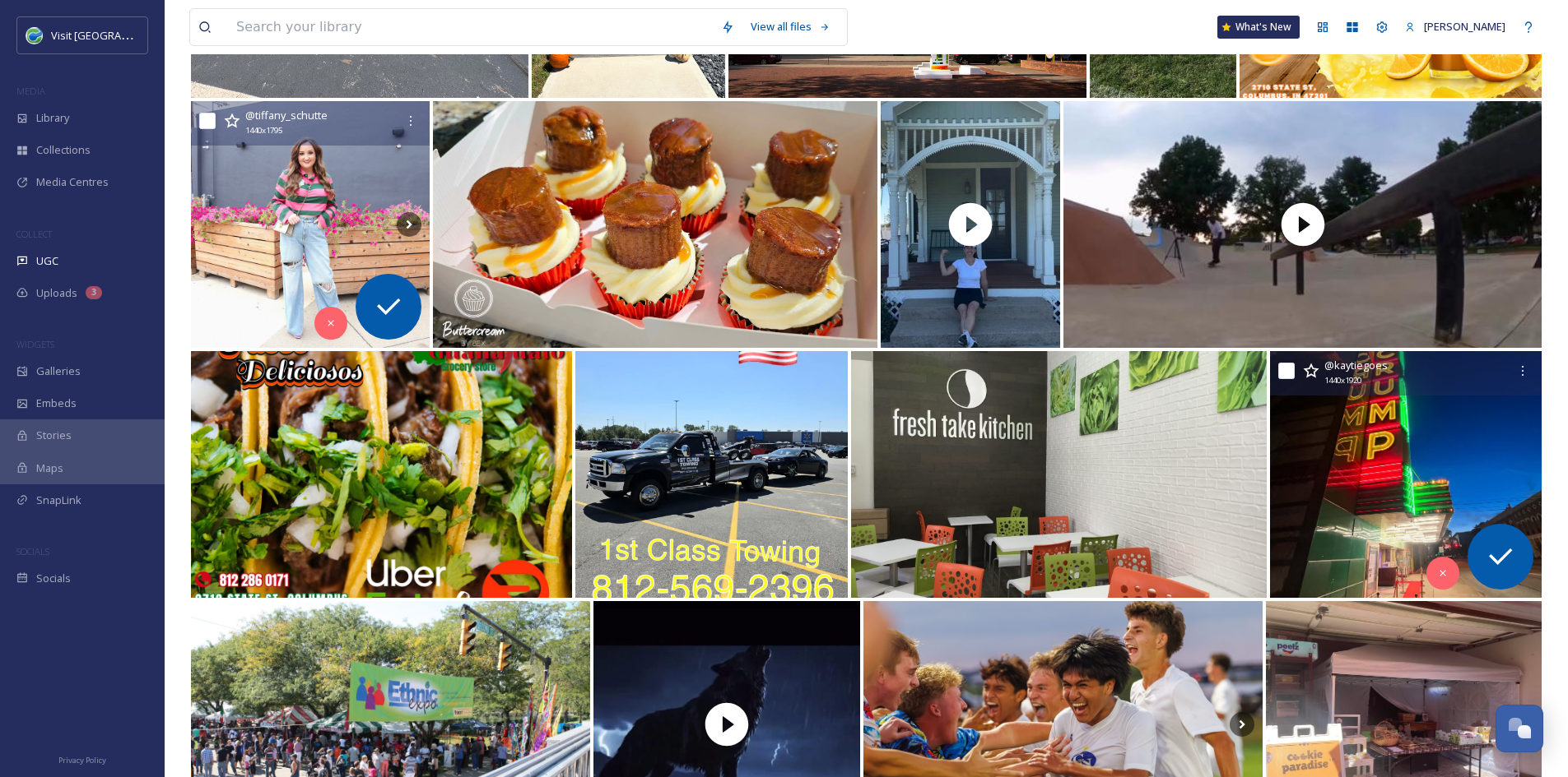
scroll to position [829, 0]
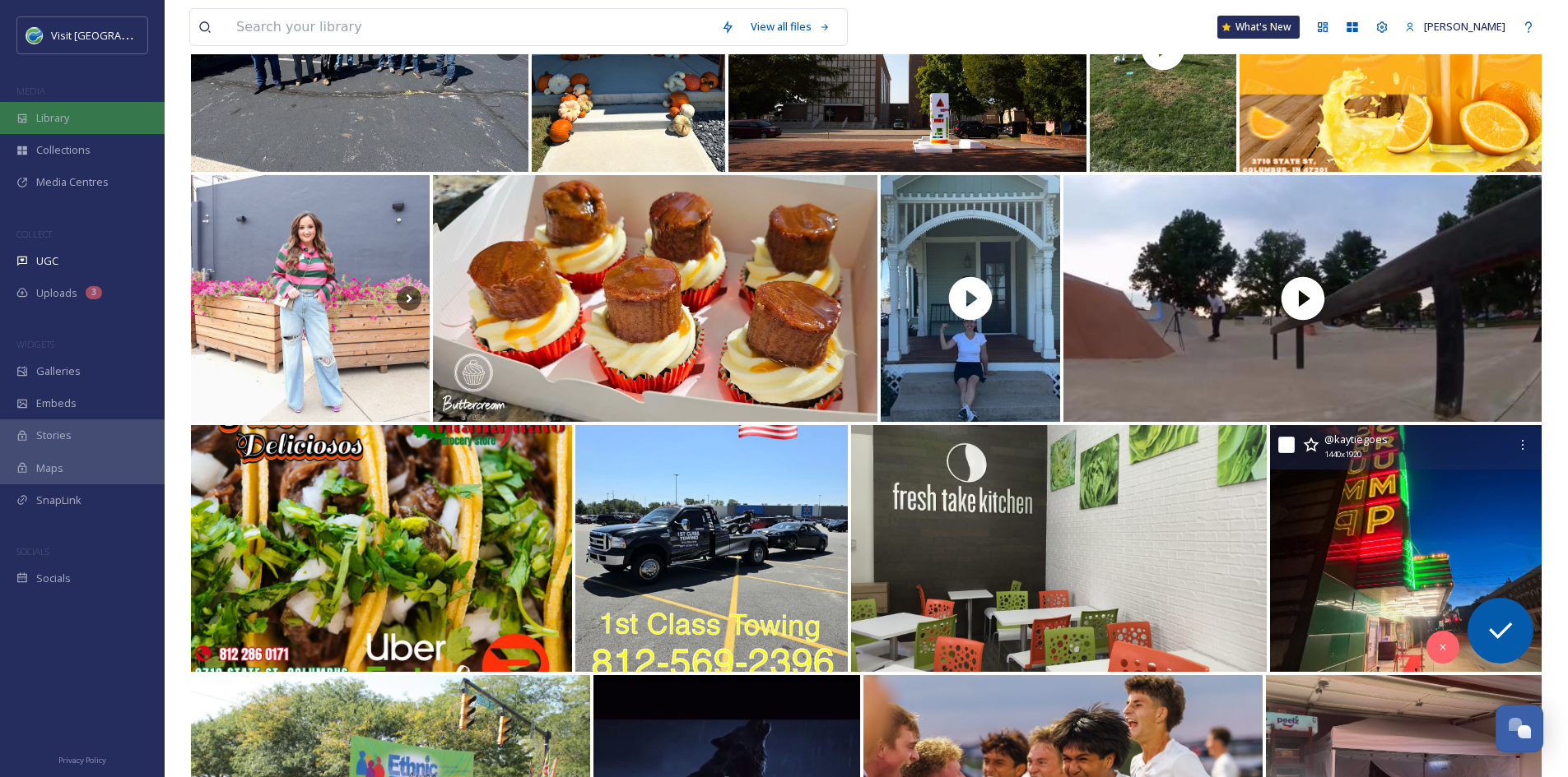
click at [33, 122] on div "Library" at bounding box center [82, 119] width 165 height 33
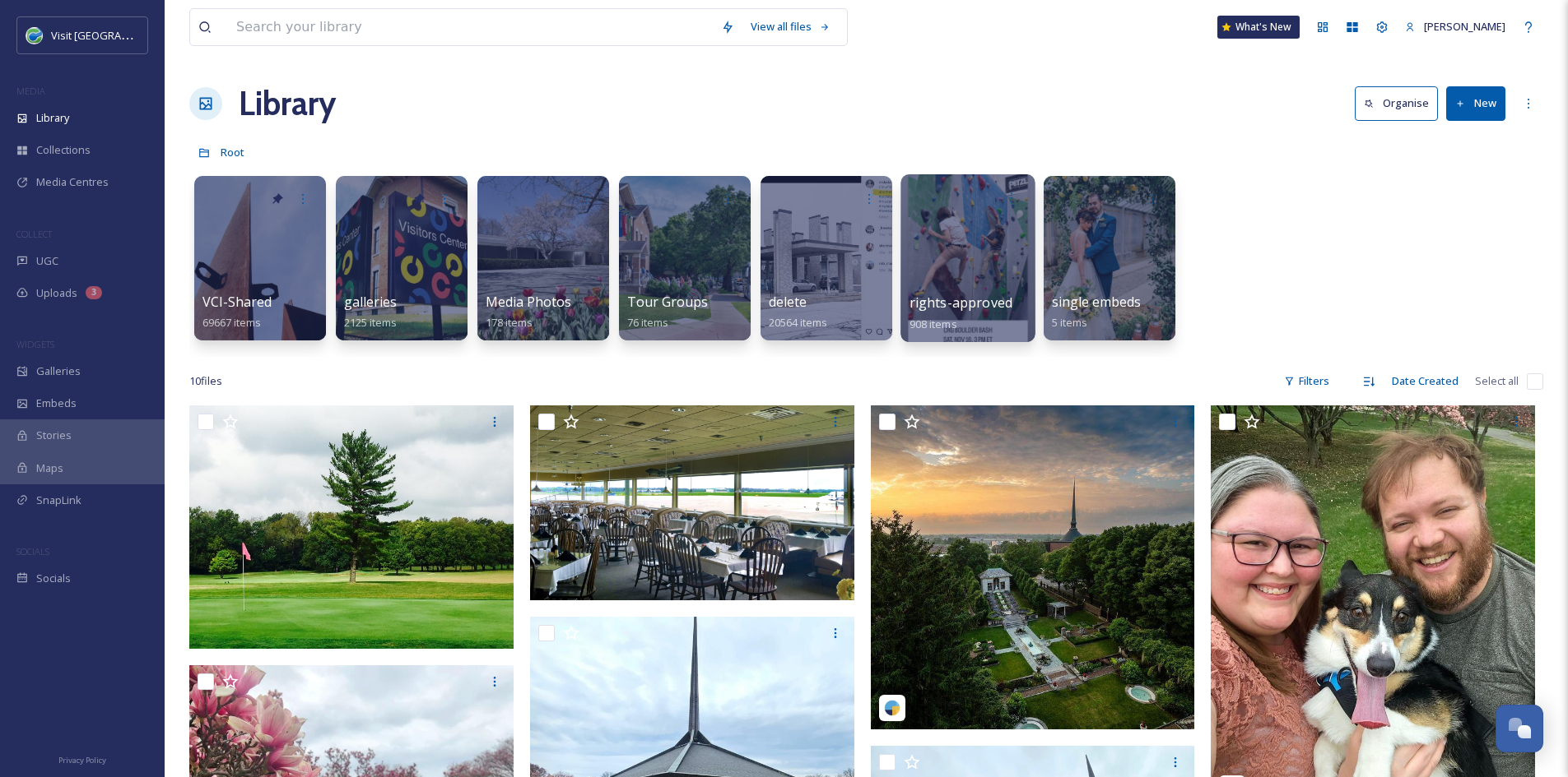
click at [970, 275] on div at bounding box center [967, 257] width 134 height 167
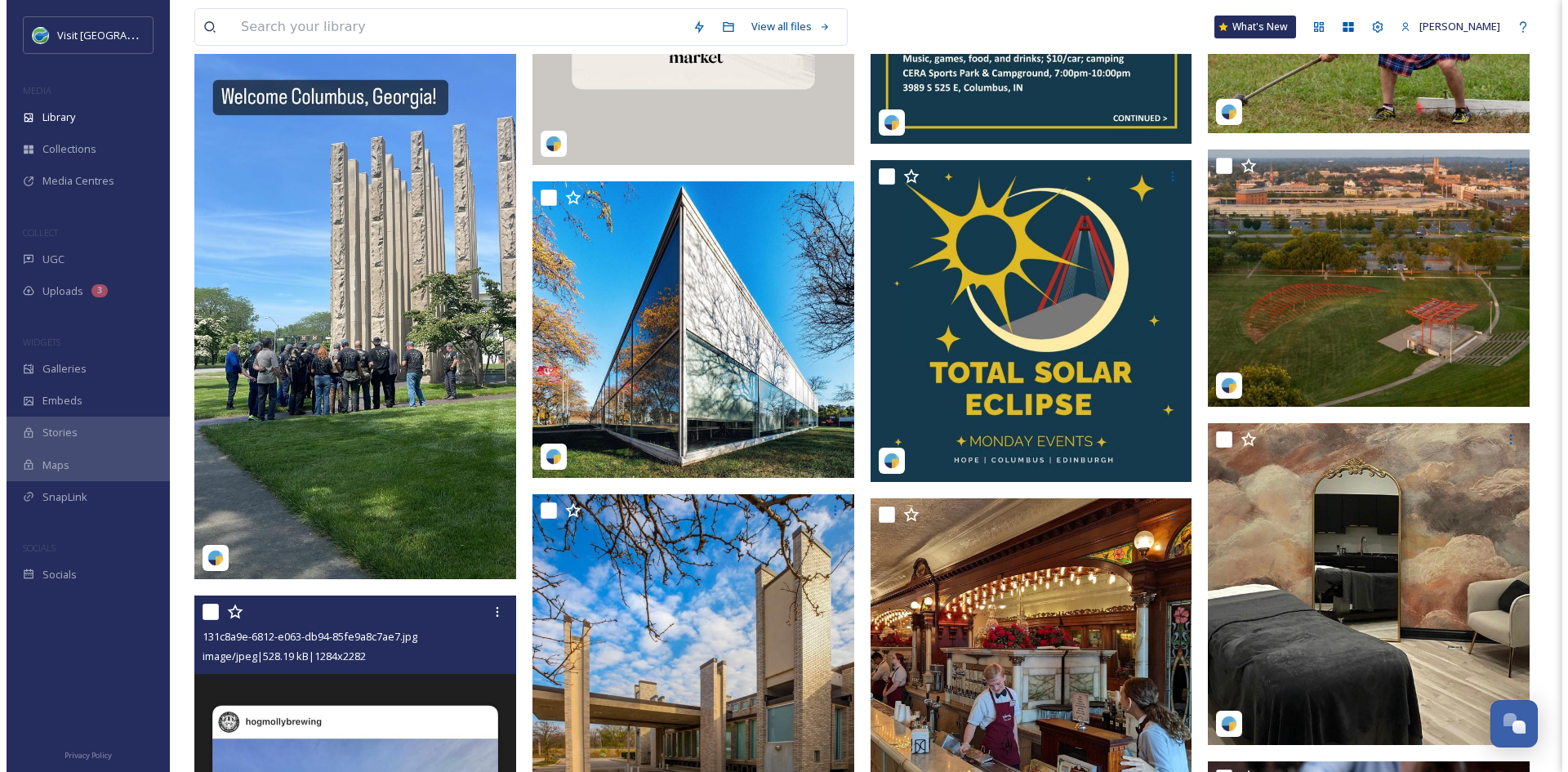
scroll to position [8798, 0]
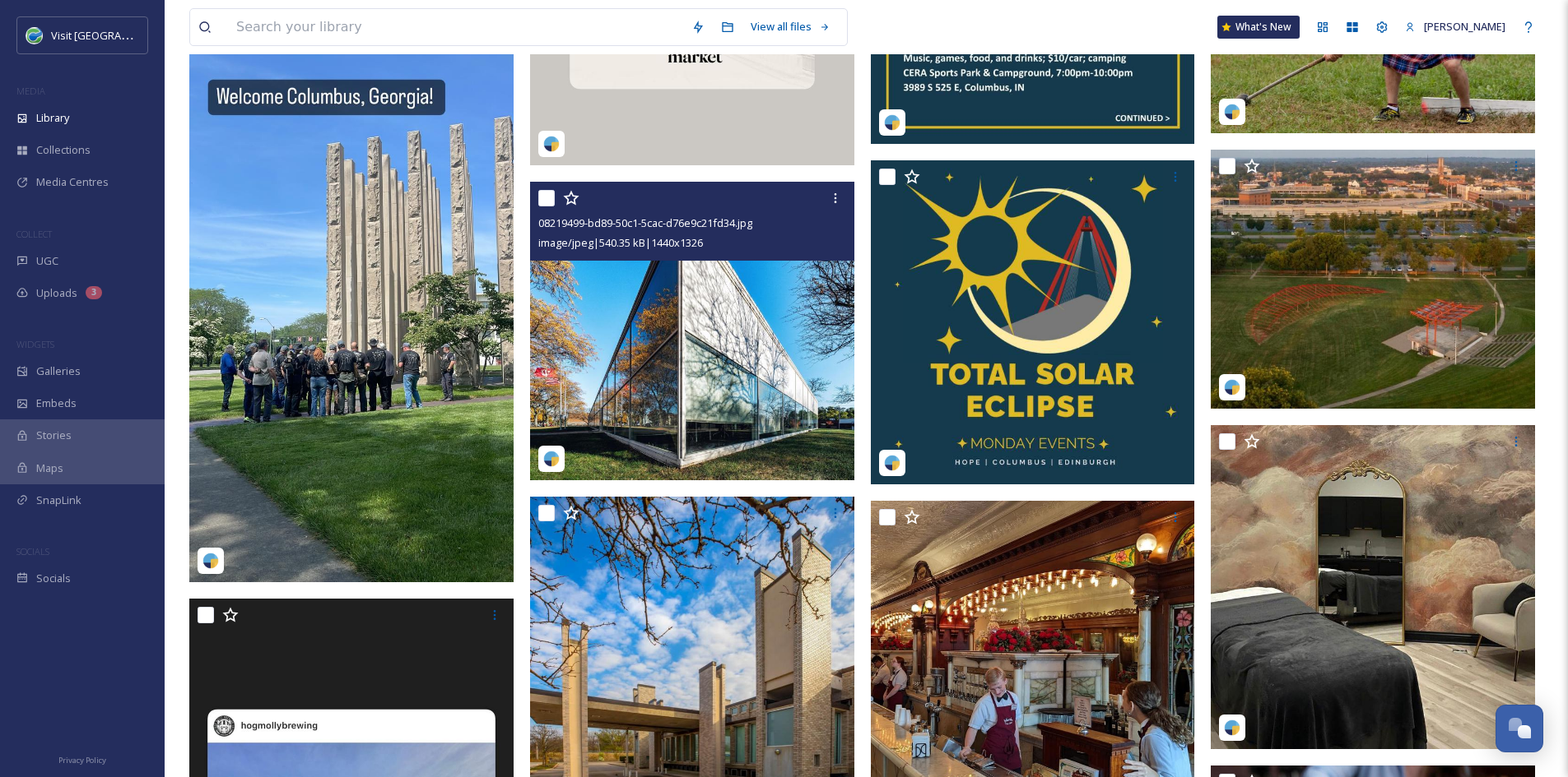
click at [638, 337] on img at bounding box center [692, 331] width 325 height 299
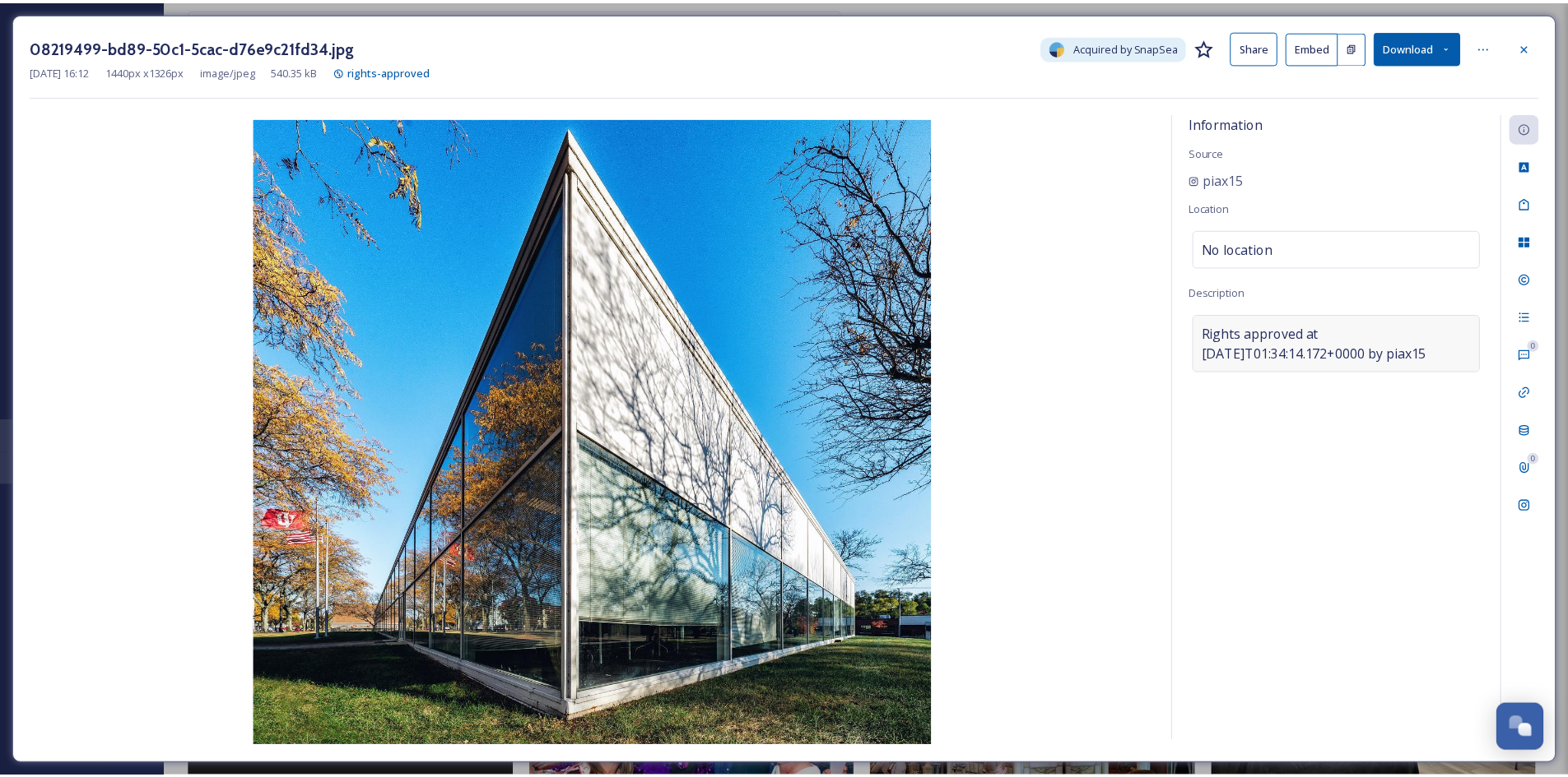
scroll to position [8939, 0]
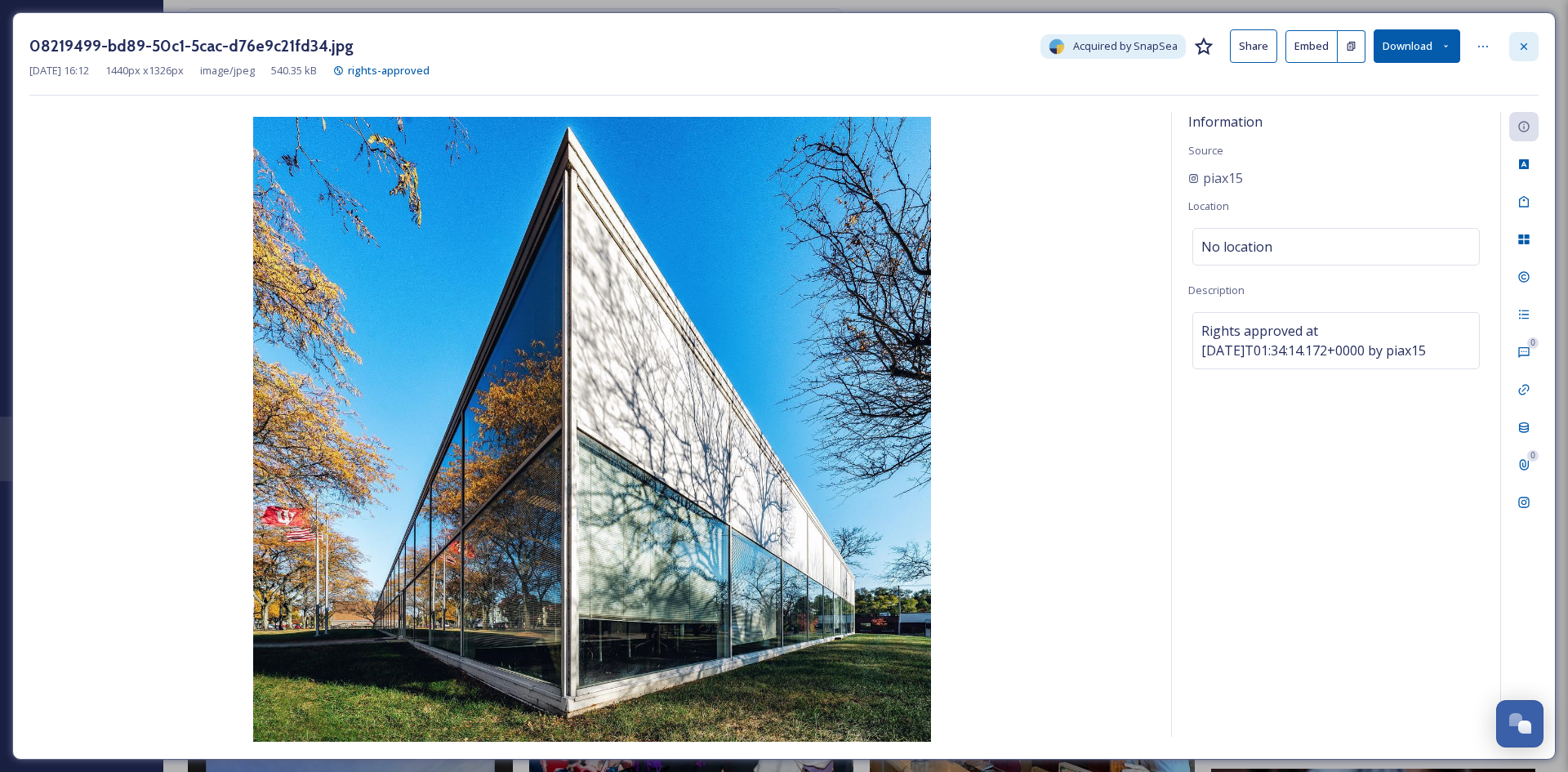
click at [1520, 57] on div at bounding box center [1524, 47] width 29 height 29
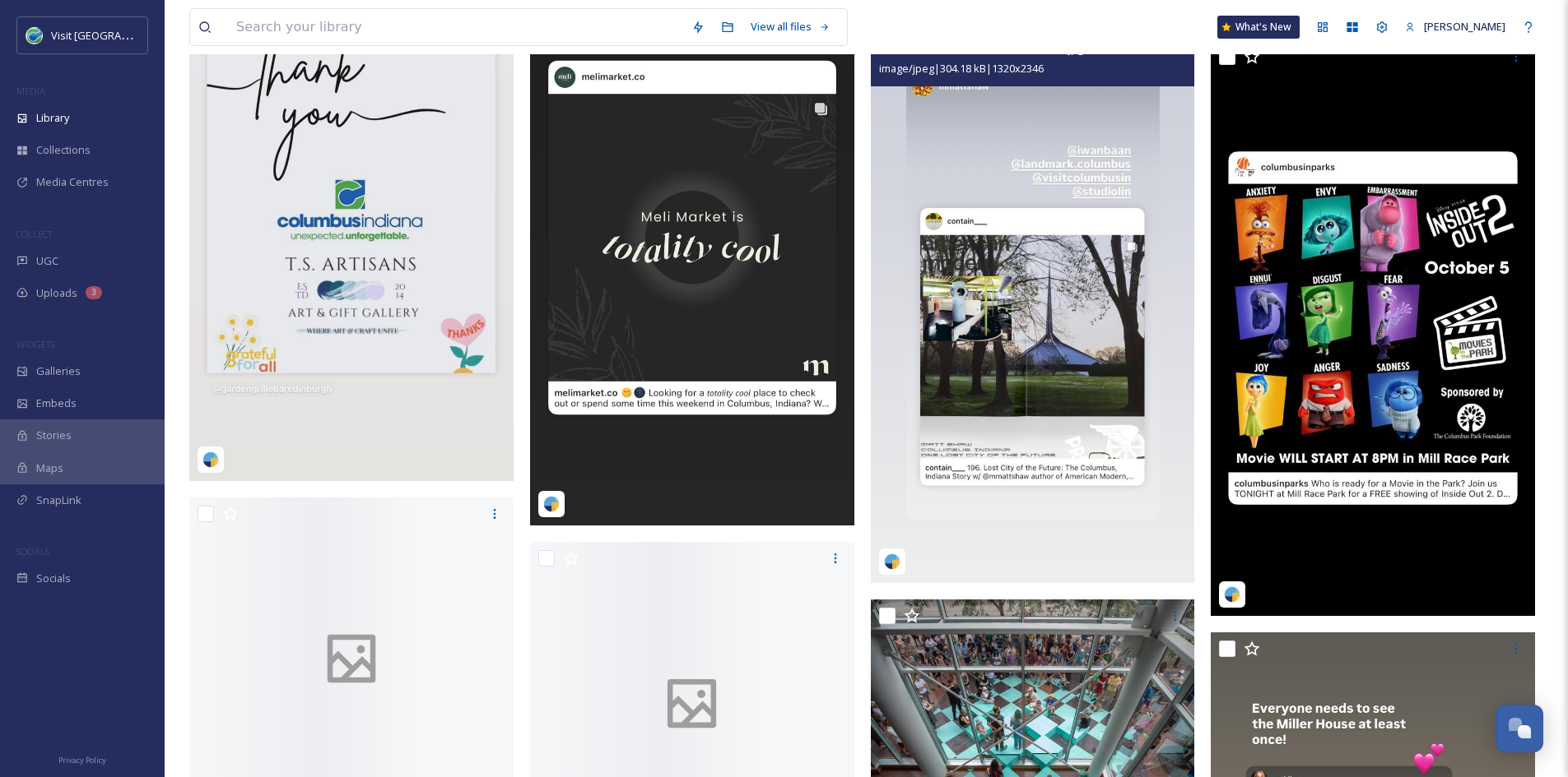
scroll to position [11106, 0]
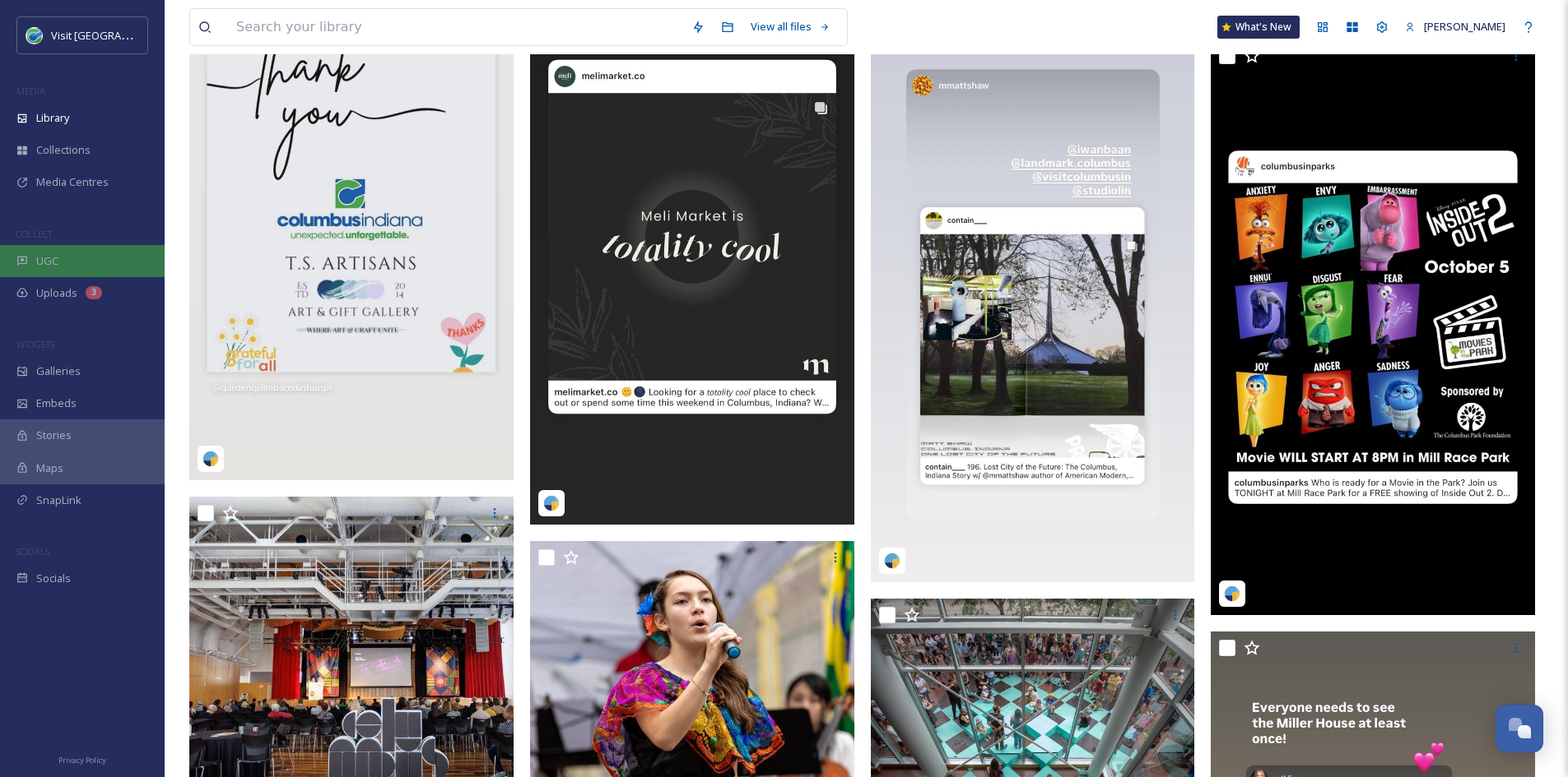
click at [88, 256] on div "UGC" at bounding box center [82, 261] width 165 height 33
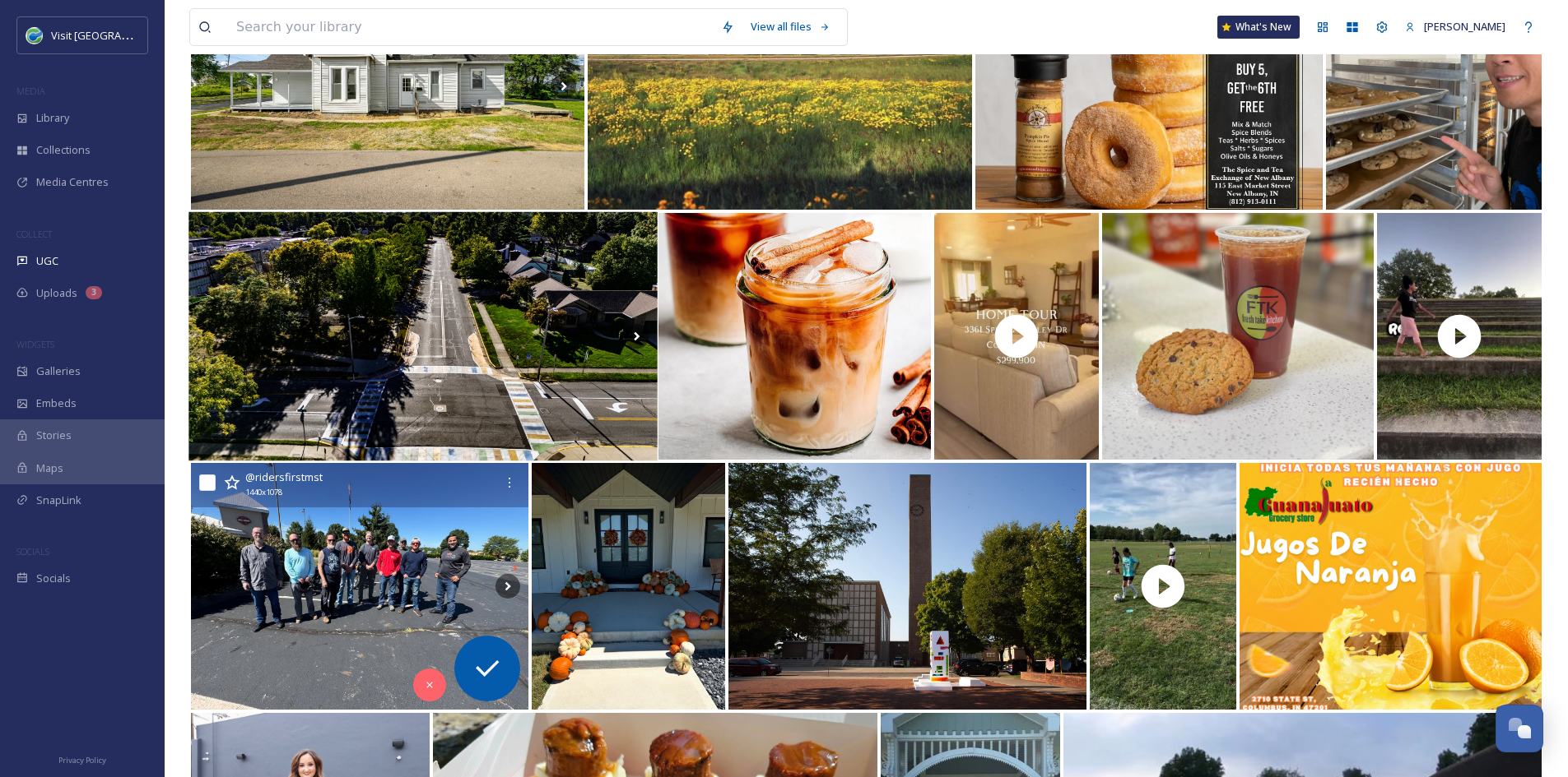
scroll to position [292, 0]
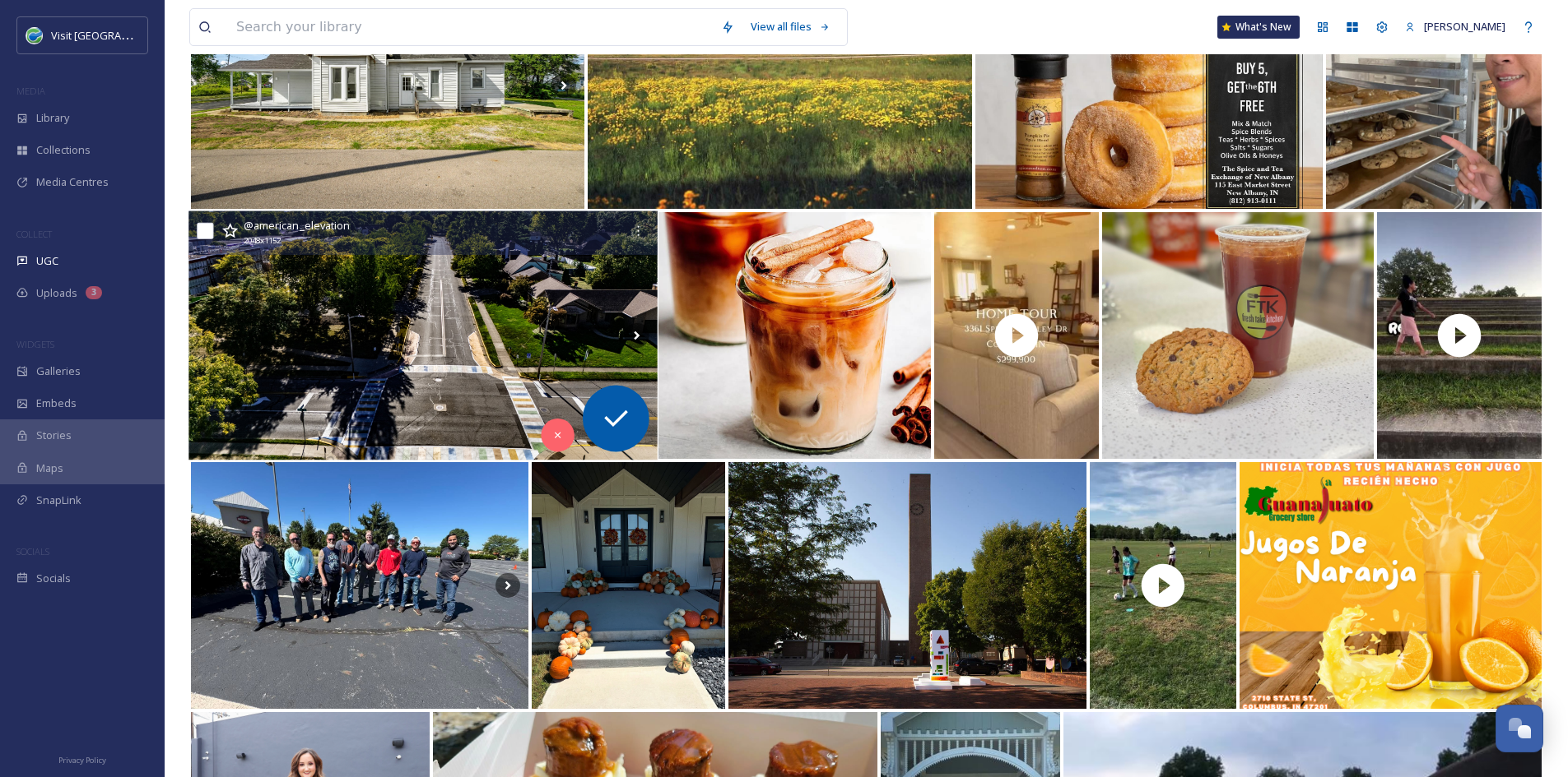
click at [421, 429] on img at bounding box center [423, 336] width 469 height 249
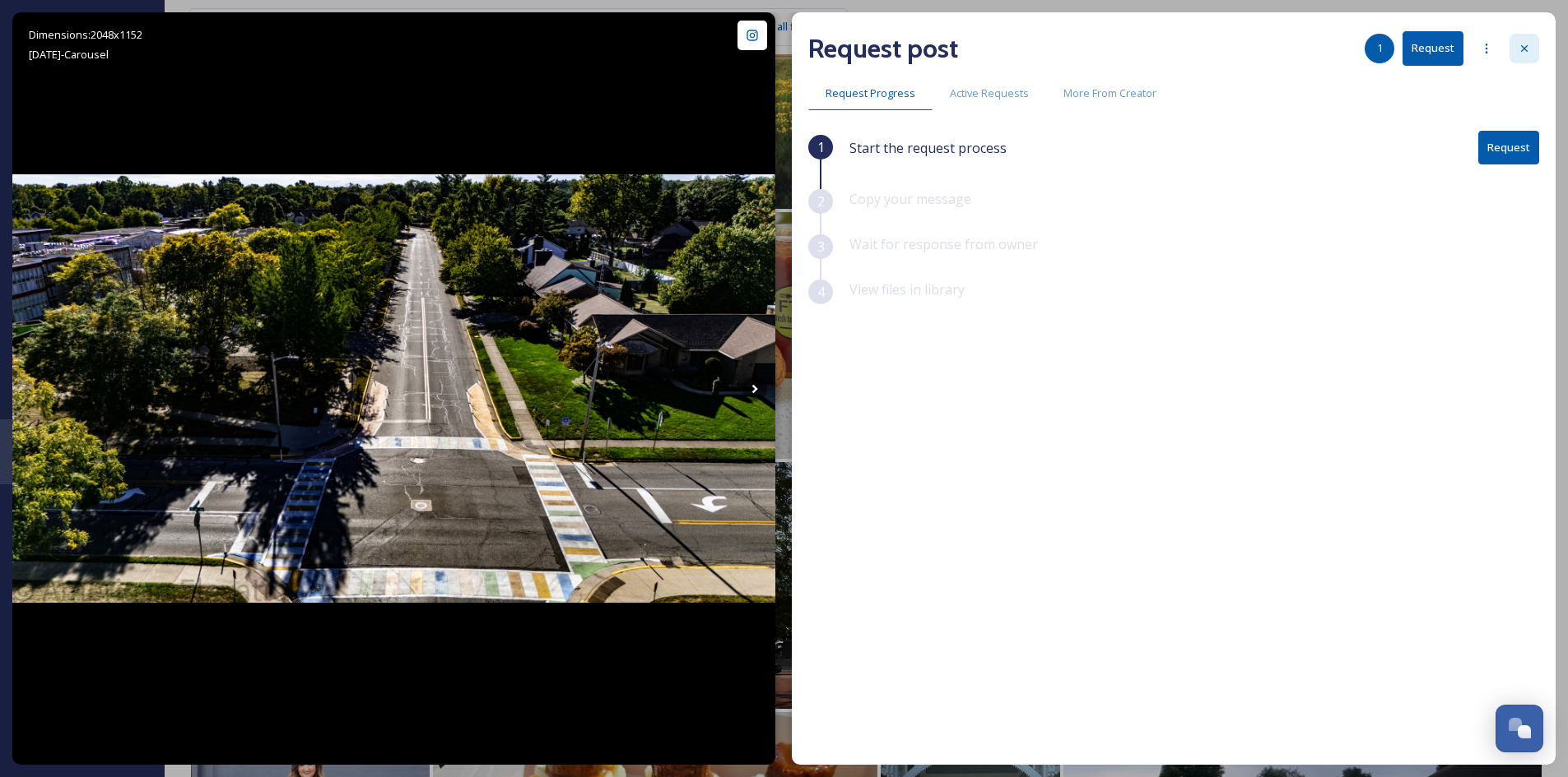
click at [1531, 55] on div at bounding box center [1524, 48] width 30 height 30
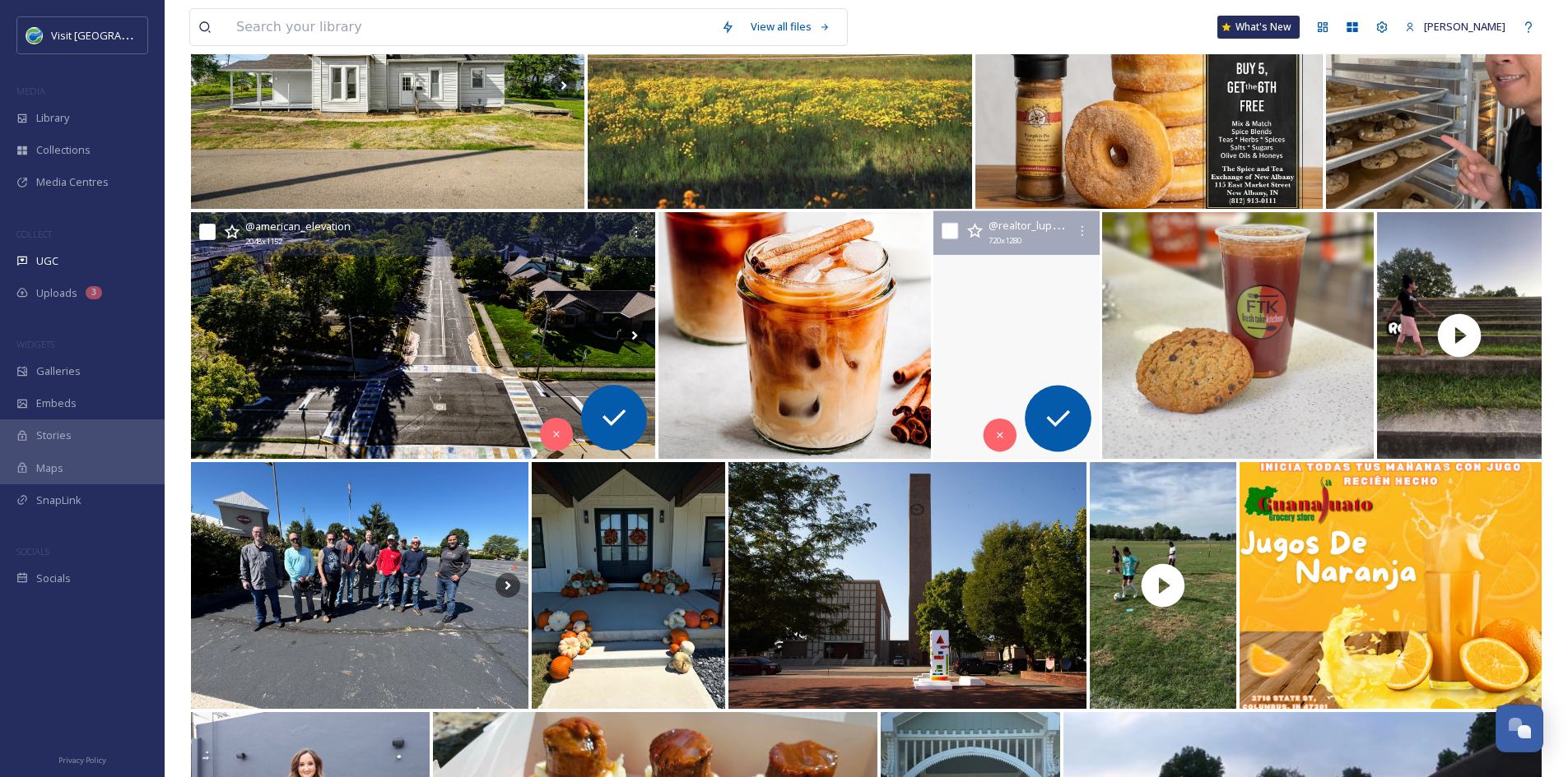
scroll to position [405, 0]
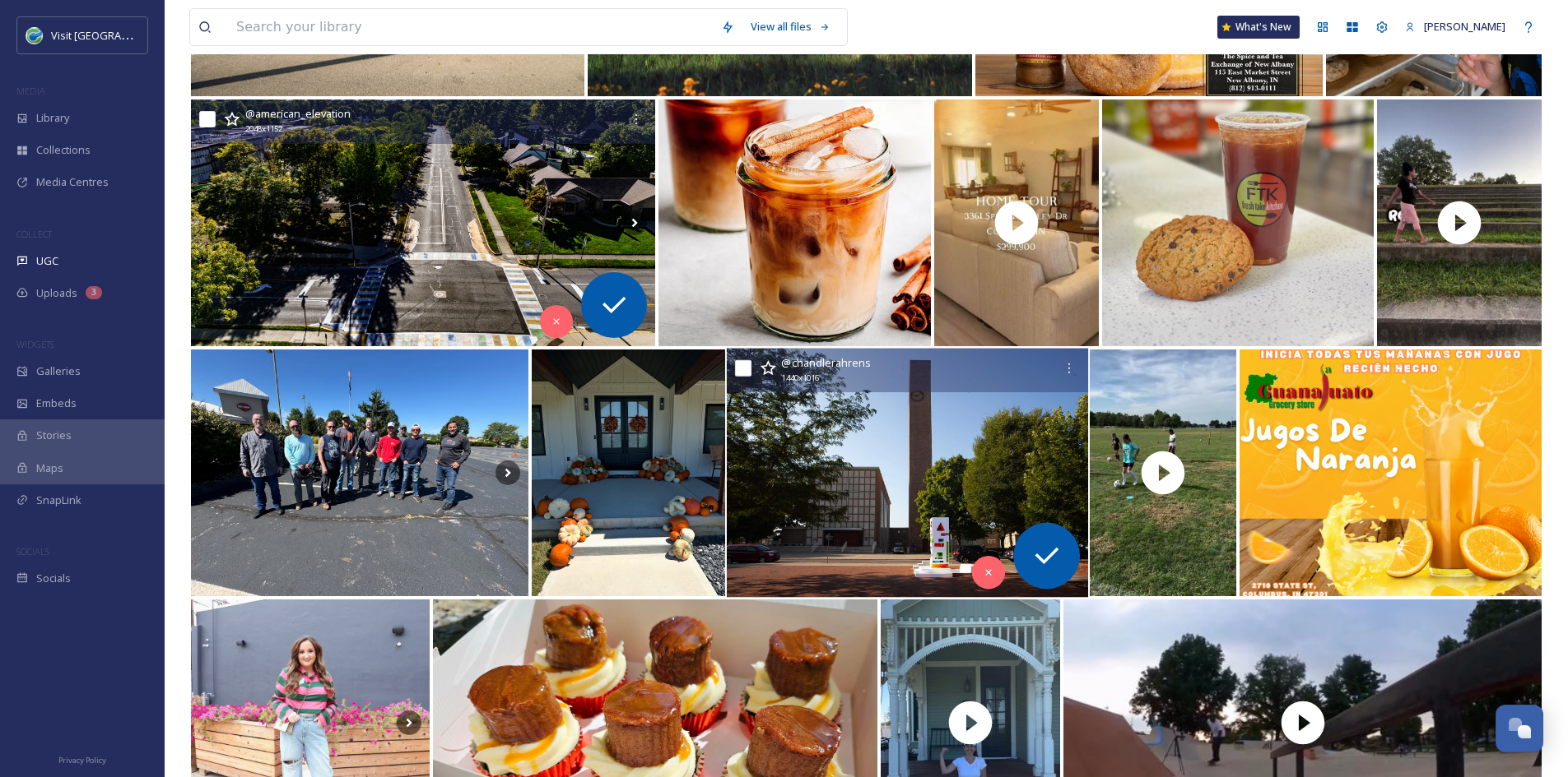
click at [938, 499] on img at bounding box center [907, 473] width 361 height 249
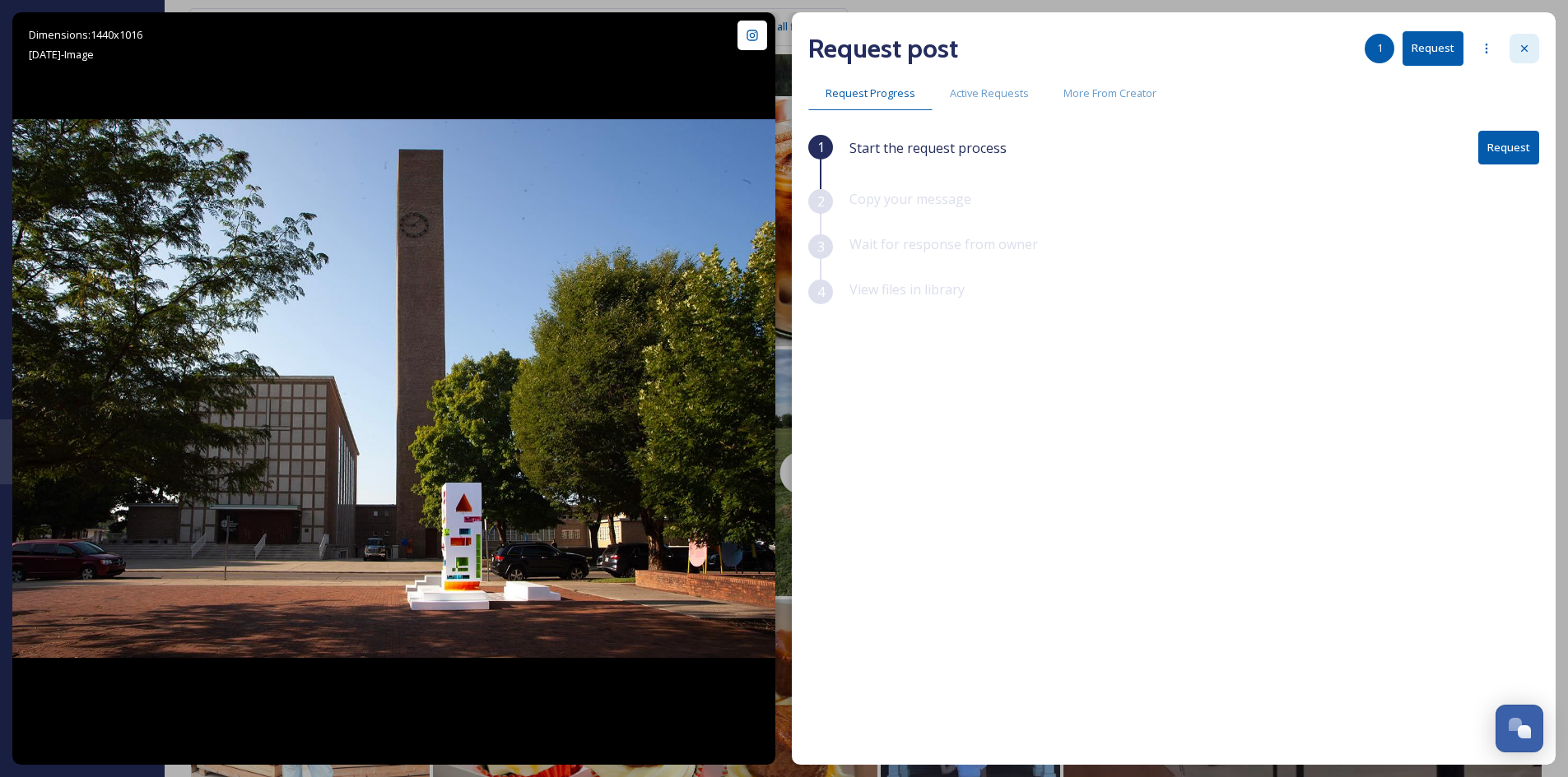
click at [1523, 50] on icon at bounding box center [1524, 49] width 13 height 13
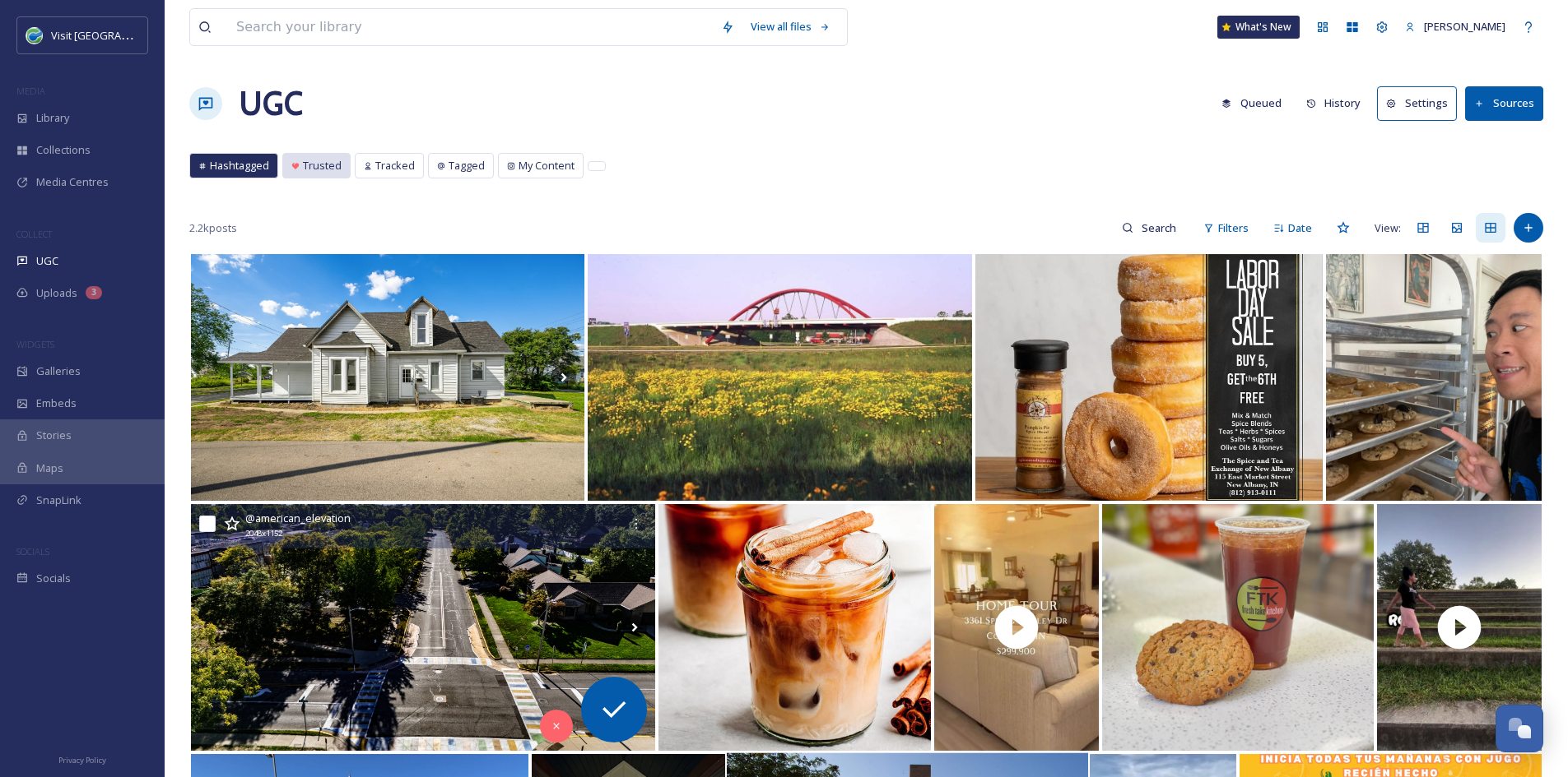
click at [326, 170] on span "Trusted" at bounding box center [322, 166] width 38 height 15
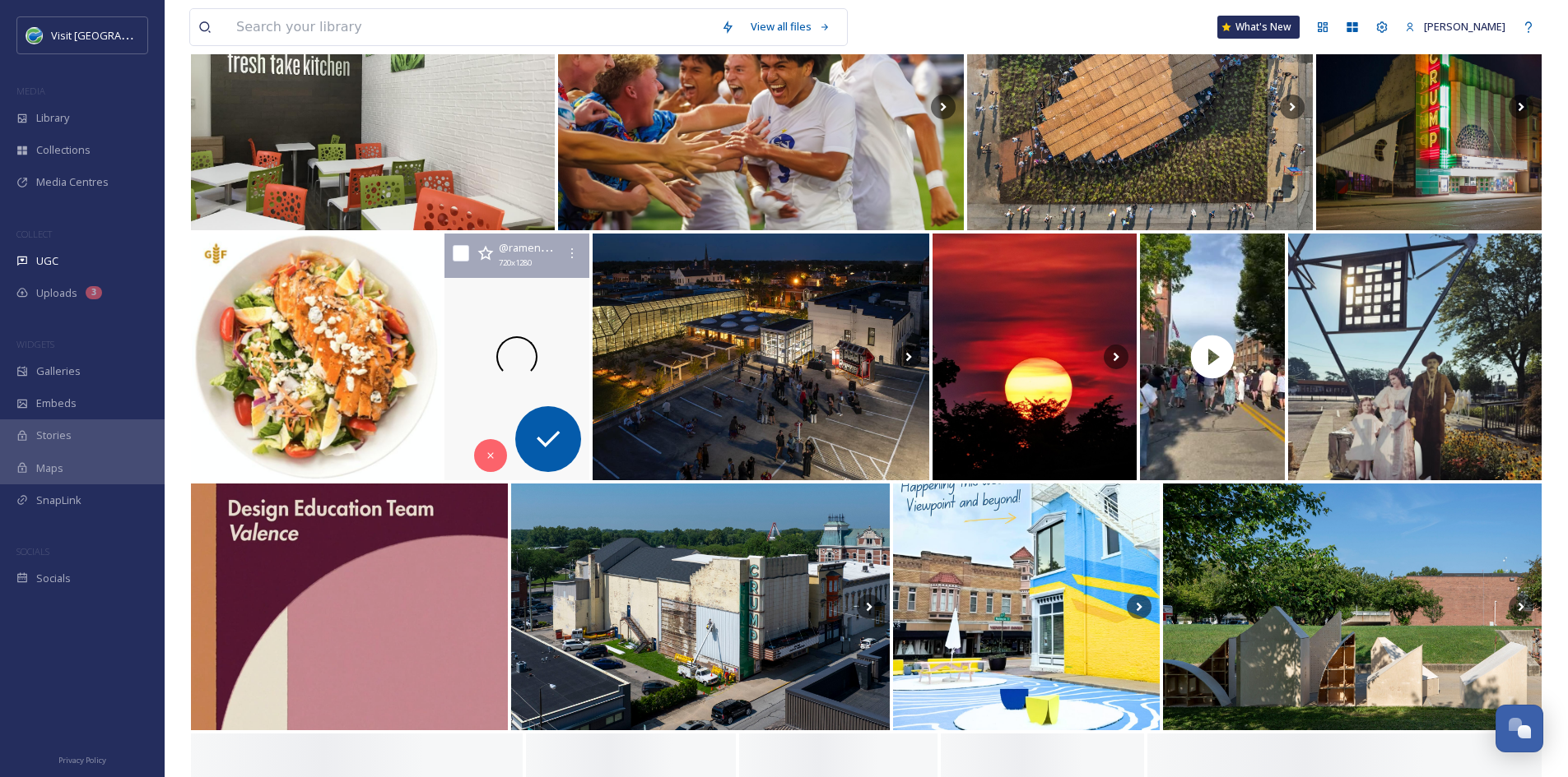
scroll to position [530, 0]
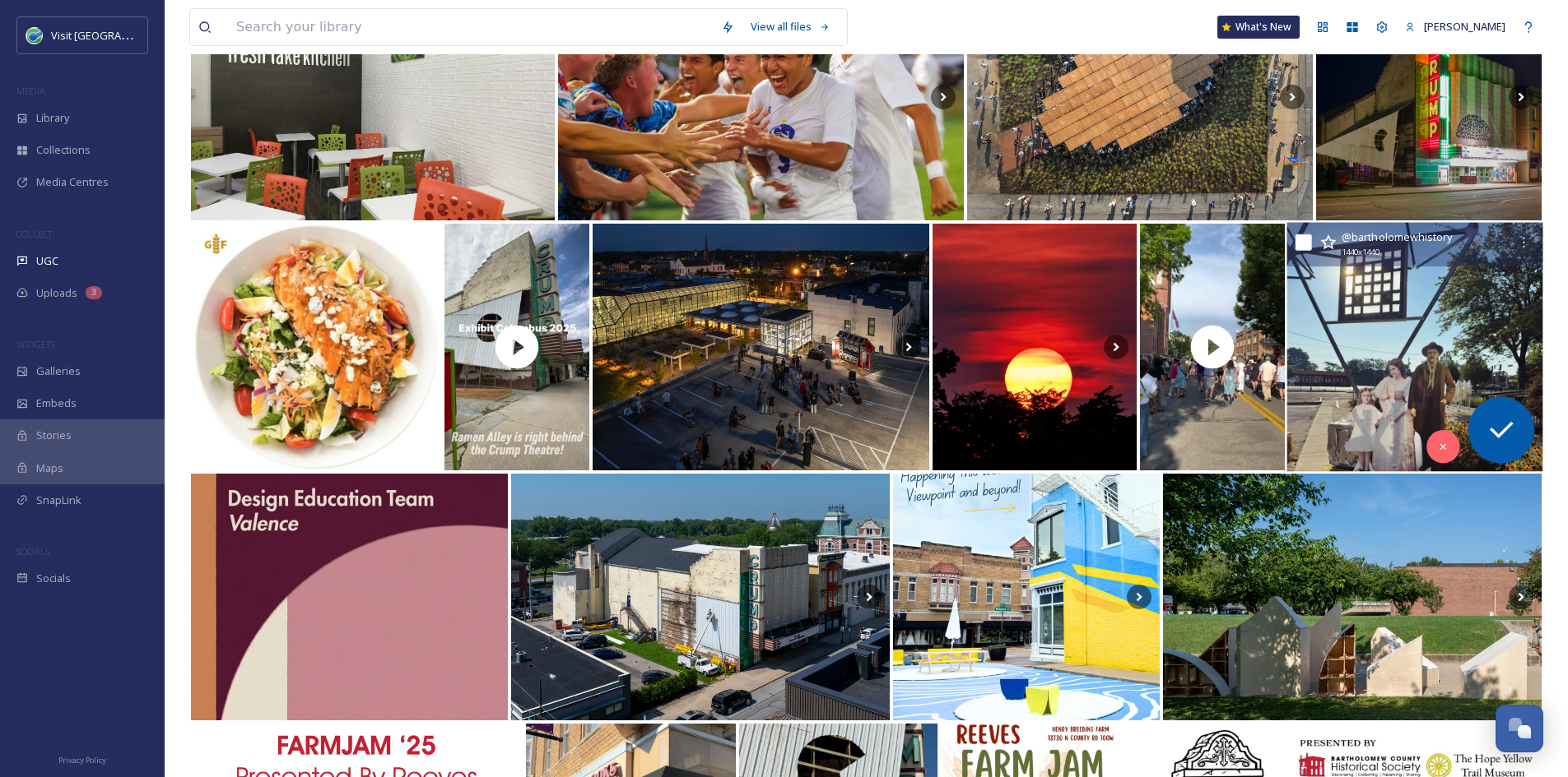
click at [1326, 303] on img at bounding box center [1414, 347] width 256 height 249
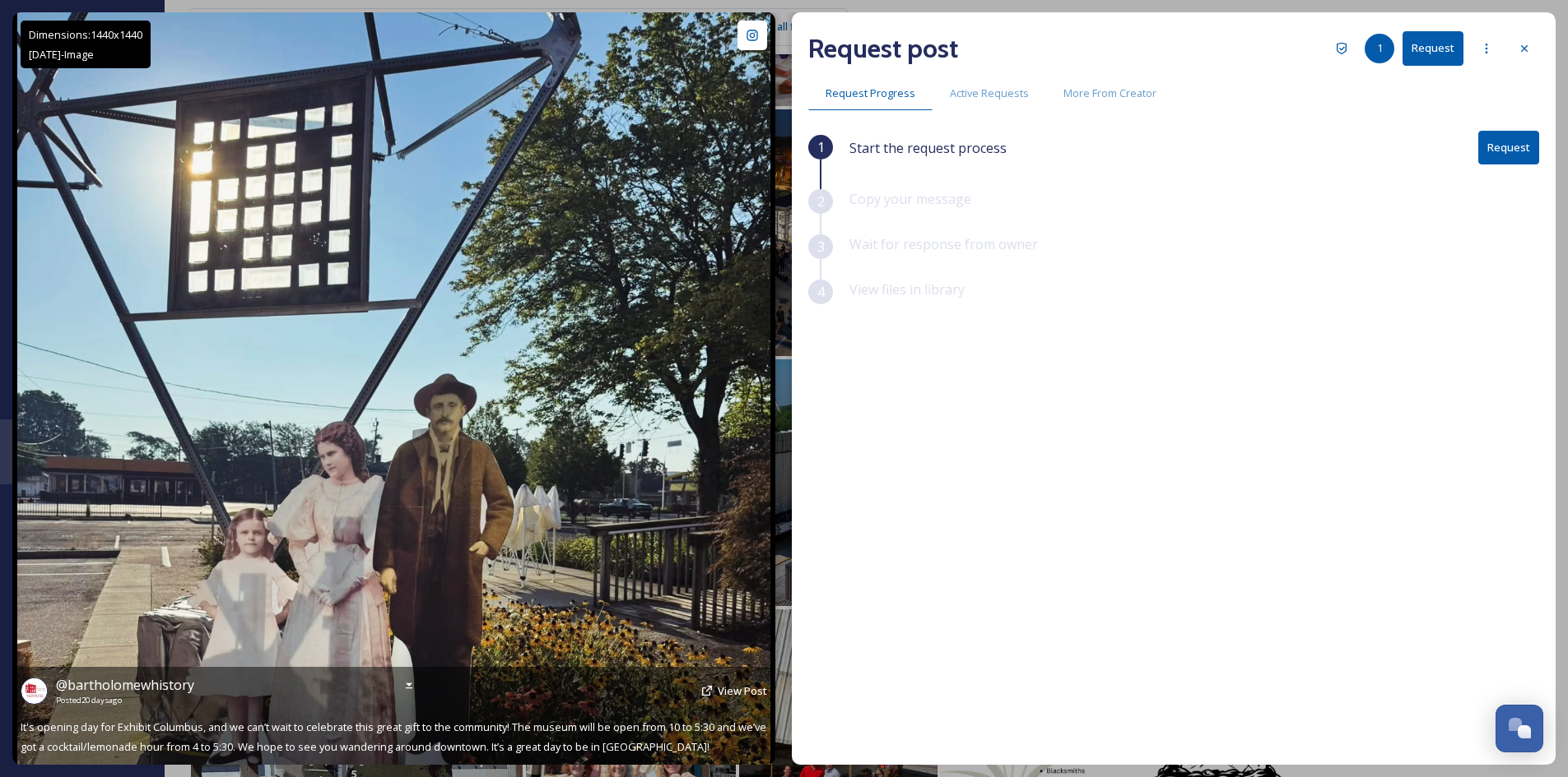
scroll to position [650, 0]
click at [750, 691] on span "View Post" at bounding box center [743, 690] width 50 height 14
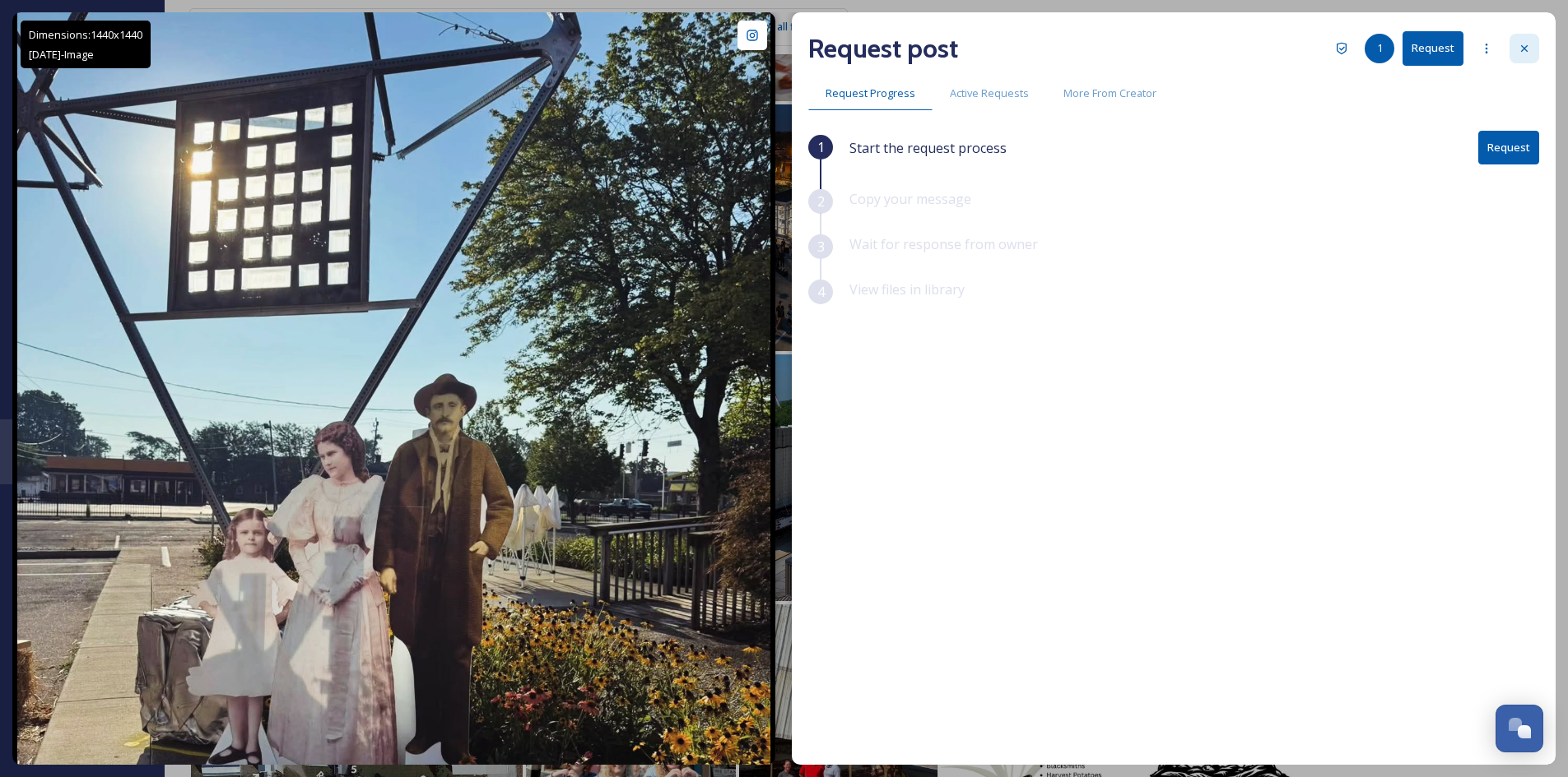
click at [1525, 51] on icon at bounding box center [1524, 49] width 13 height 13
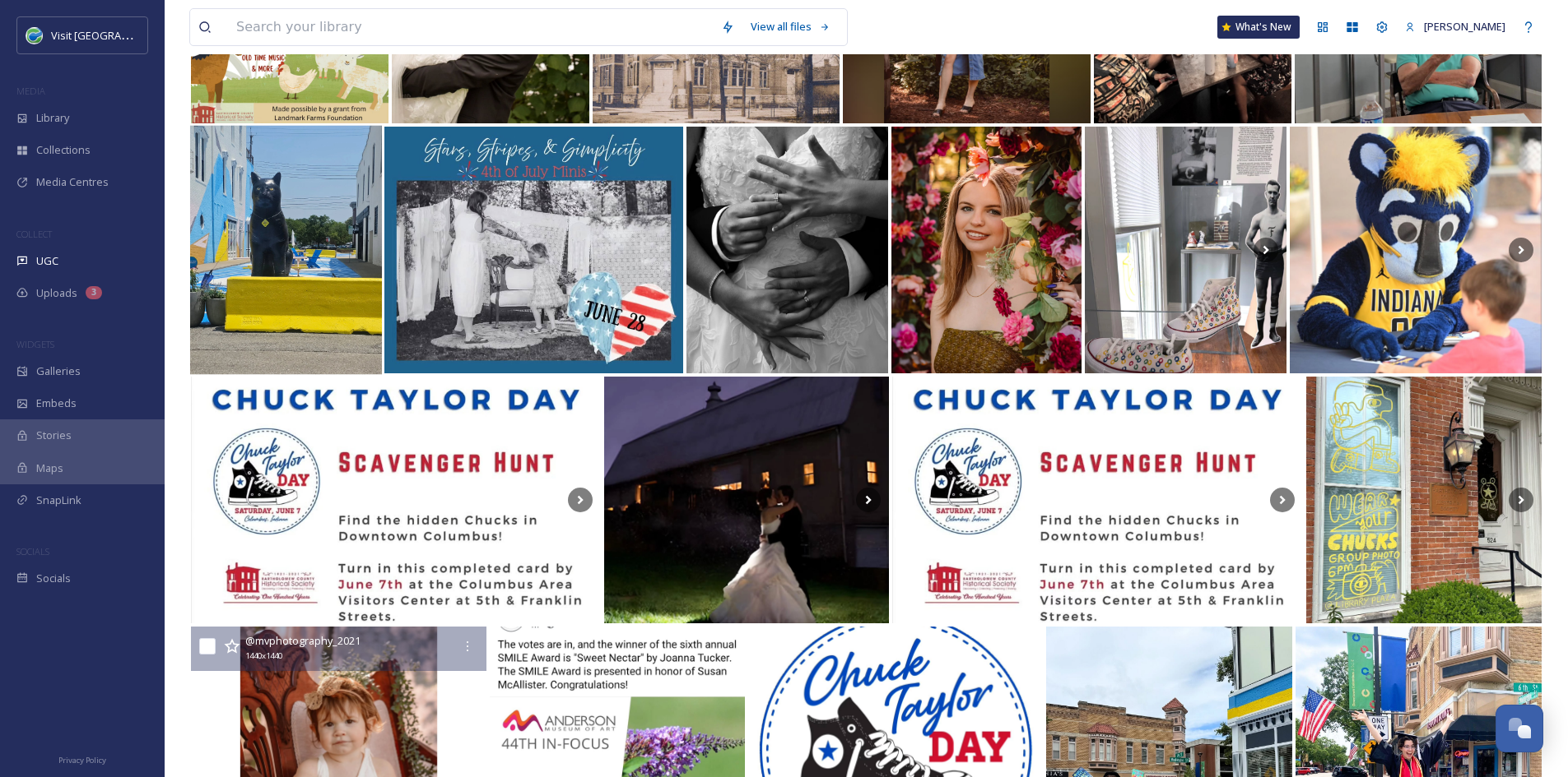
scroll to position [2765, 0]
